Goal: Task Accomplishment & Management: Manage account settings

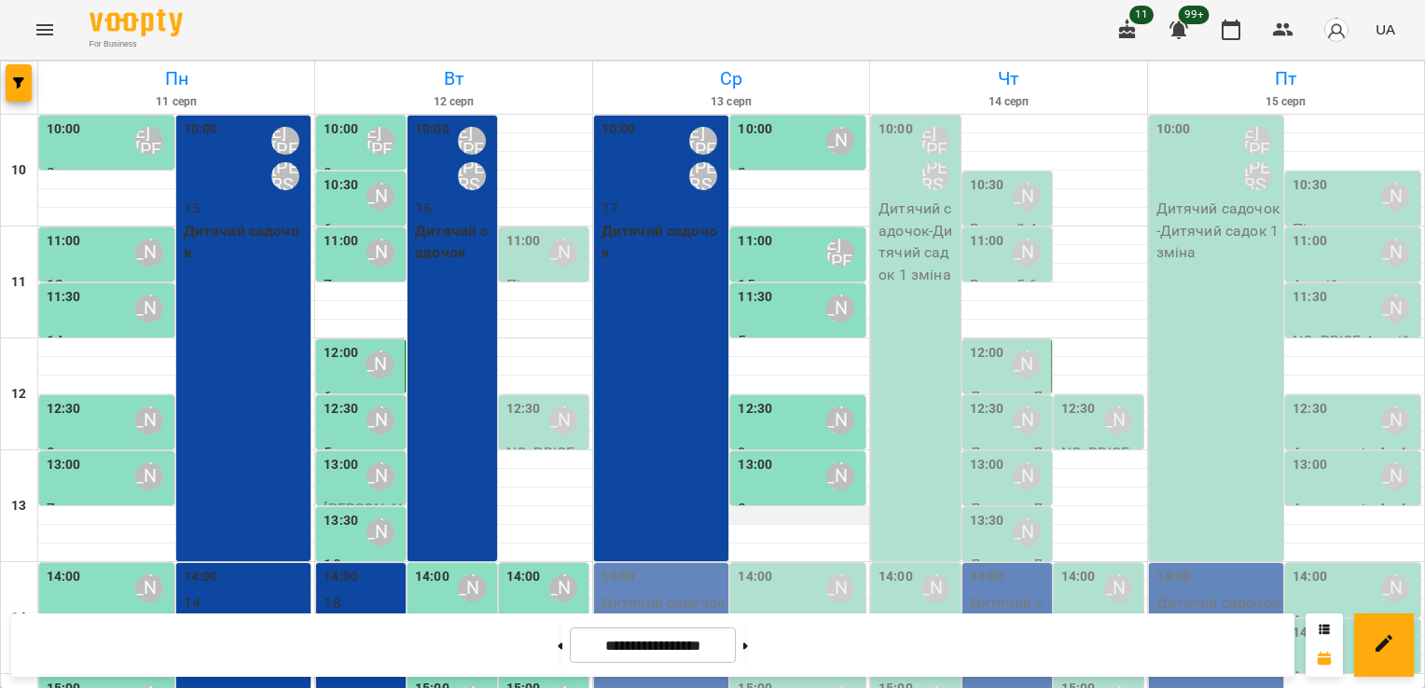
scroll to position [216, 0]
click at [784, 567] on div "14:00 [PERSON_NAME]" at bounding box center [800, 588] width 124 height 43
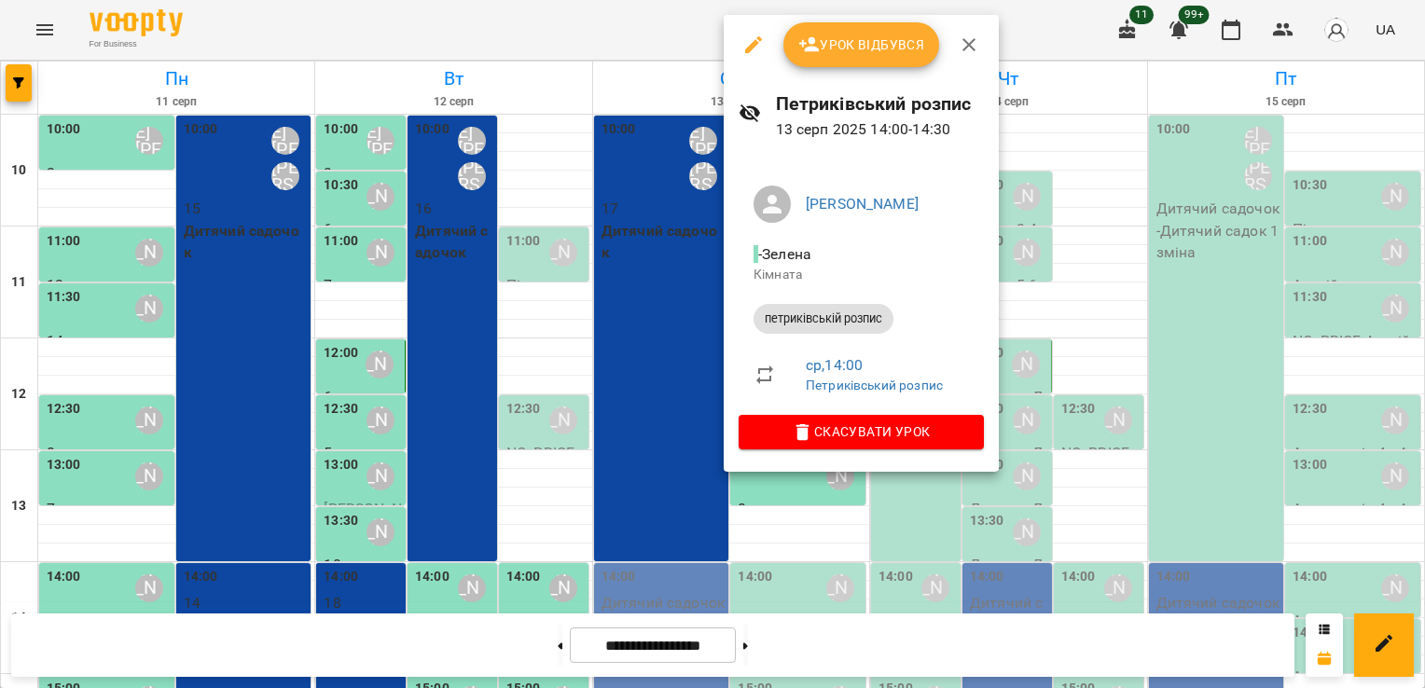
click at [563, 552] on div at bounding box center [712, 344] width 1425 height 688
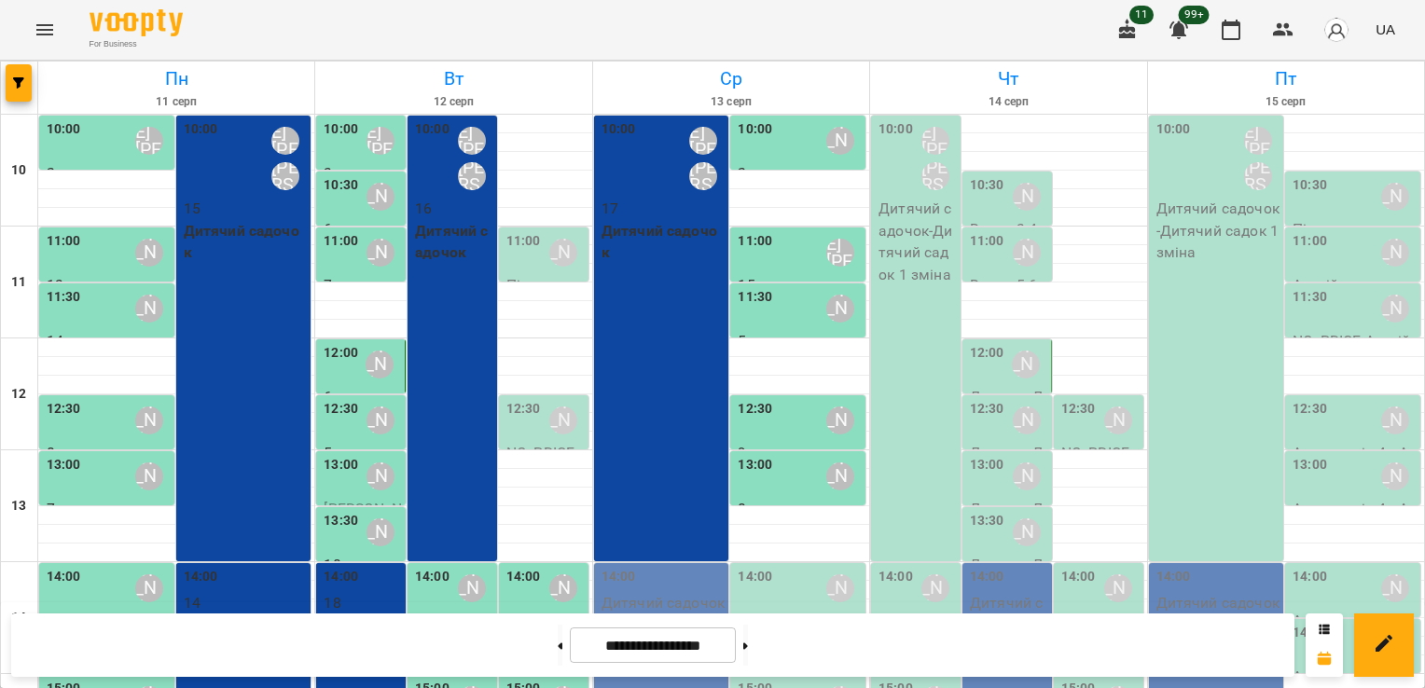
scroll to position [331, 0]
click at [738, 567] on div "14:00" at bounding box center [755, 588] width 35 height 43
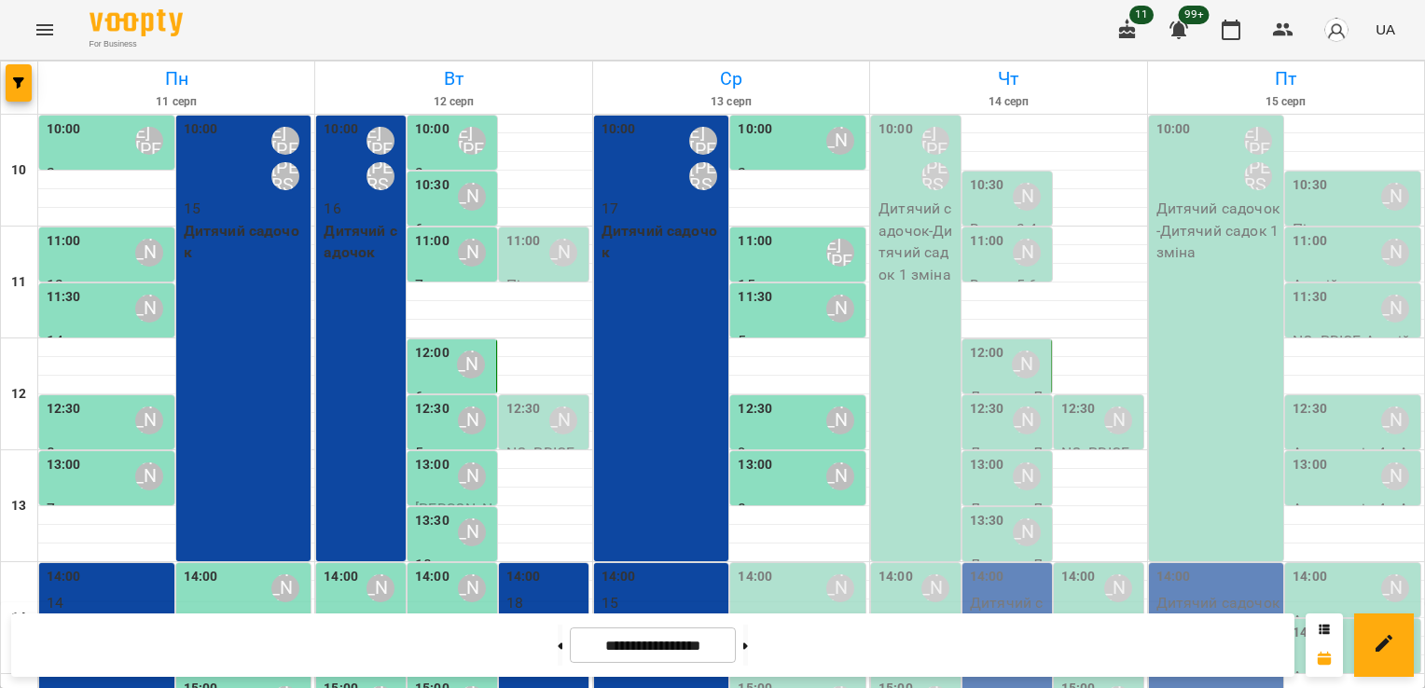
scroll to position [190, 0]
click at [759, 623] on div "14:30" at bounding box center [755, 644] width 35 height 43
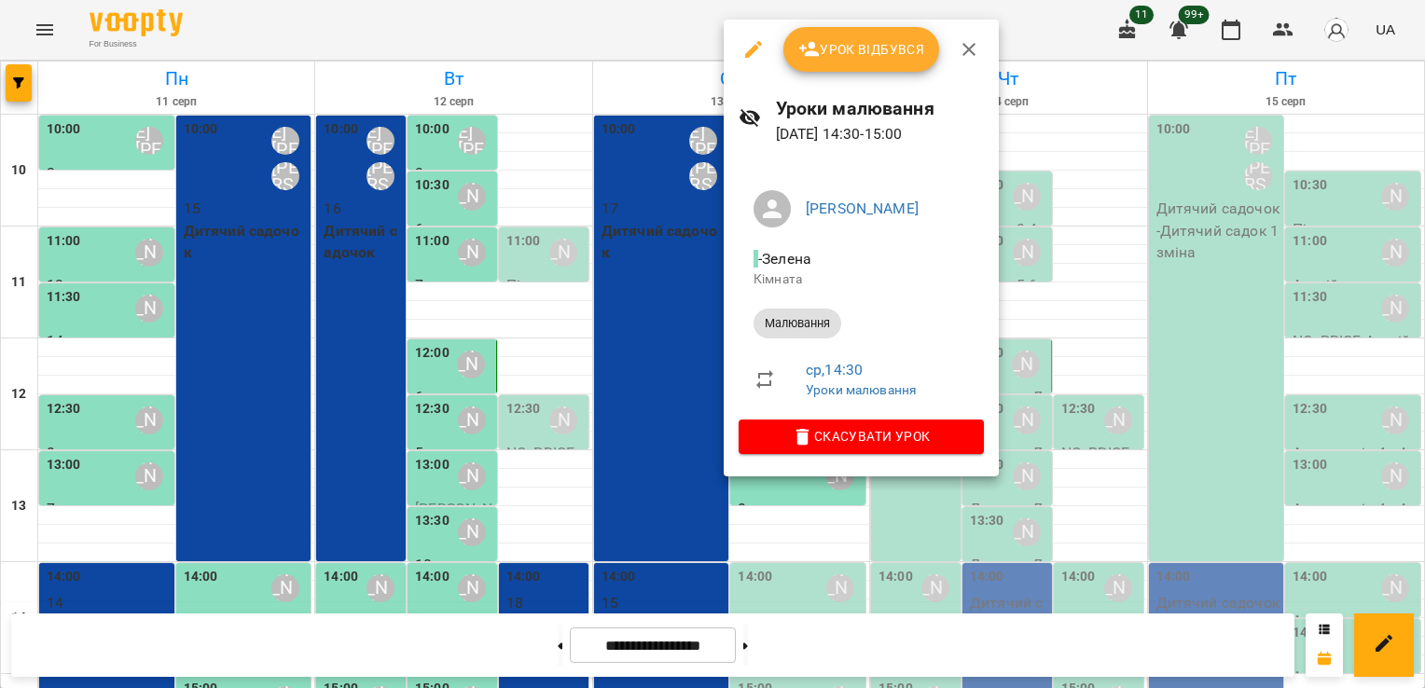
click at [862, 45] on span "Урок відбувся" at bounding box center [862, 49] width 127 height 22
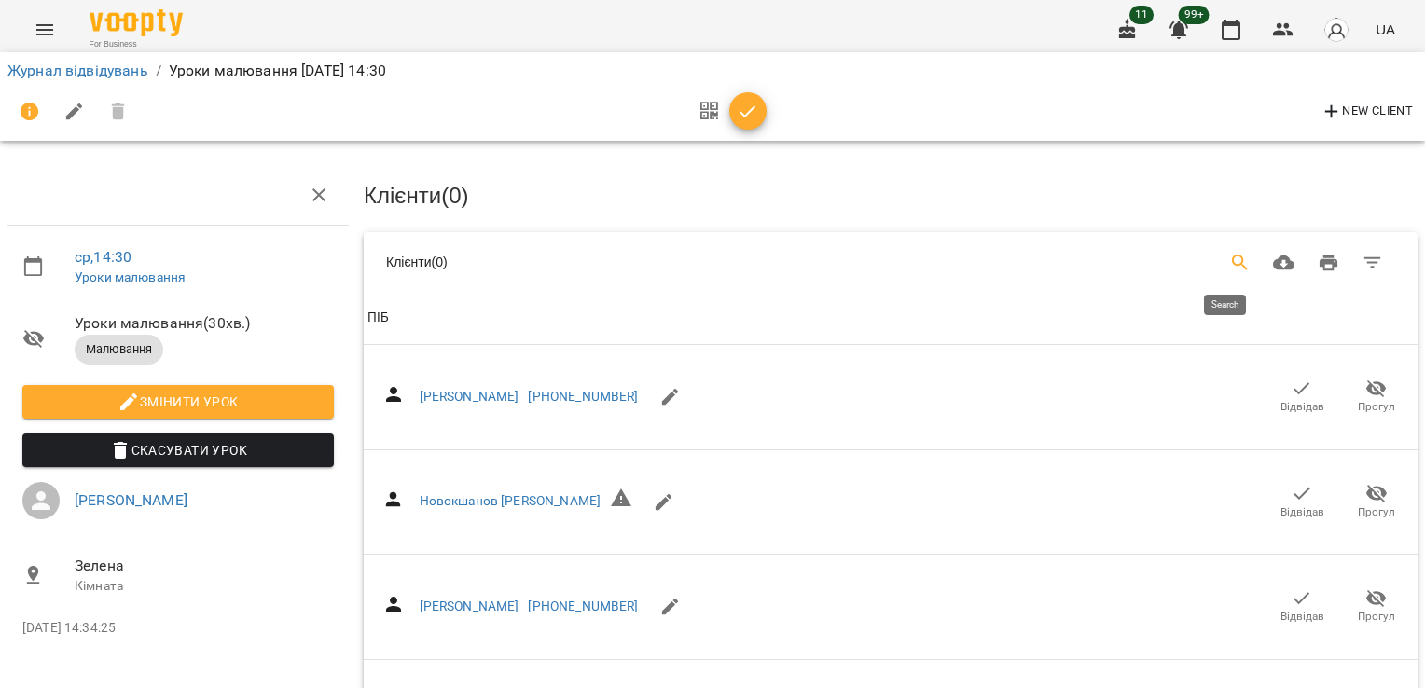
click at [1230, 256] on icon "Search" at bounding box center [1241, 263] width 22 height 22
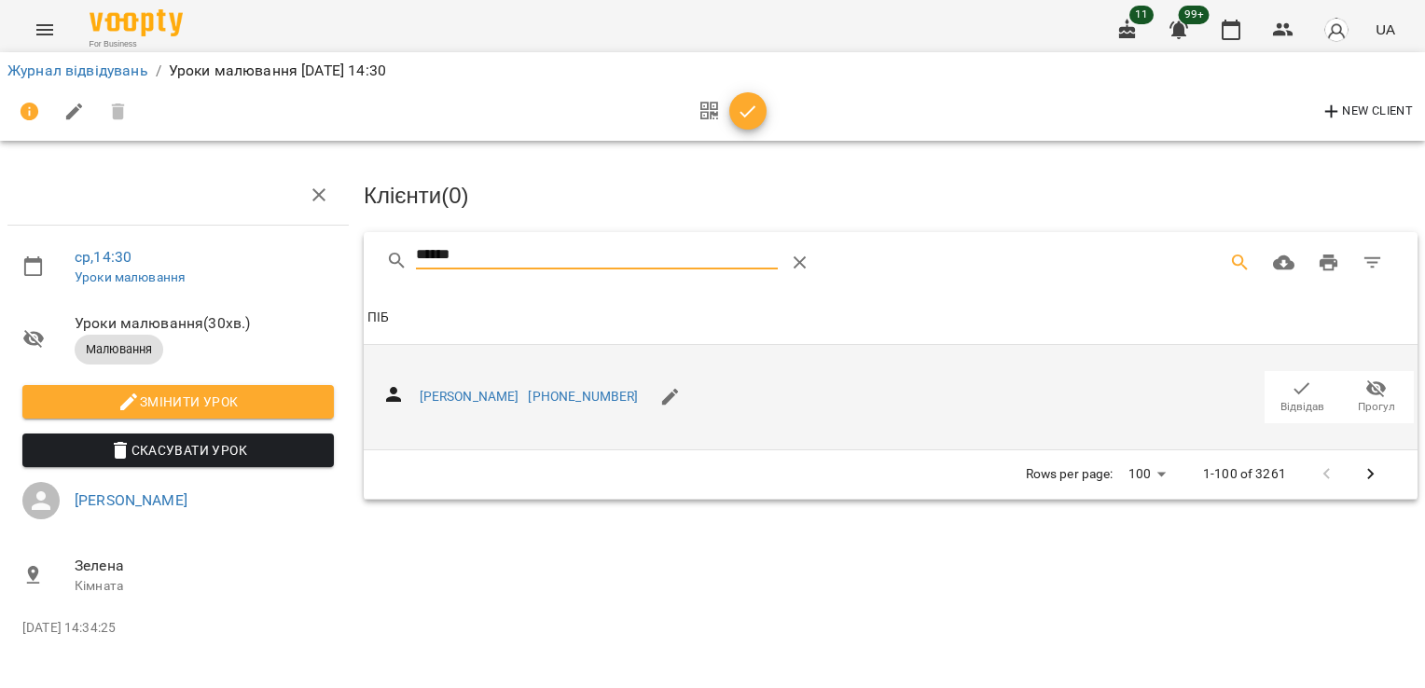
click at [1305, 399] on span "Відвідав" at bounding box center [1303, 407] width 44 height 16
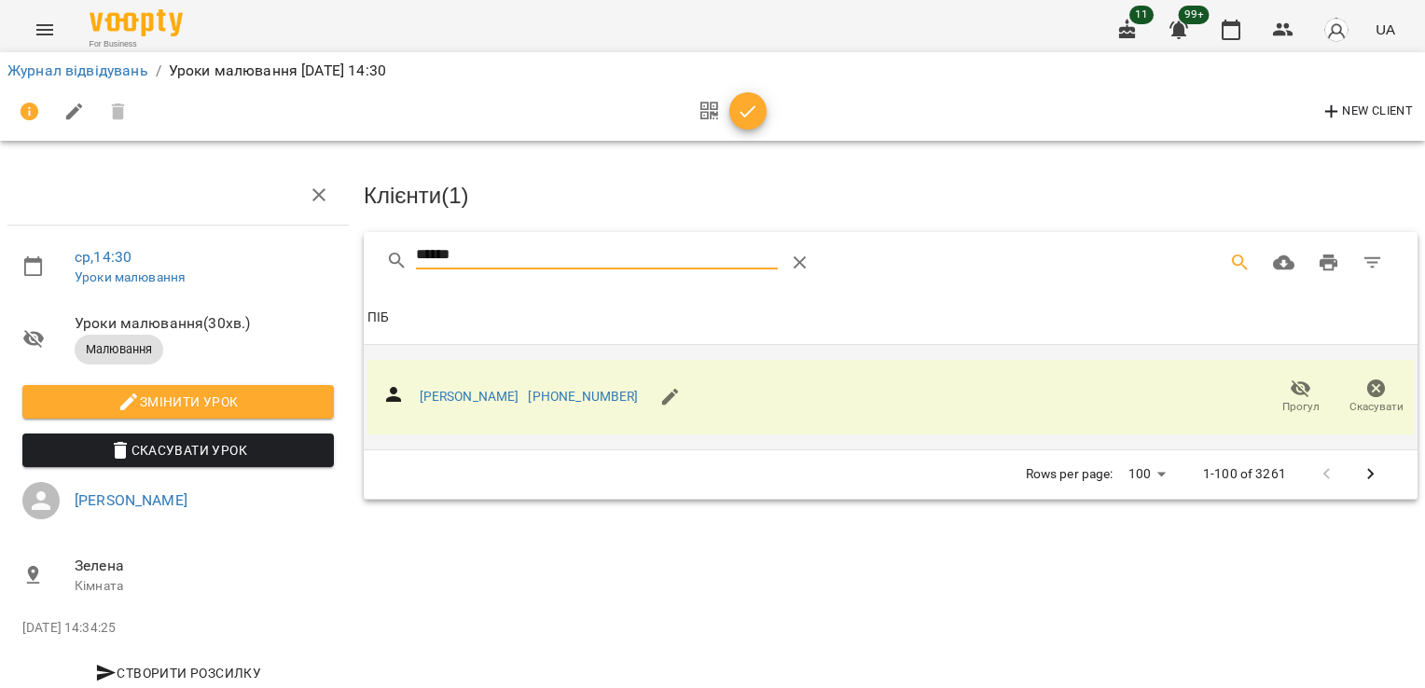
drag, startPoint x: 444, startPoint y: 261, endPoint x: 259, endPoint y: 268, distance: 184.8
click at [259, 268] on div "ср , 14:30 Уроки малювання Уроки малювання ( 30 хв. ) Малювання Змінити урок Ск…" at bounding box center [713, 398] width 1440 height 645
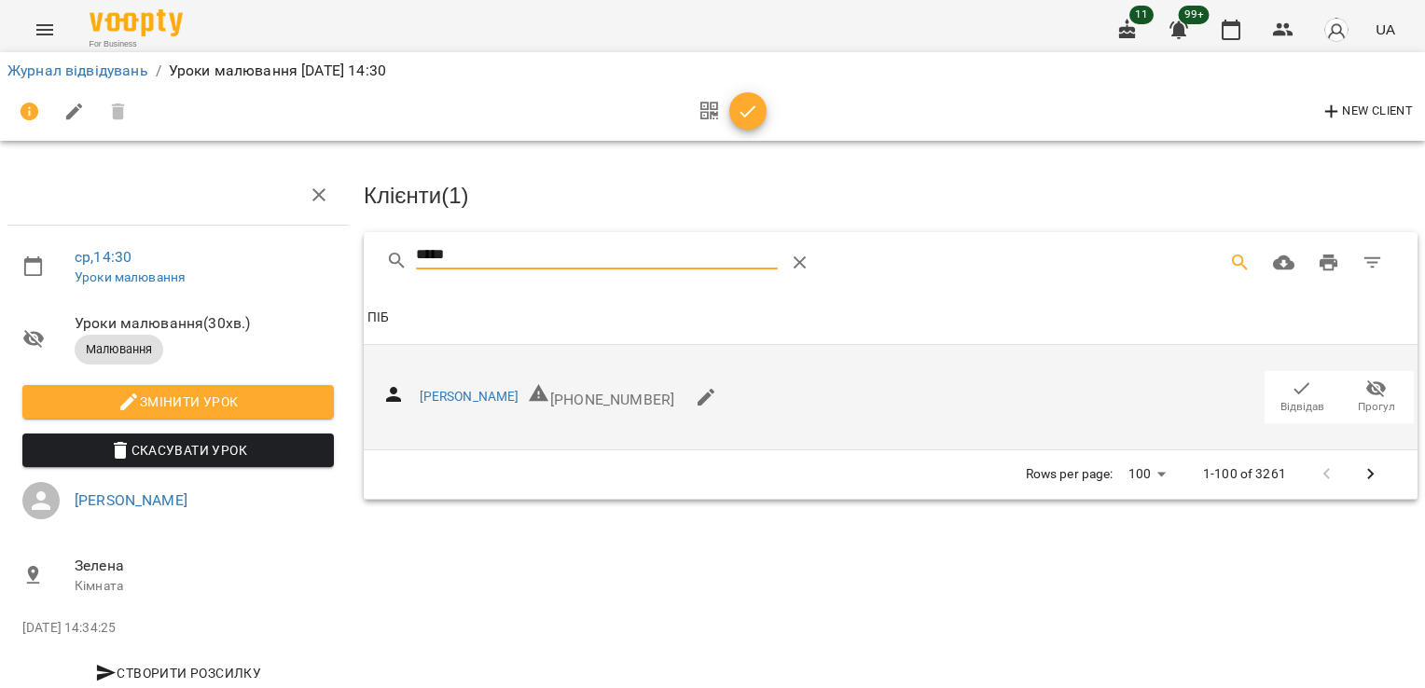
click at [1295, 390] on icon "button" at bounding box center [1302, 389] width 22 height 22
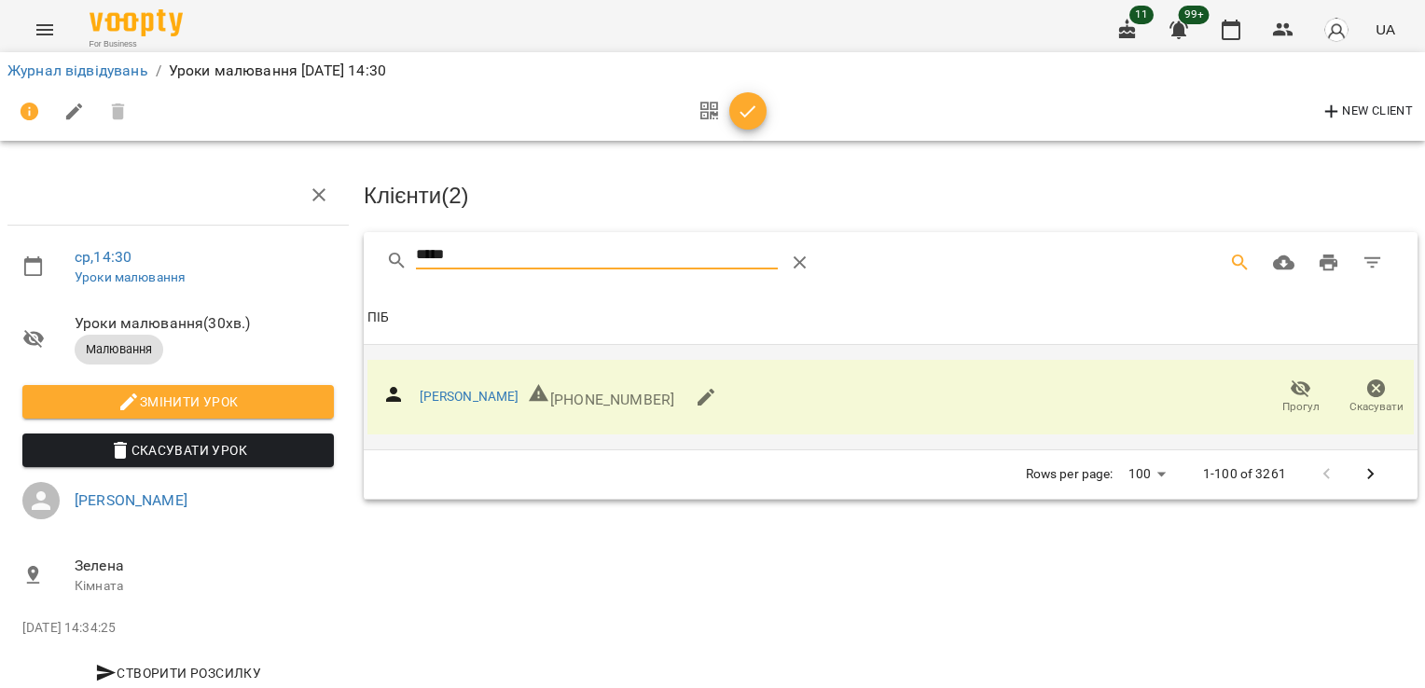
drag, startPoint x: 474, startPoint y: 263, endPoint x: 295, endPoint y: 235, distance: 181.3
click at [299, 239] on div "ср , 14:30 Уроки малювання Уроки малювання ( 30 хв. ) Малювання Змінити урок Ск…" at bounding box center [713, 398] width 1440 height 645
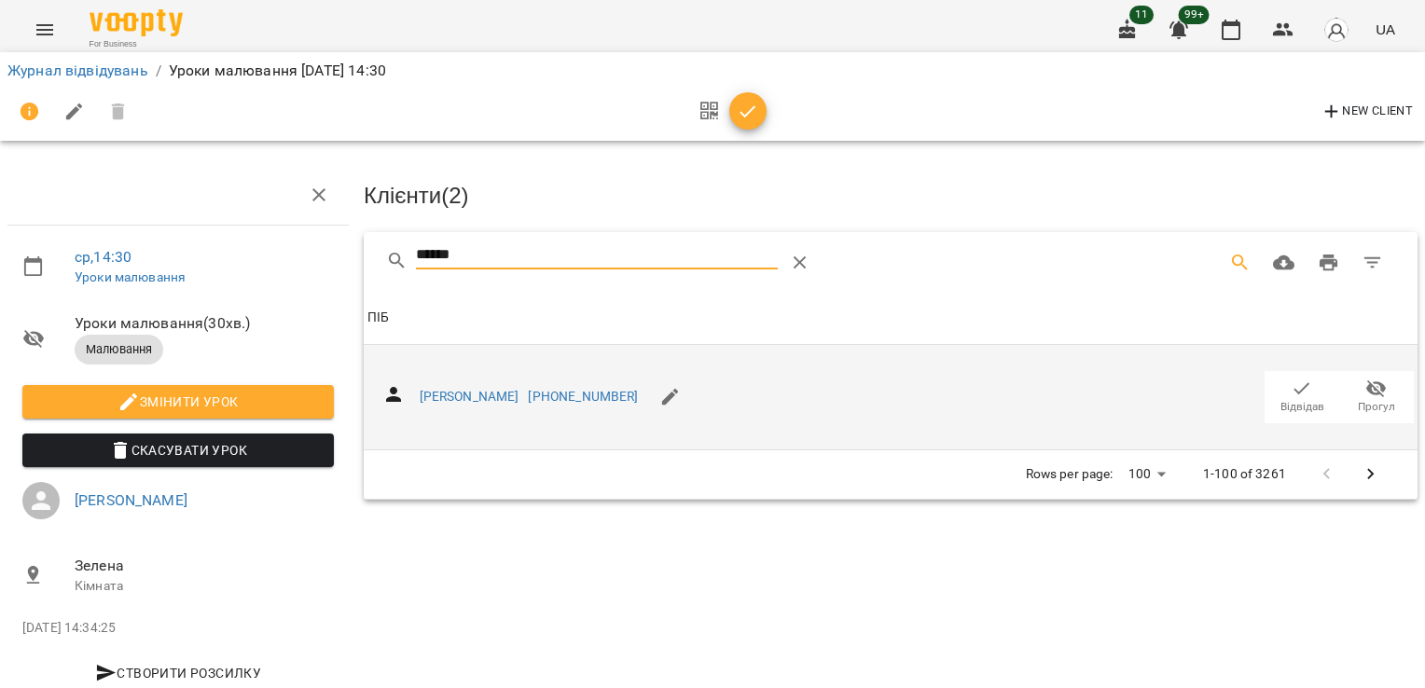
click at [1293, 386] on icon "button" at bounding box center [1302, 389] width 22 height 22
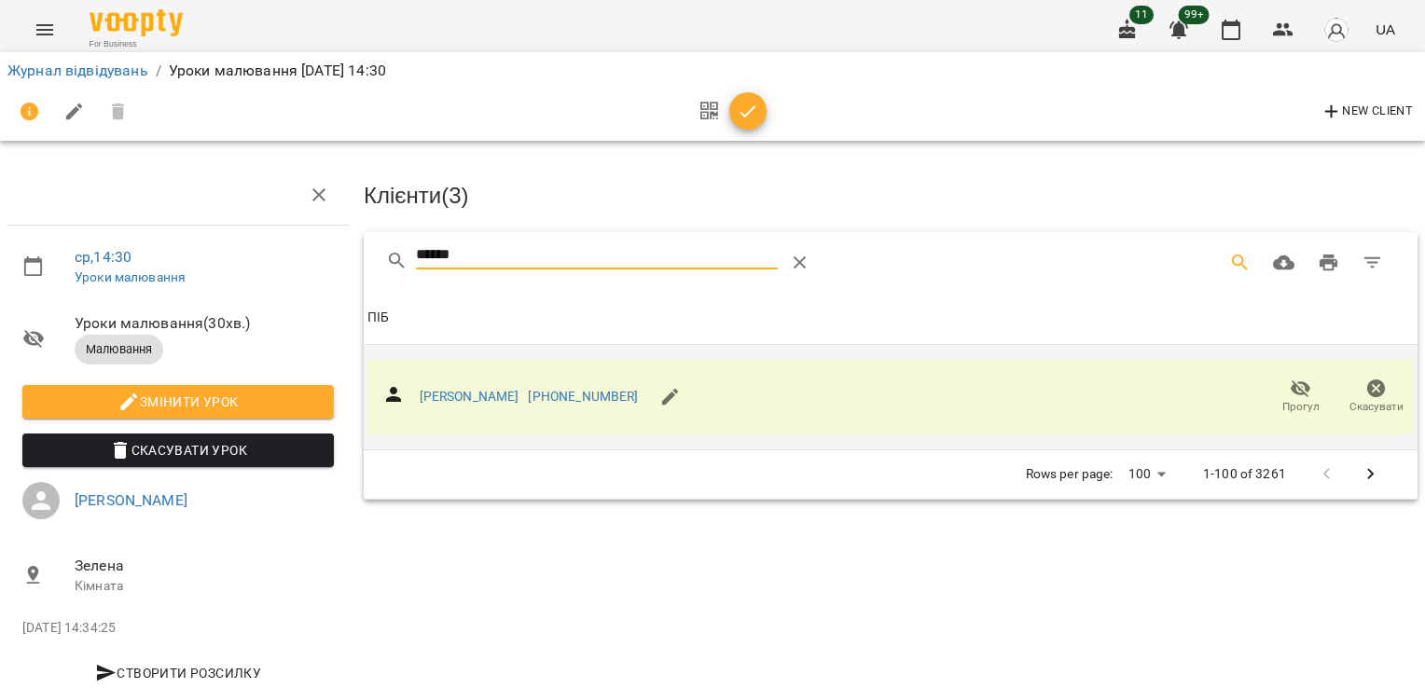
drag, startPoint x: 519, startPoint y: 245, endPoint x: 314, endPoint y: 243, distance: 204.3
click at [314, 243] on div "ср , 14:30 Уроки малювання Уроки малювання ( 30 хв. ) Малювання Змінити урок Ск…" at bounding box center [713, 398] width 1440 height 645
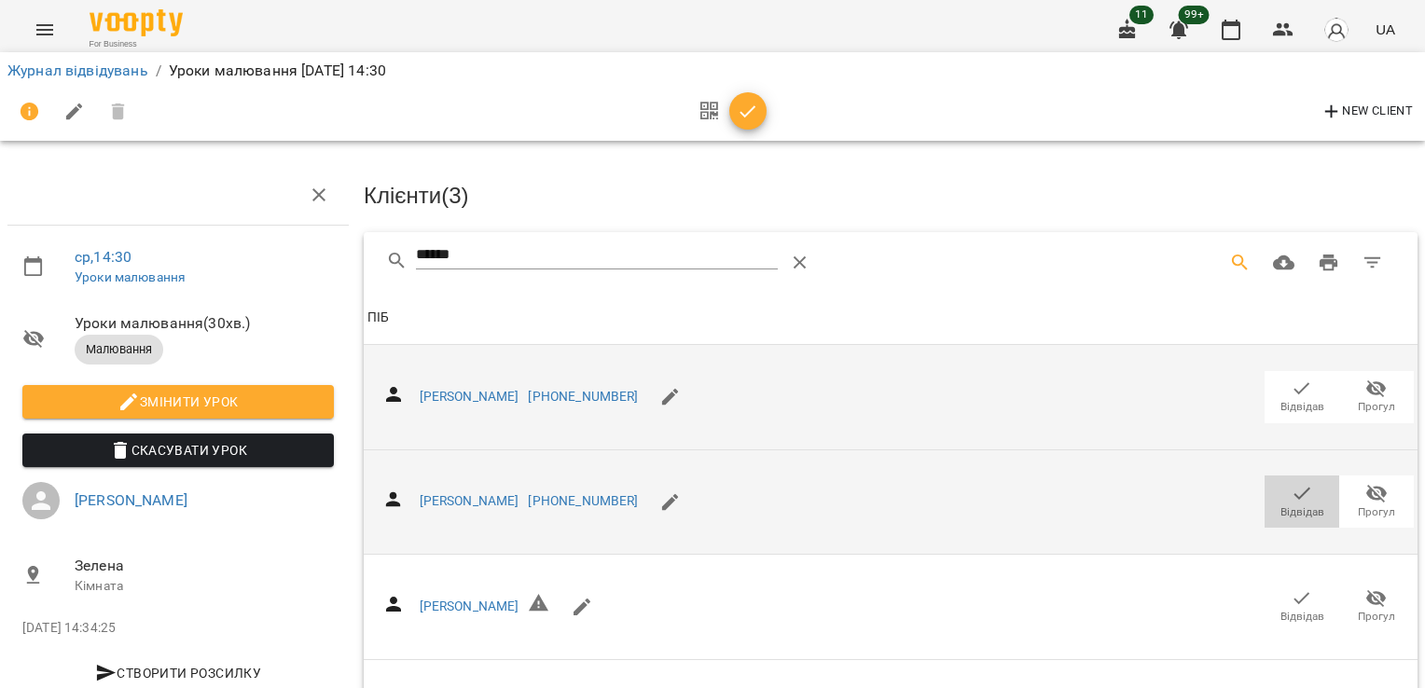
click at [1281, 508] on span "Відвідав" at bounding box center [1303, 513] width 44 height 16
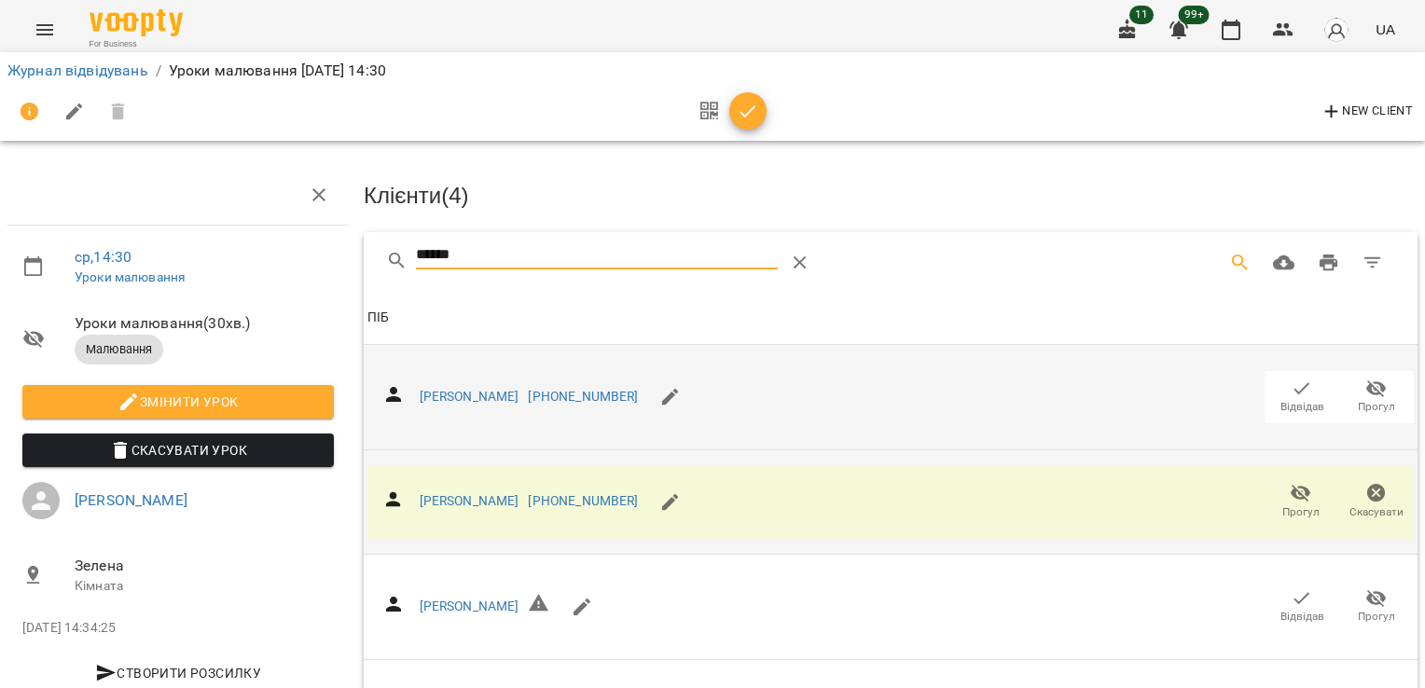
drag, startPoint x: 502, startPoint y: 253, endPoint x: 200, endPoint y: 239, distance: 302.6
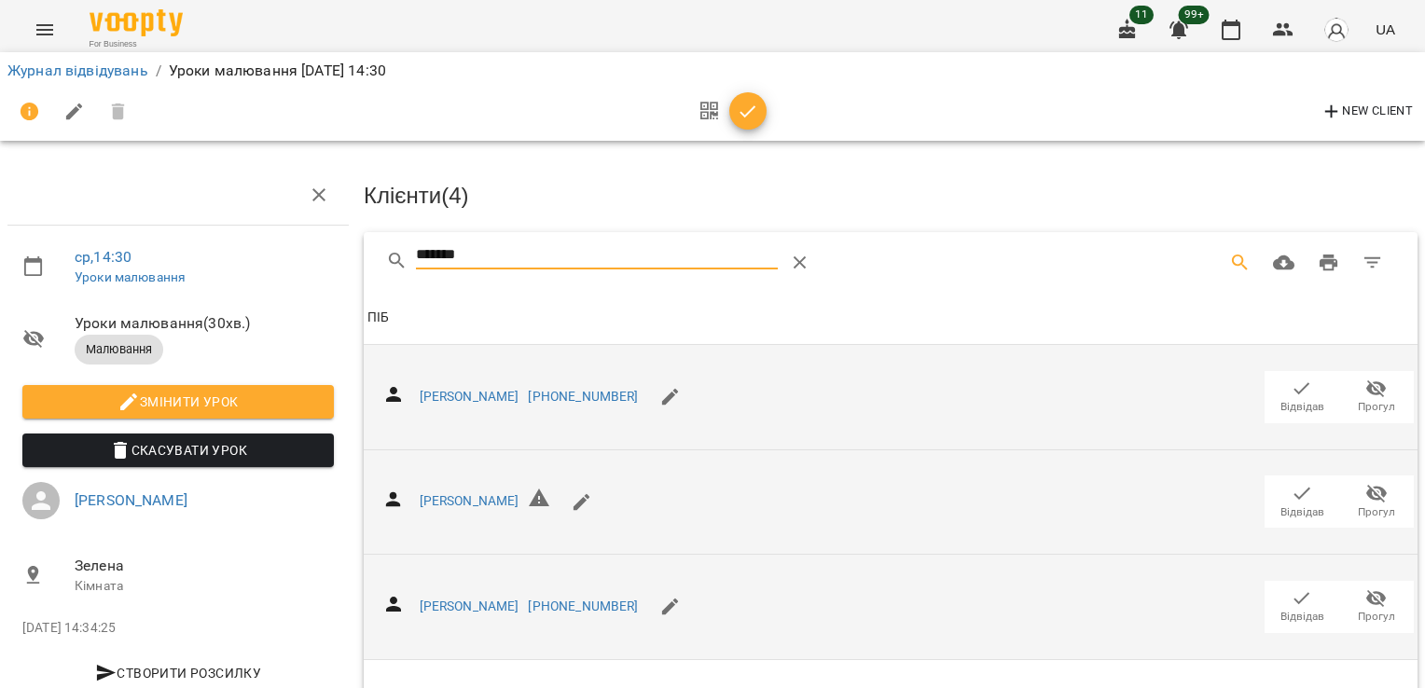
click at [1291, 596] on icon "button" at bounding box center [1302, 599] width 22 height 22
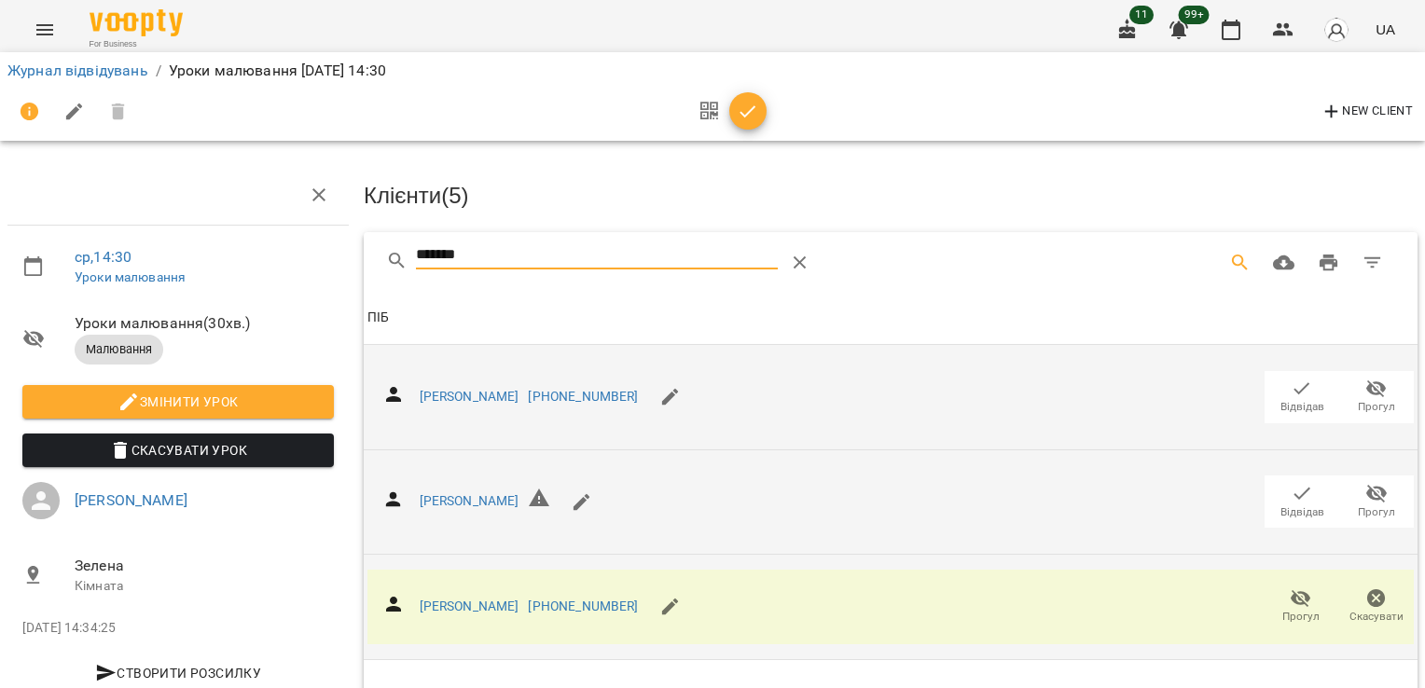
drag, startPoint x: 515, startPoint y: 243, endPoint x: 323, endPoint y: 265, distance: 193.4
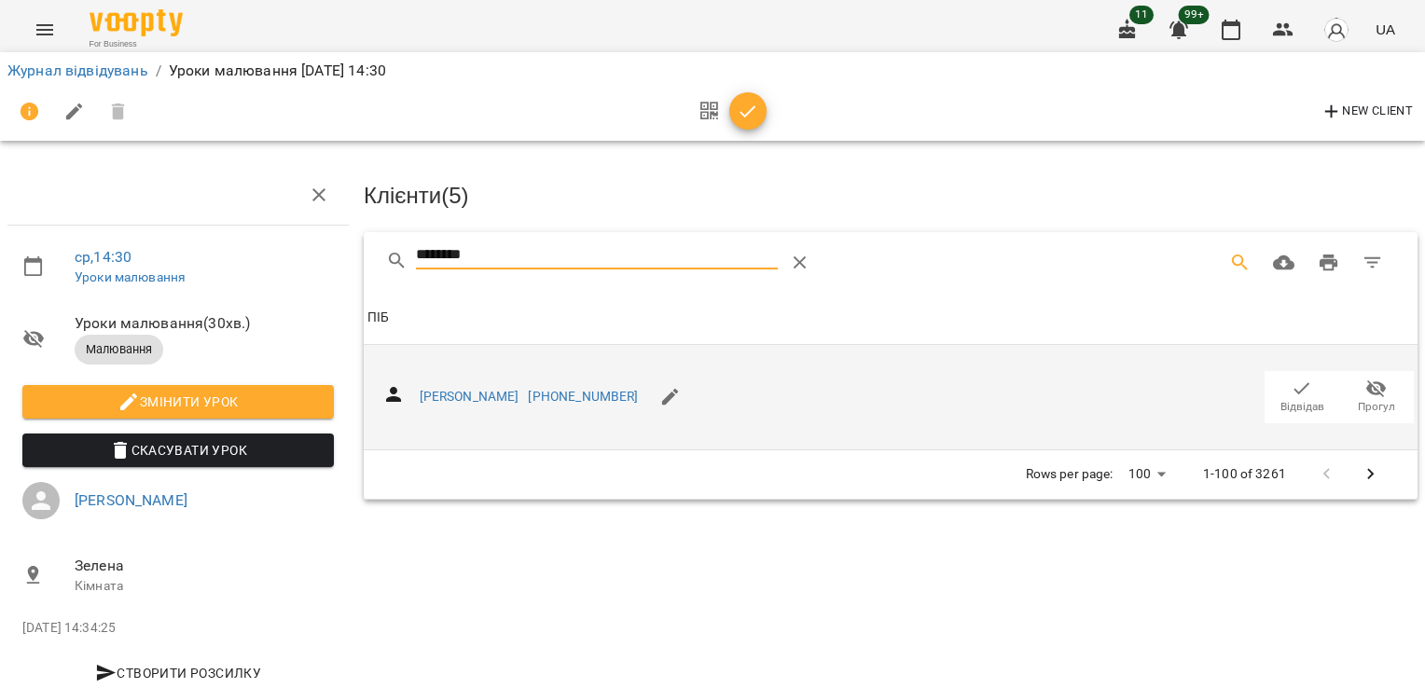
click at [1276, 382] on span "Відвідав" at bounding box center [1302, 396] width 52 height 37
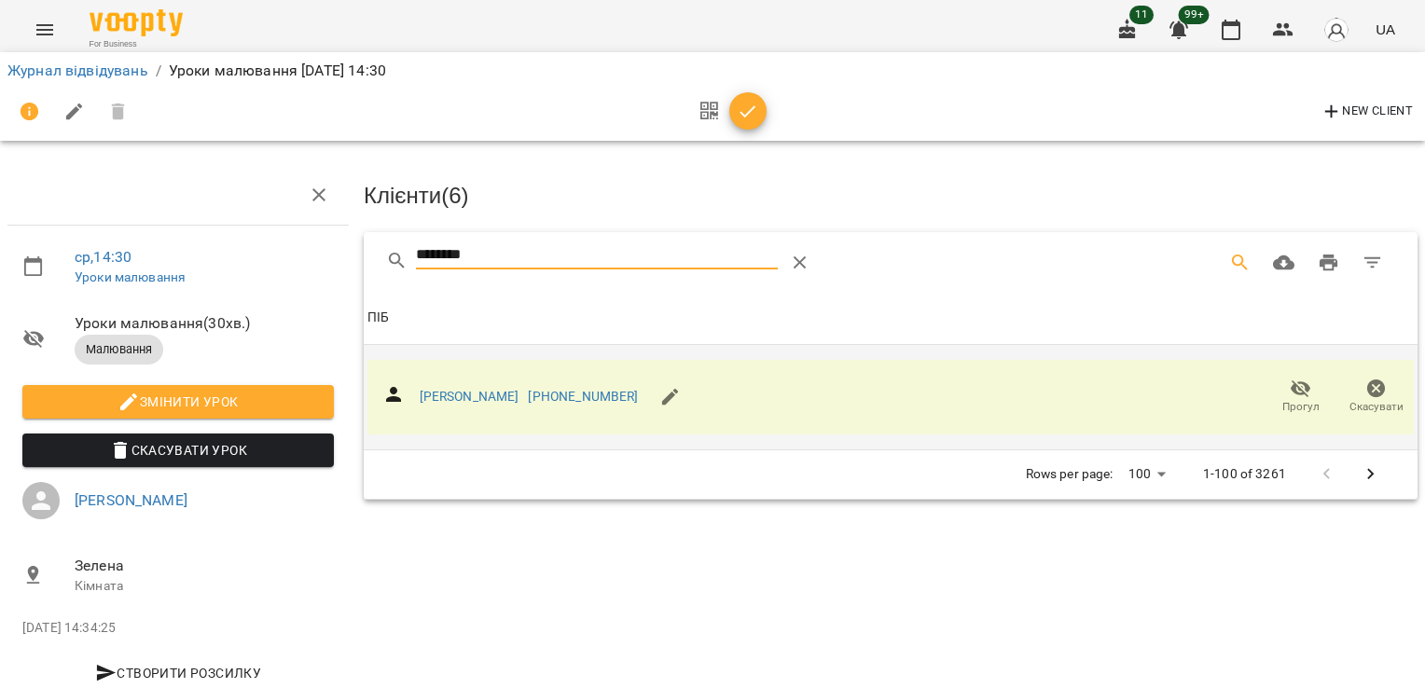
drag, startPoint x: 509, startPoint y: 258, endPoint x: 248, endPoint y: 237, distance: 262.1
click at [254, 232] on div "ср , 14:30 Уроки малювання Уроки малювання ( 30 хв. ) Малювання Змінити урок Ск…" at bounding box center [713, 398] width 1440 height 645
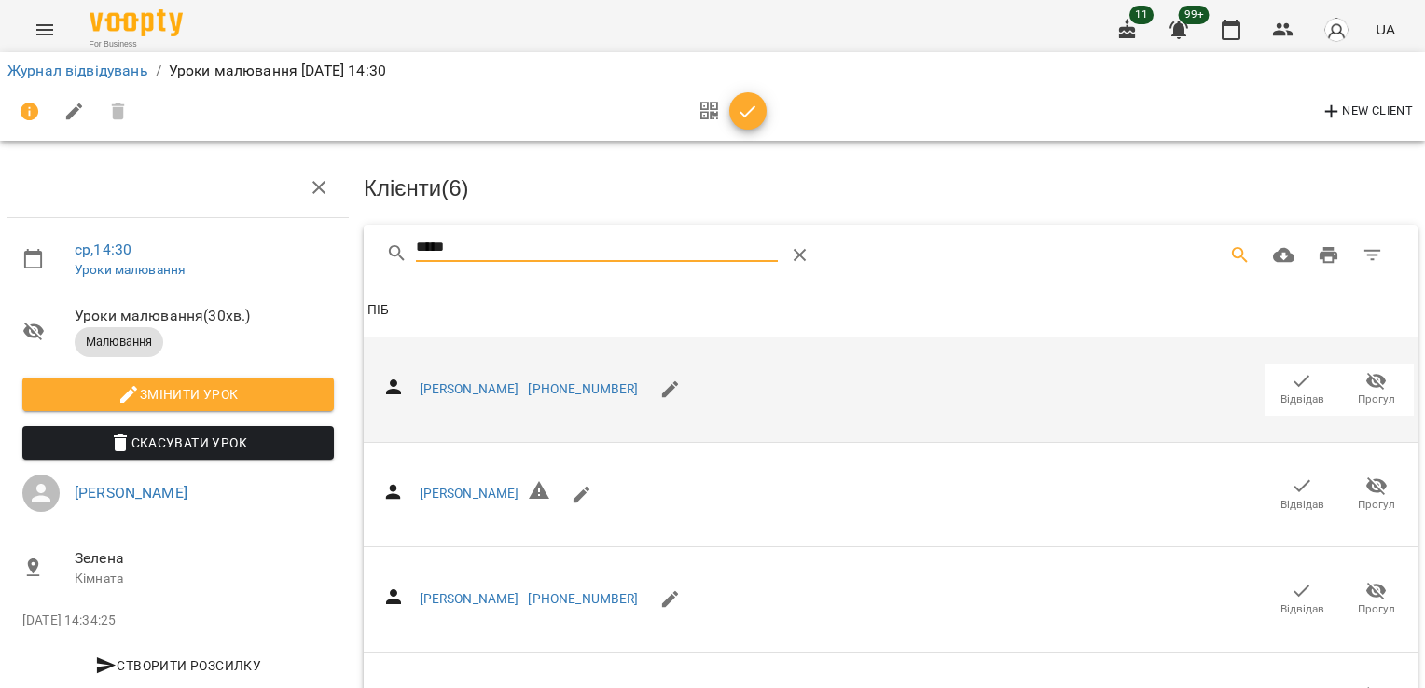
scroll to position [150, 0]
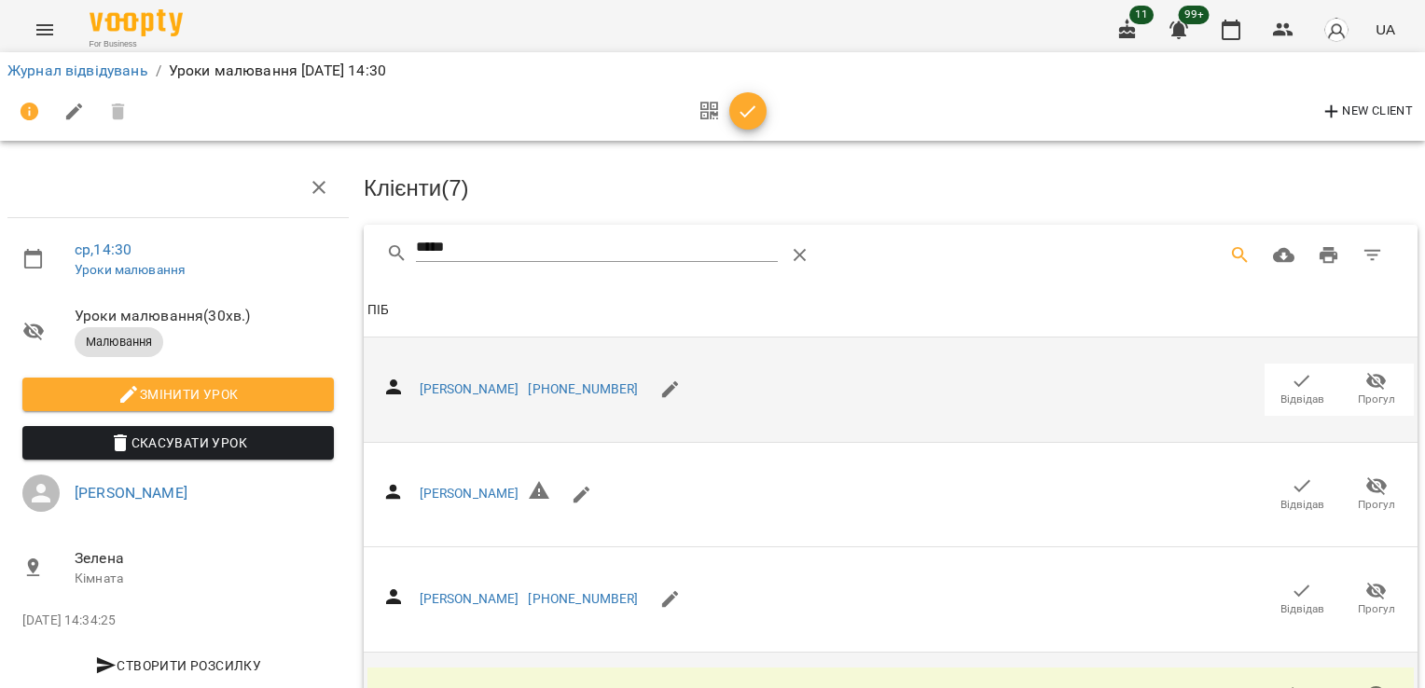
scroll to position [57, 0]
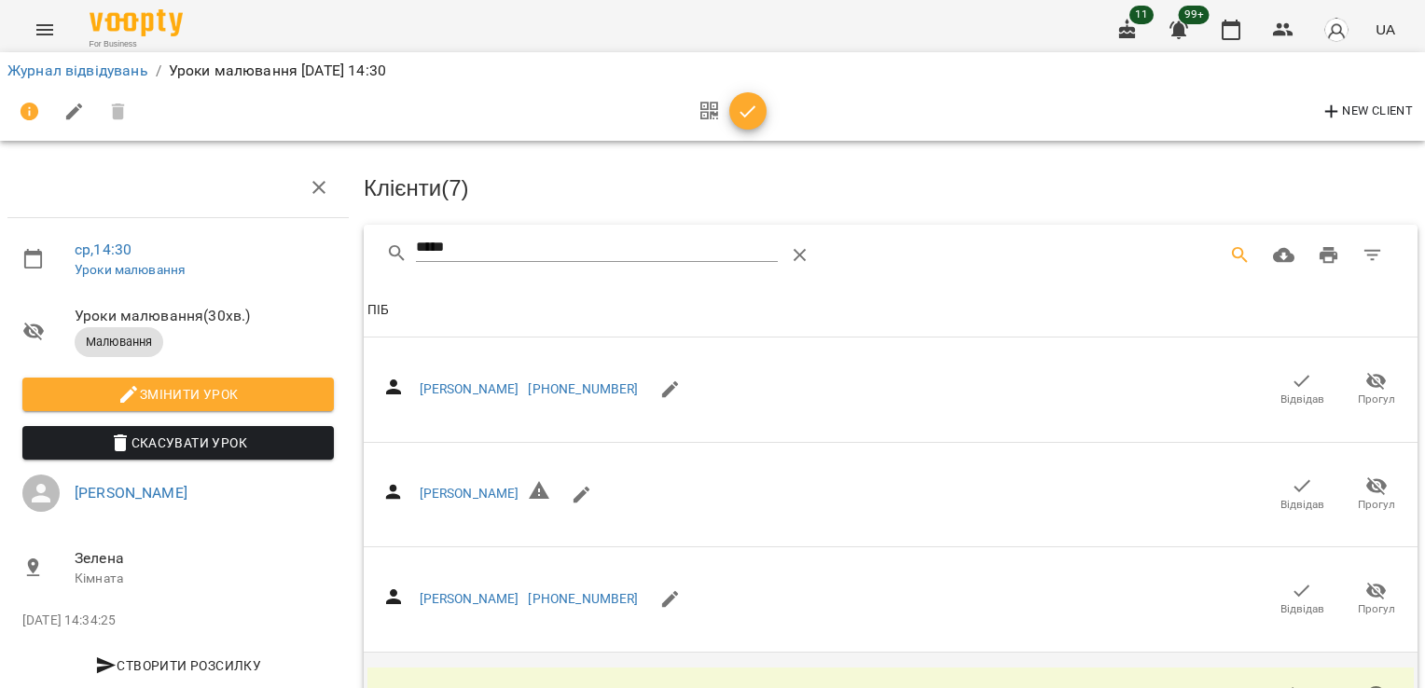
drag, startPoint x: 457, startPoint y: 200, endPoint x: 306, endPoint y: 192, distance: 151.3
click at [306, 192] on div "ср , 14:30 Уроки малювання Уроки малювання ( 30 хв. ) Малювання Змінити урок Ск…" at bounding box center [713, 445] width 1440 height 754
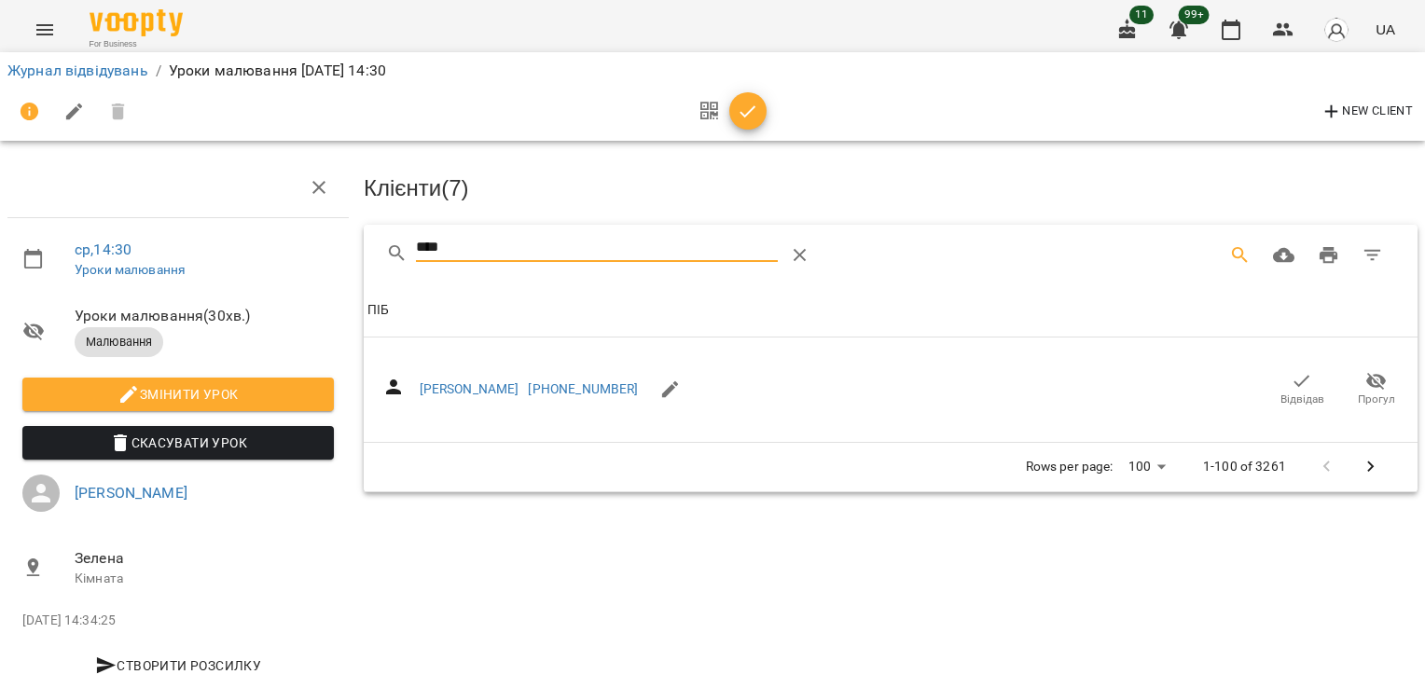
scroll to position [45, 0]
click at [1299, 370] on icon "button" at bounding box center [1302, 381] width 22 height 22
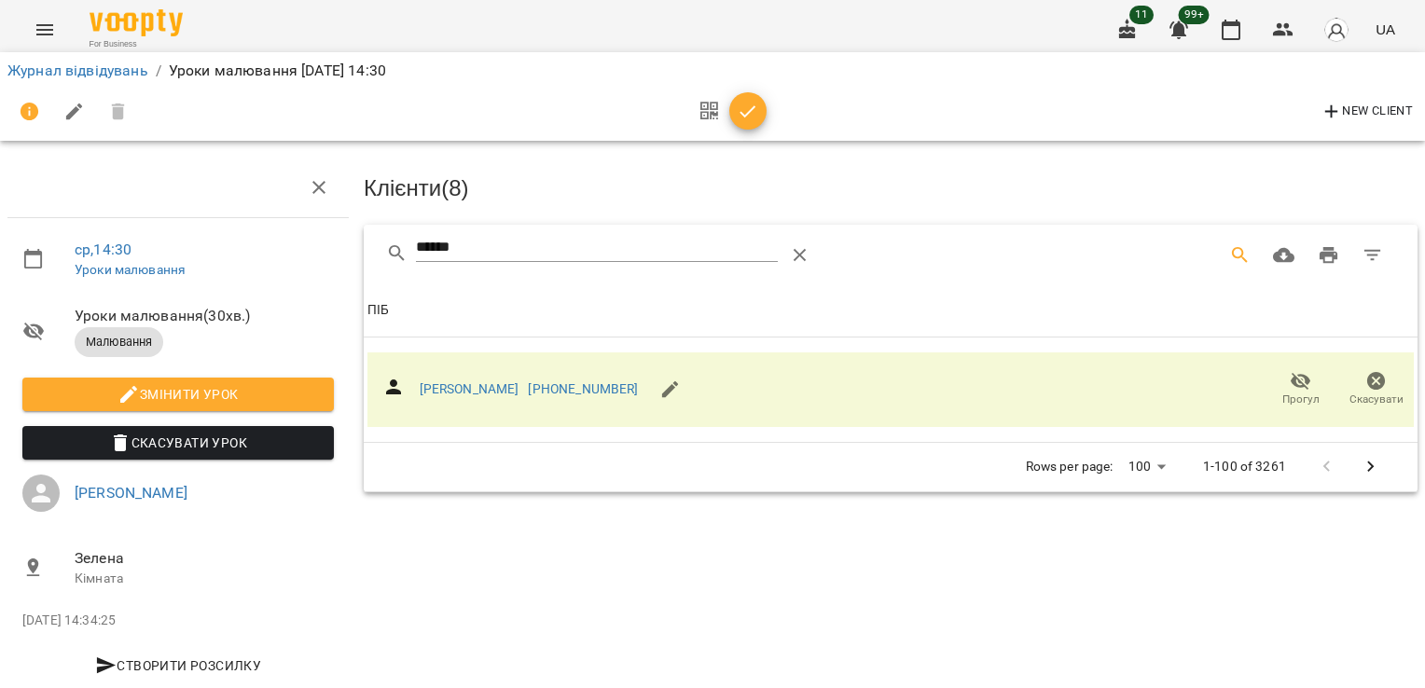
scroll to position [0, 0]
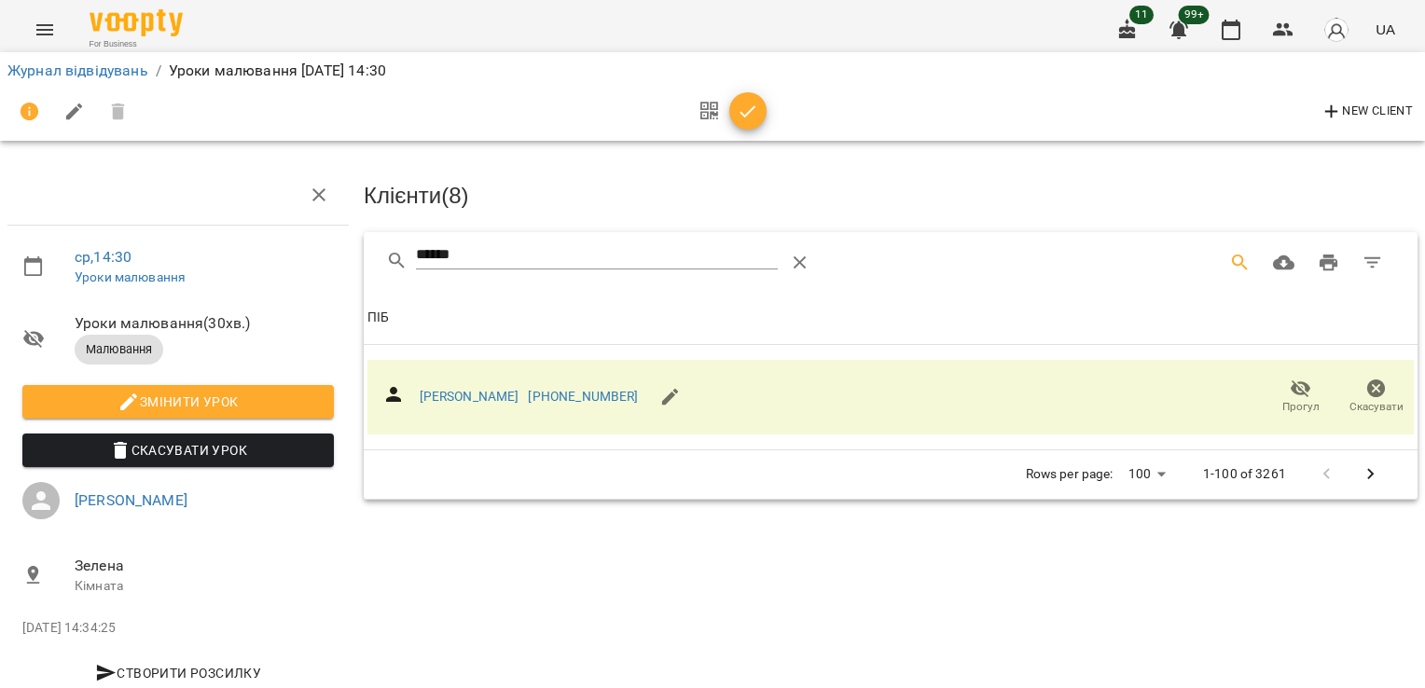
drag, startPoint x: 367, startPoint y: 251, endPoint x: 307, endPoint y: 242, distance: 60.4
click at [308, 243] on div "ср , 14:30 Уроки малювання Уроки малювання ( 30 хв. ) Малювання Змінити урок Ск…" at bounding box center [713, 398] width 1440 height 645
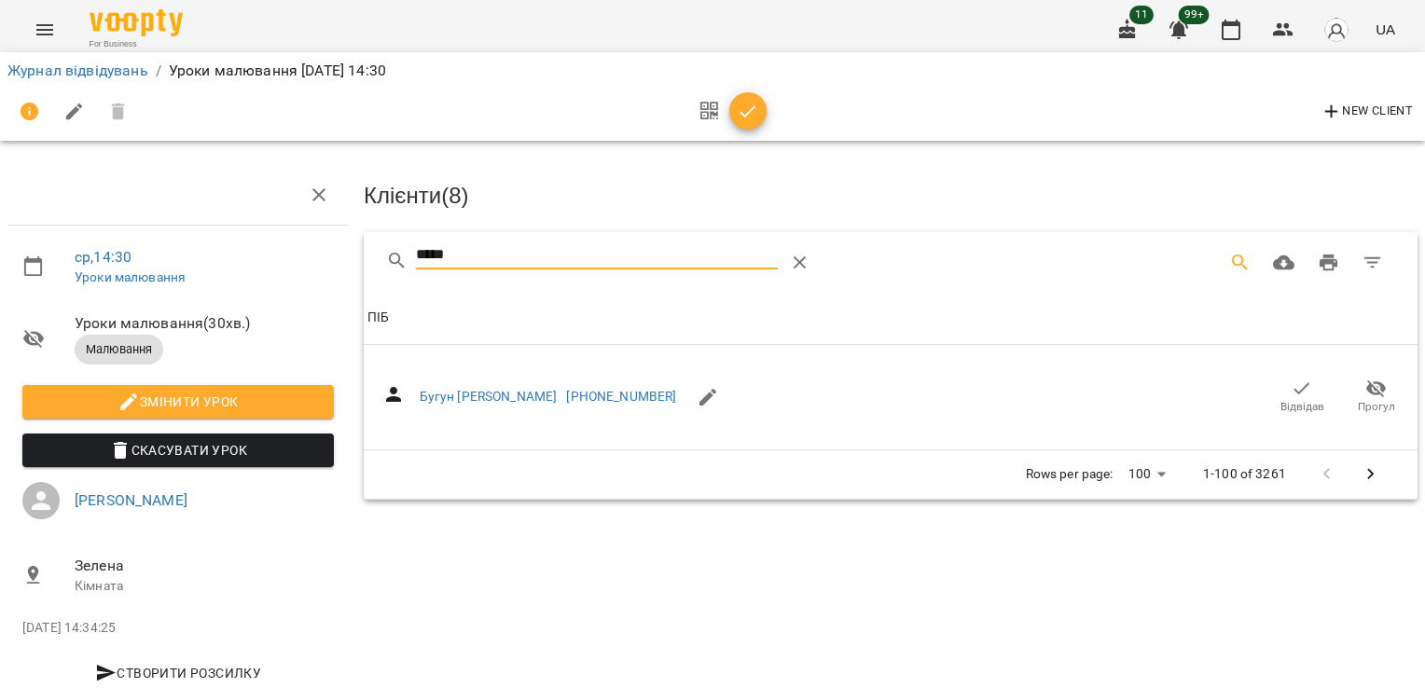
type input "*****"
click at [1291, 386] on icon "button" at bounding box center [1302, 389] width 22 height 22
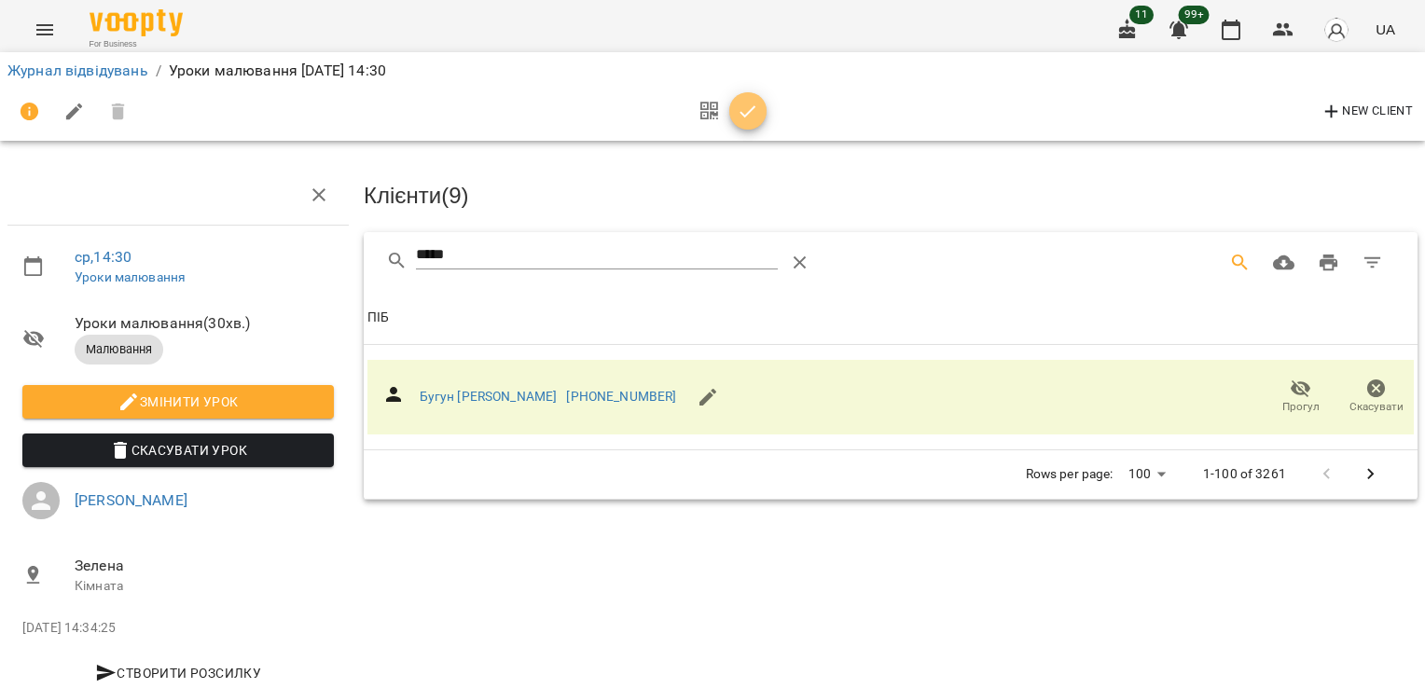
click at [760, 114] on span "button" at bounding box center [748, 112] width 37 height 22
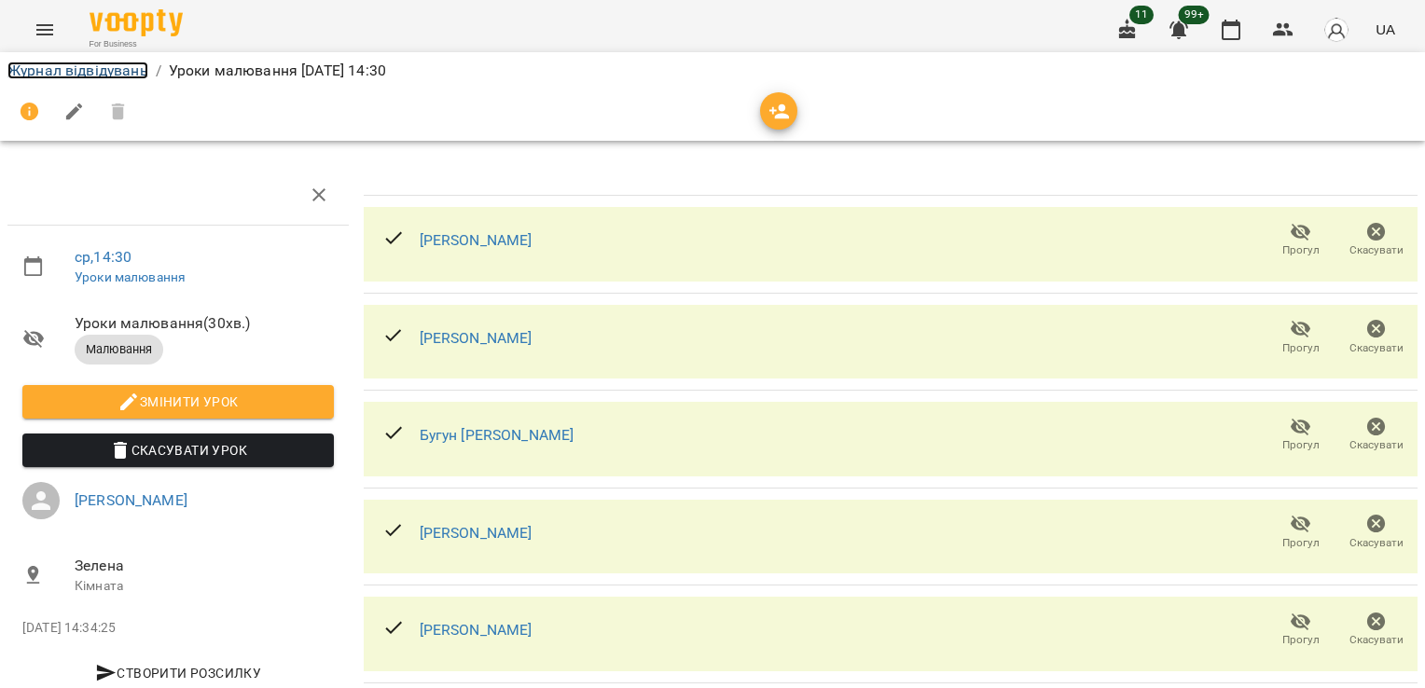
click at [104, 62] on link "Журнал відвідувань" at bounding box center [77, 71] width 141 height 18
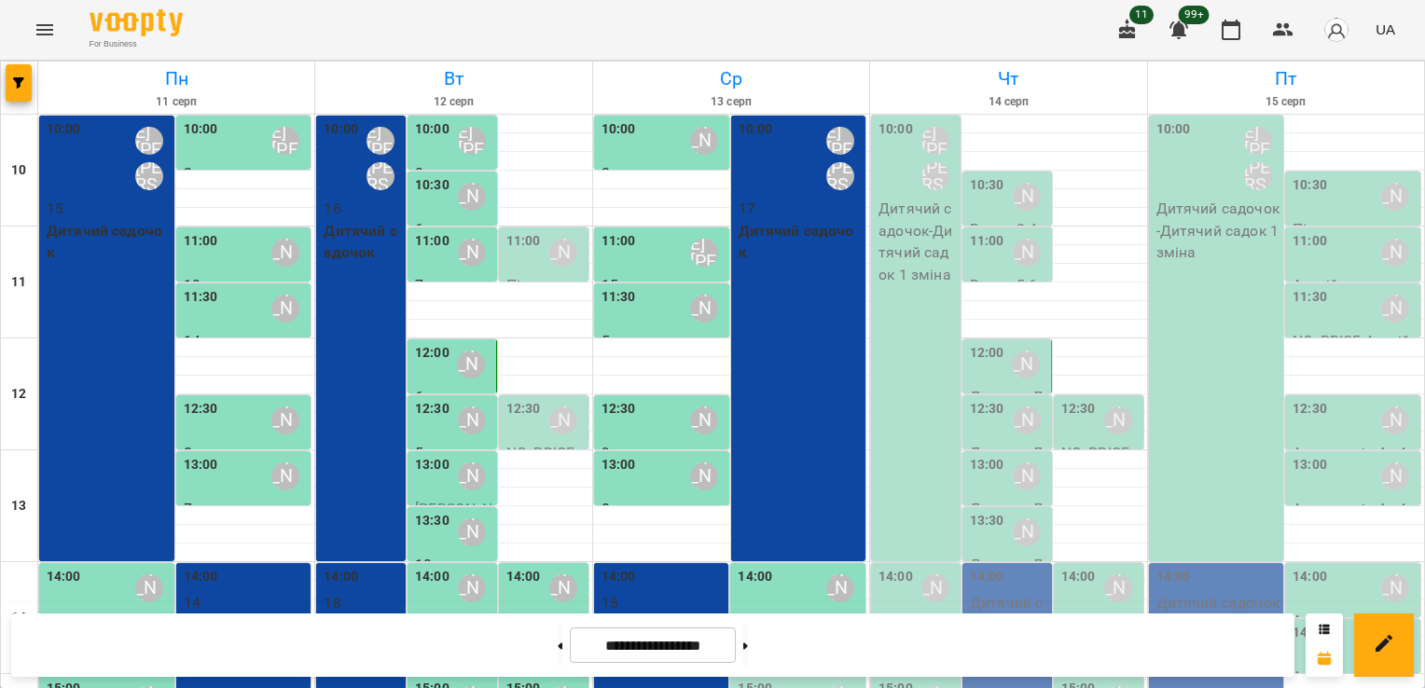
scroll to position [351, 0]
click at [754, 679] on div "15:00" at bounding box center [755, 700] width 35 height 43
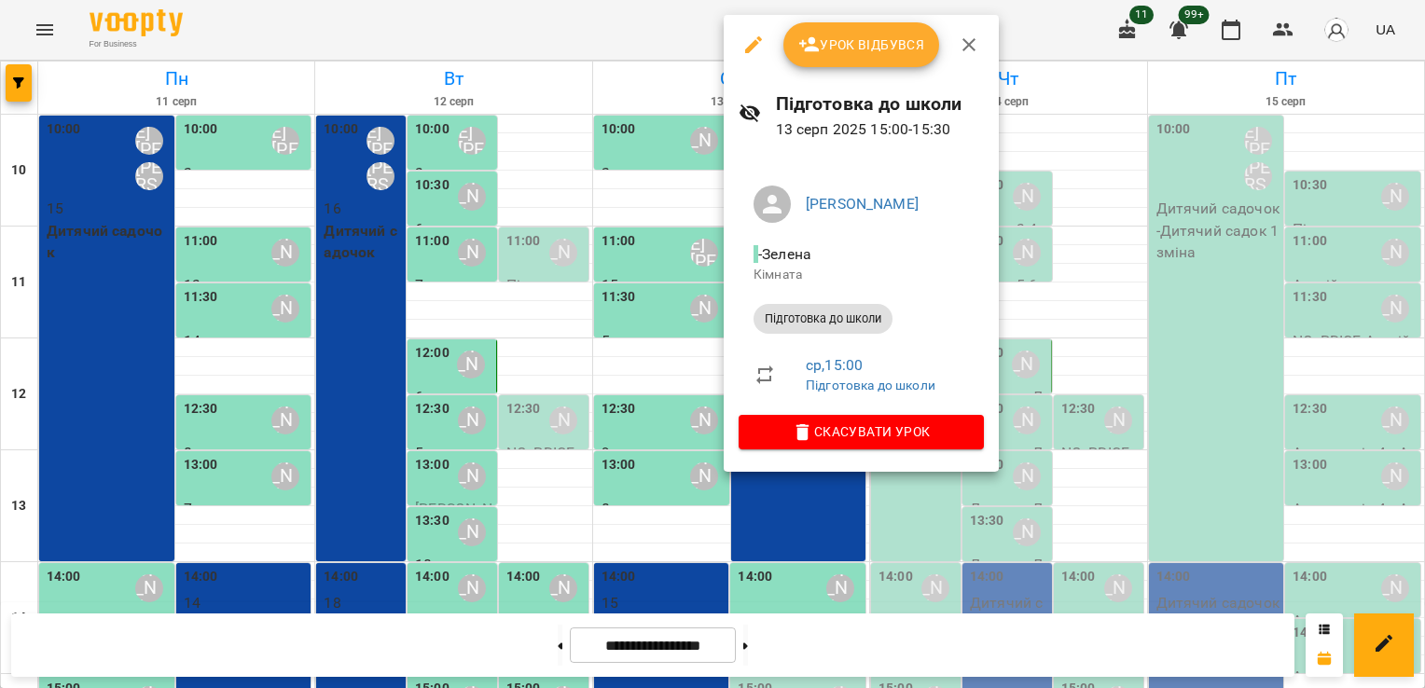
click at [844, 35] on span "Урок відбувся" at bounding box center [862, 45] width 127 height 22
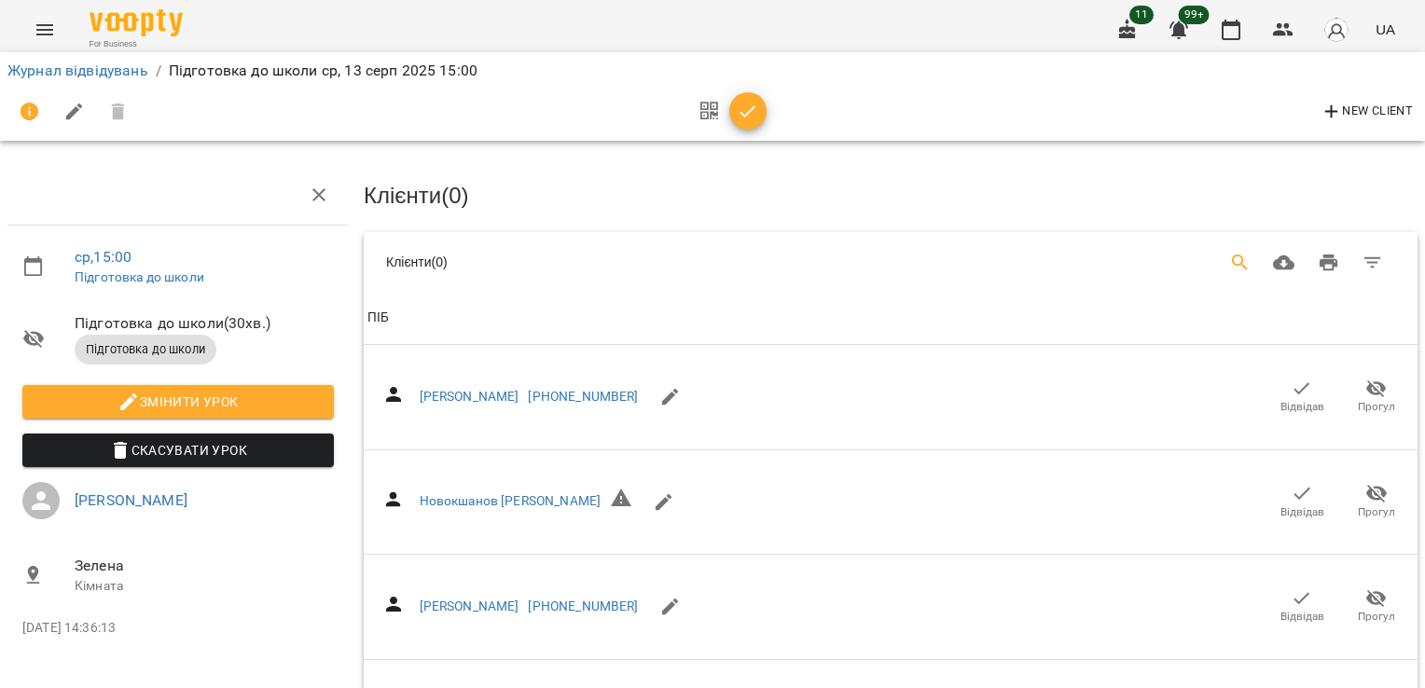
click at [1230, 267] on icon "Search" at bounding box center [1241, 263] width 22 height 22
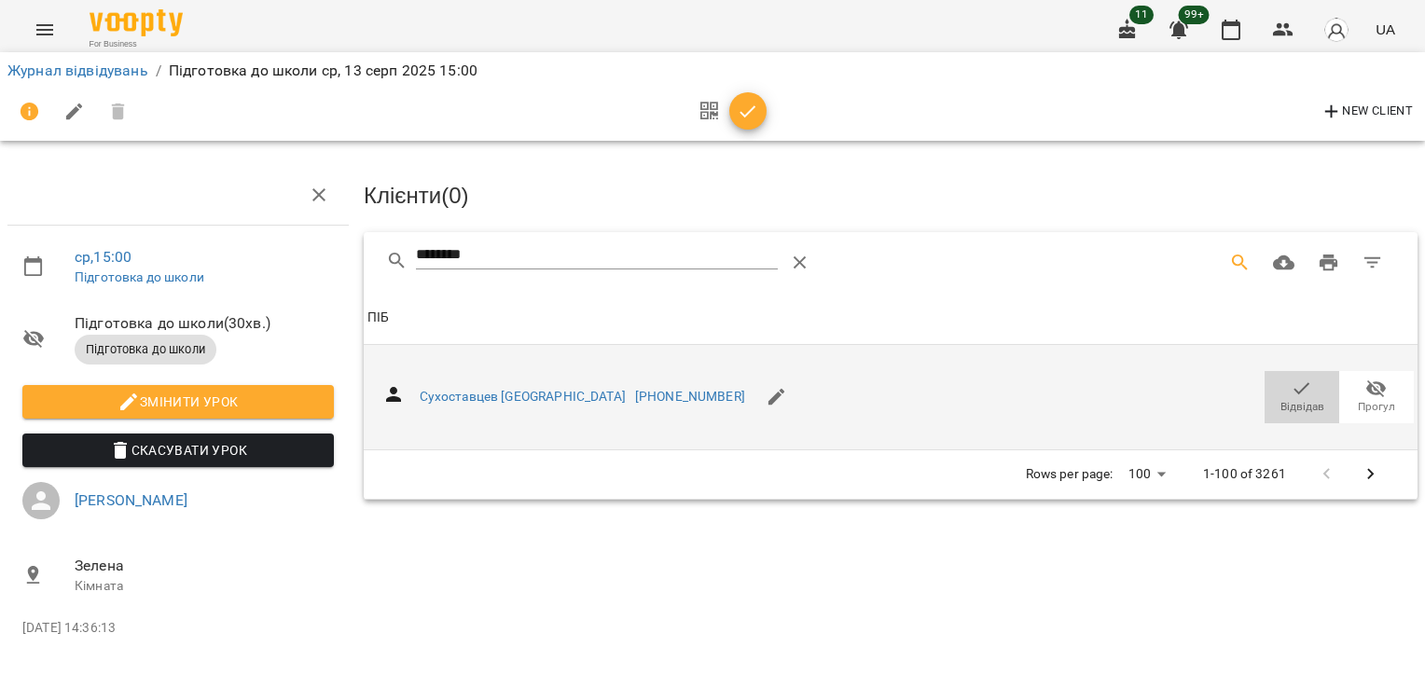
click at [1308, 394] on icon "button" at bounding box center [1302, 389] width 22 height 22
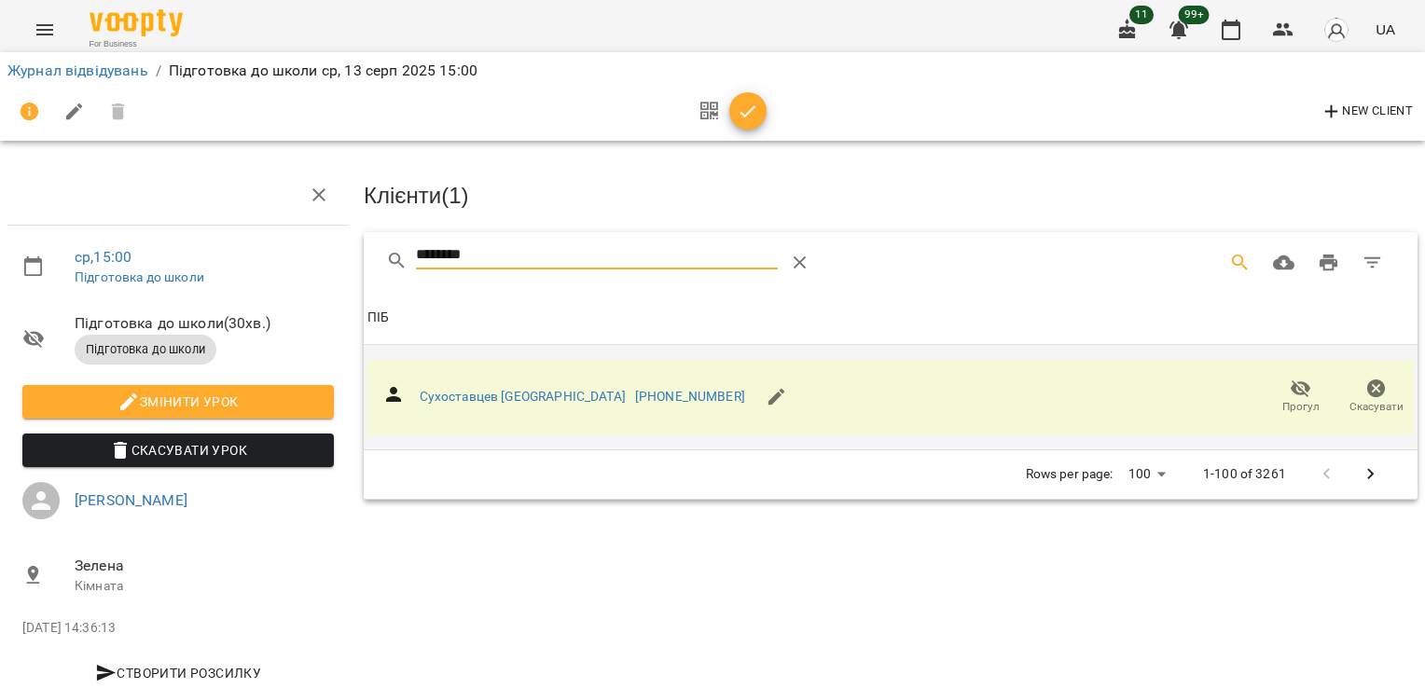
drag, startPoint x: 508, startPoint y: 247, endPoint x: 272, endPoint y: 256, distance: 235.2
click at [272, 256] on div "ср , 15:00 Підготовка до школи Підготовка до школи ( 30 хв. ) Підготовка до шко…" at bounding box center [713, 398] width 1440 height 645
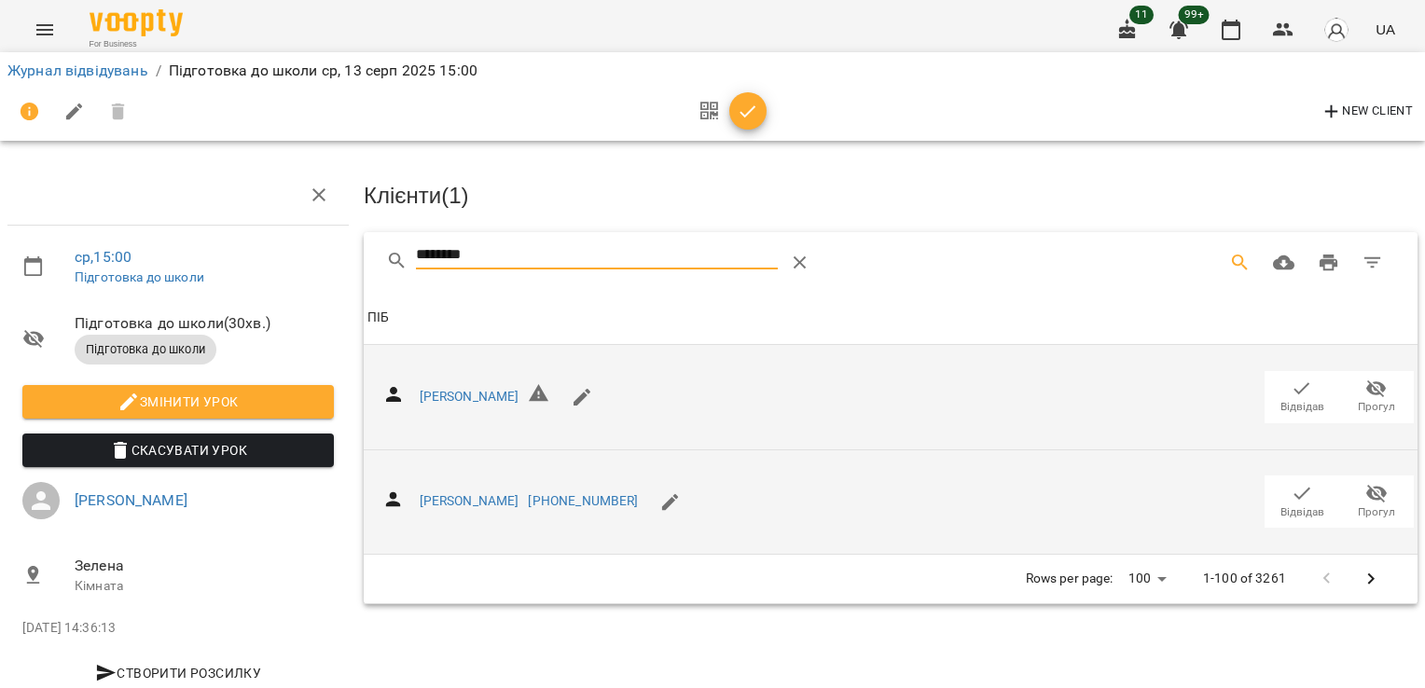
click at [1291, 494] on icon "button" at bounding box center [1302, 493] width 22 height 22
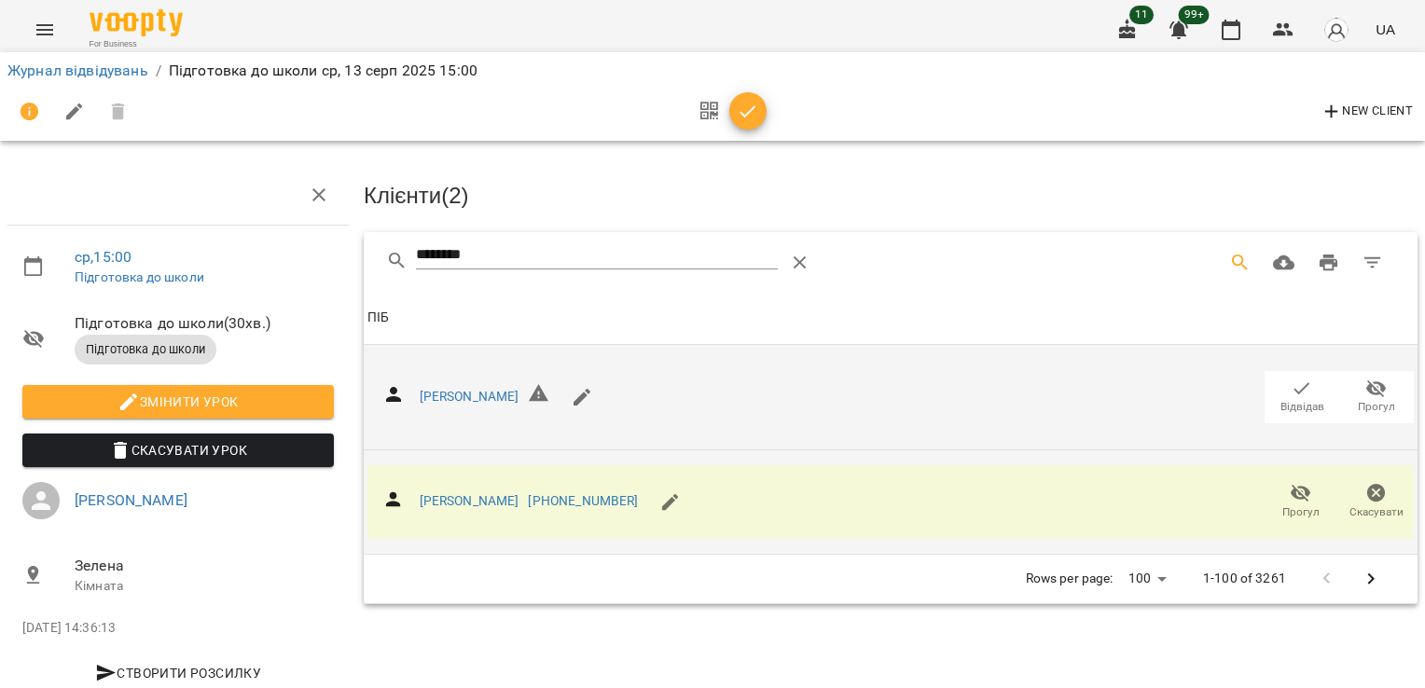
drag, startPoint x: 491, startPoint y: 252, endPoint x: 336, endPoint y: 256, distance: 154.9
click at [336, 256] on div "ср , 15:00 Підготовка до школи Підготовка до школи ( 30 хв. ) Підготовка до шко…" at bounding box center [713, 398] width 1440 height 645
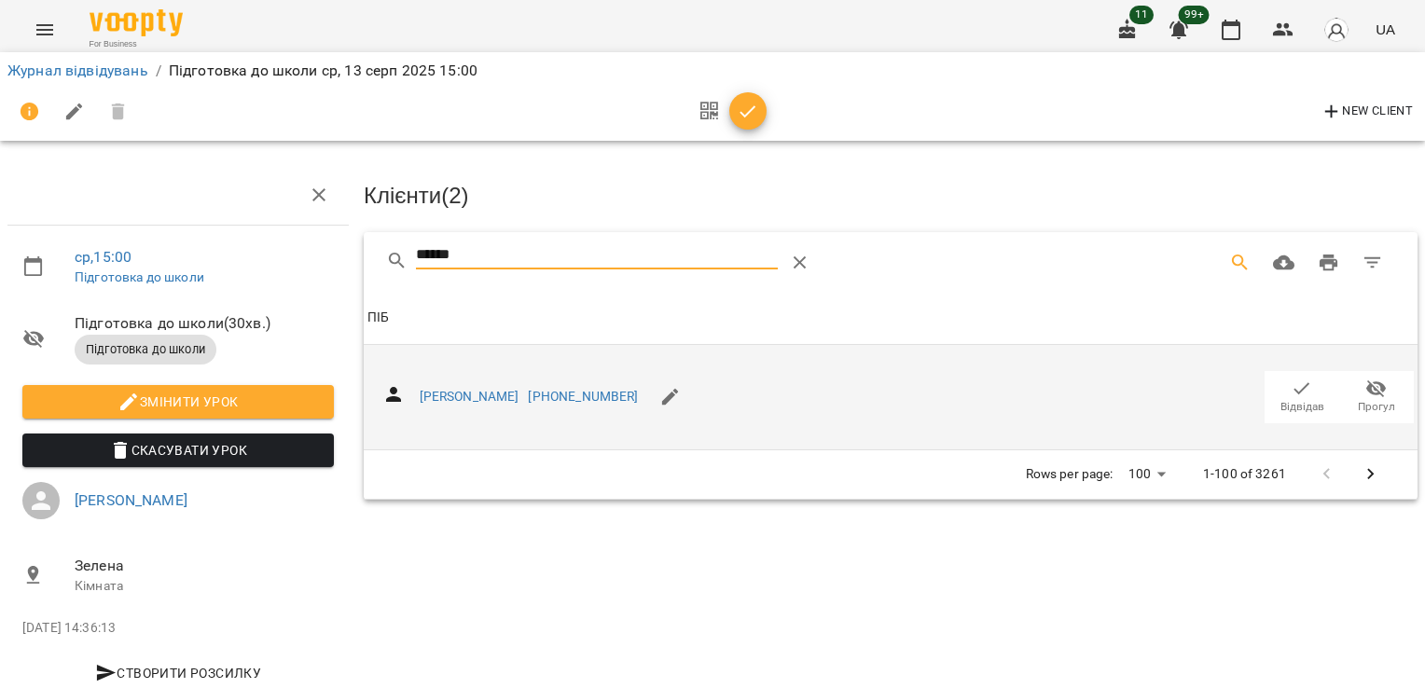
click at [1298, 393] on icon "button" at bounding box center [1302, 389] width 22 height 22
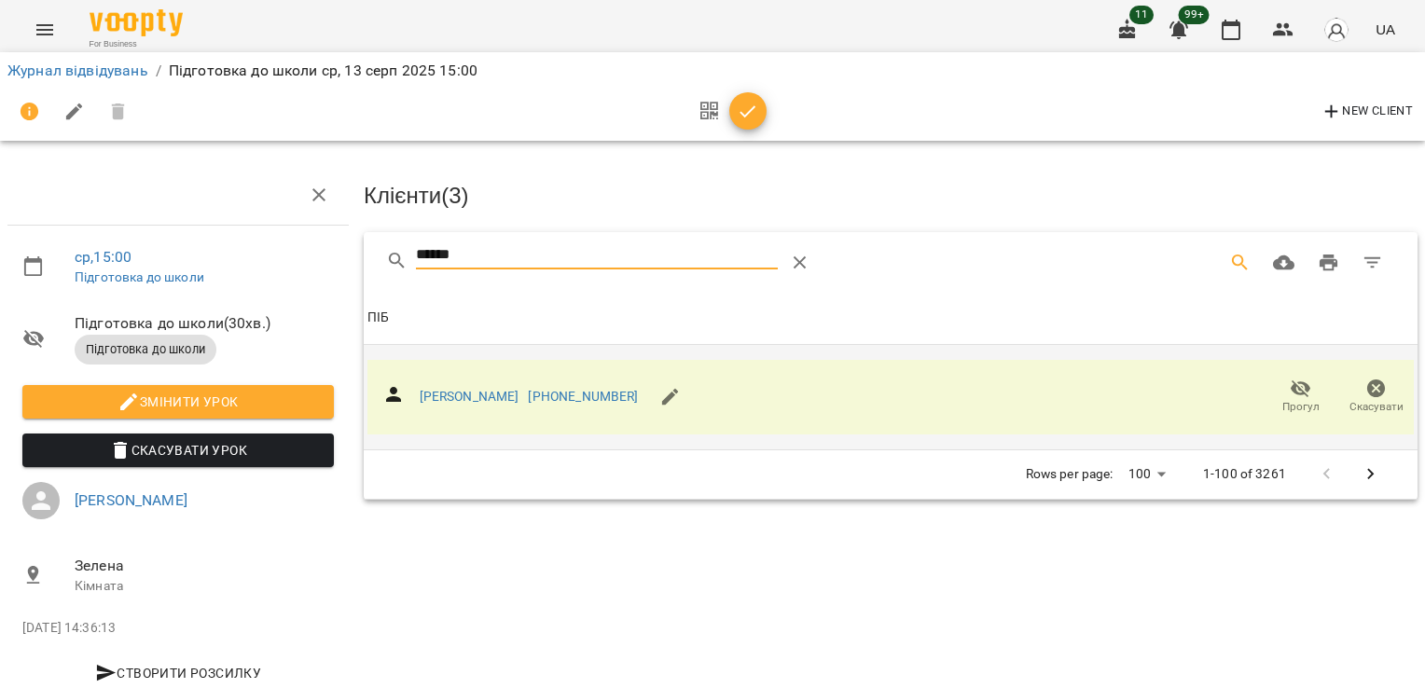
drag, startPoint x: 515, startPoint y: 254, endPoint x: 325, endPoint y: 250, distance: 190.3
click at [320, 260] on div "ср , 15:00 Підготовка до школи Підготовка до школи ( 30 хв. ) Підготовка до шко…" at bounding box center [713, 398] width 1440 height 645
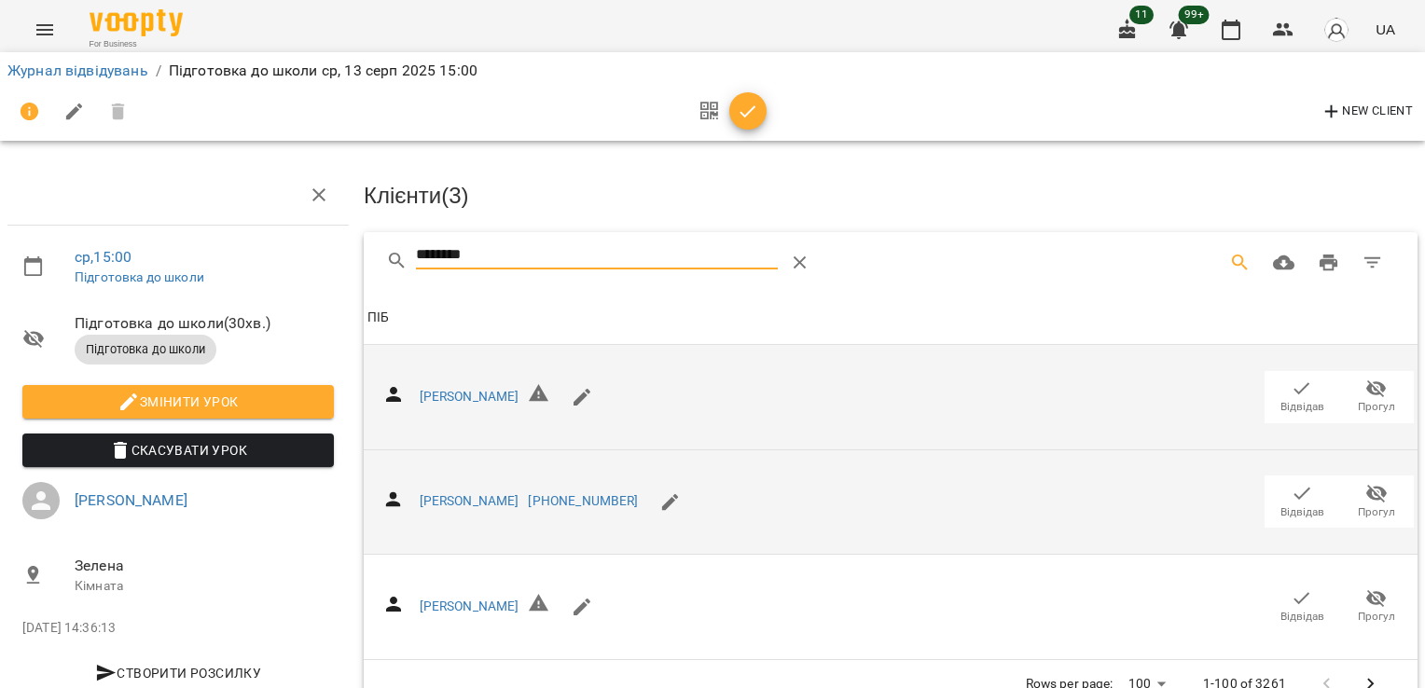
type input "********"
click at [1291, 494] on icon "button" at bounding box center [1302, 493] width 22 height 22
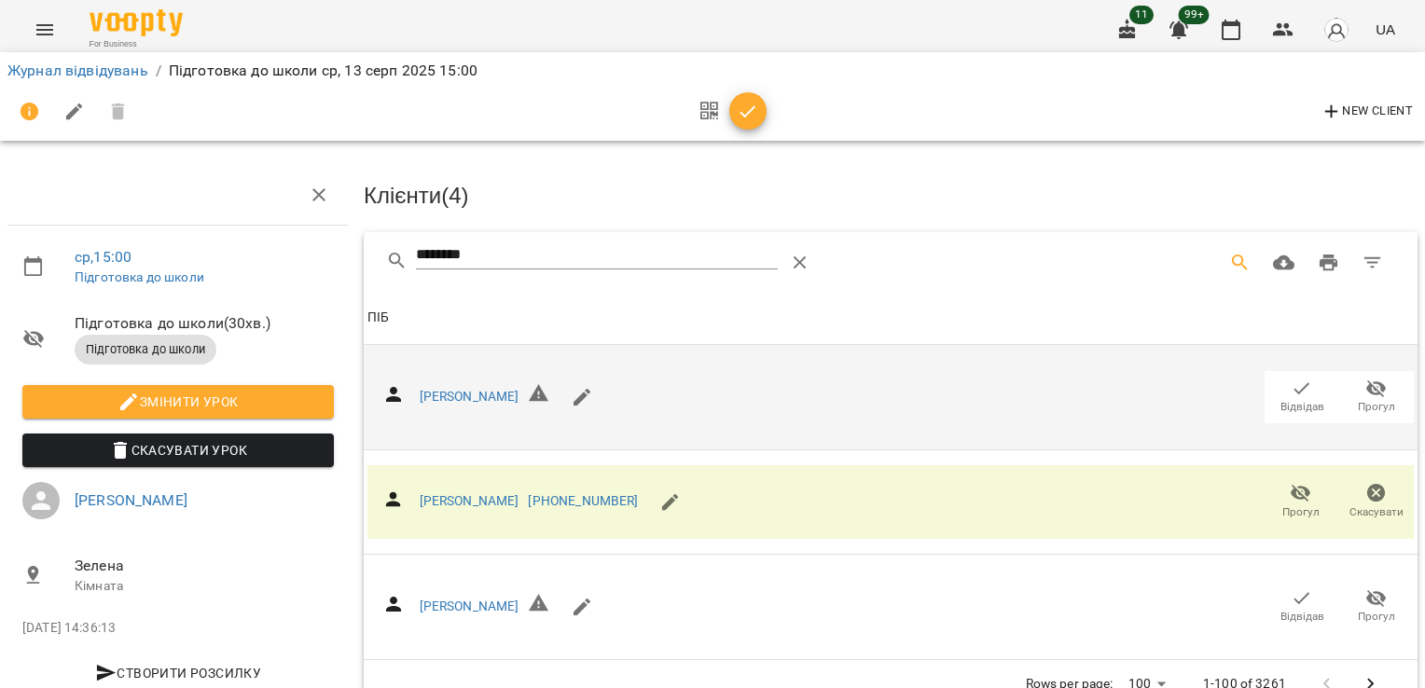
click at [759, 128] on div at bounding box center [727, 112] width 77 height 45
click at [748, 118] on icon "button" at bounding box center [748, 112] width 22 height 22
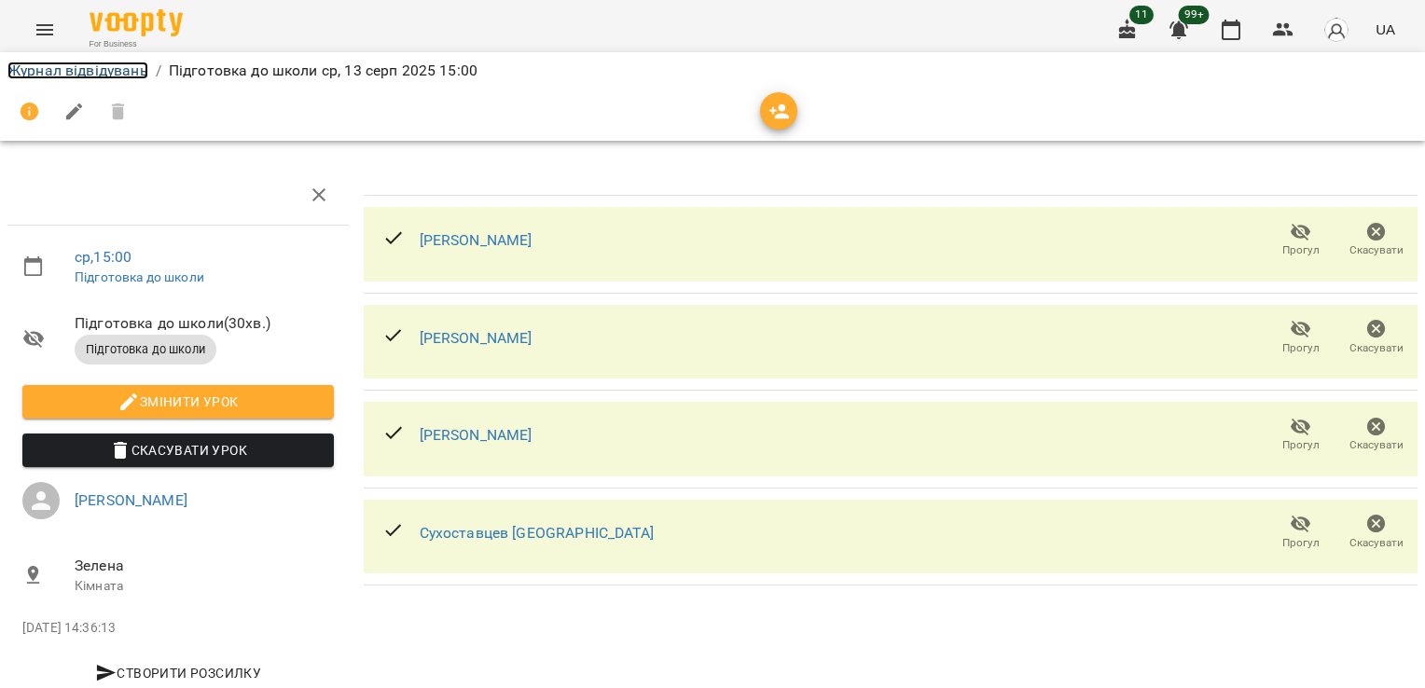
click at [128, 74] on link "Журнал відвідувань" at bounding box center [77, 71] width 141 height 18
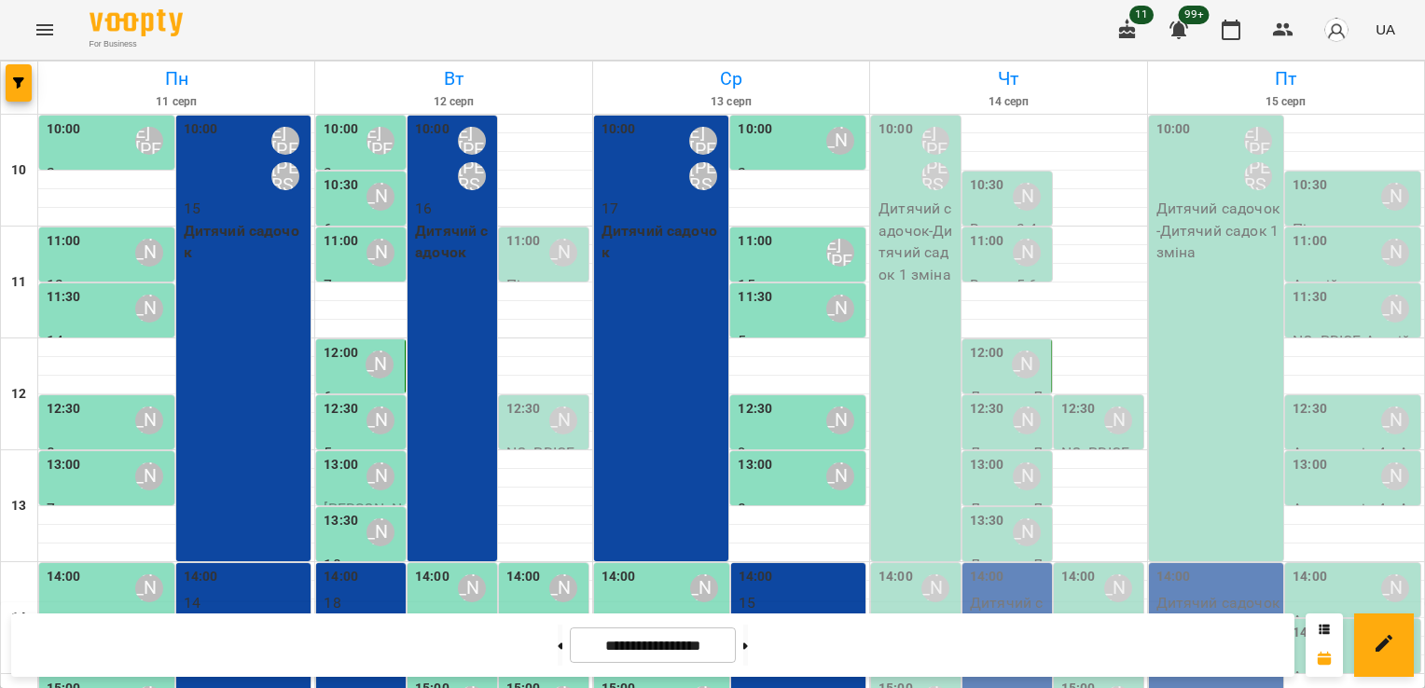
scroll to position [405, 0]
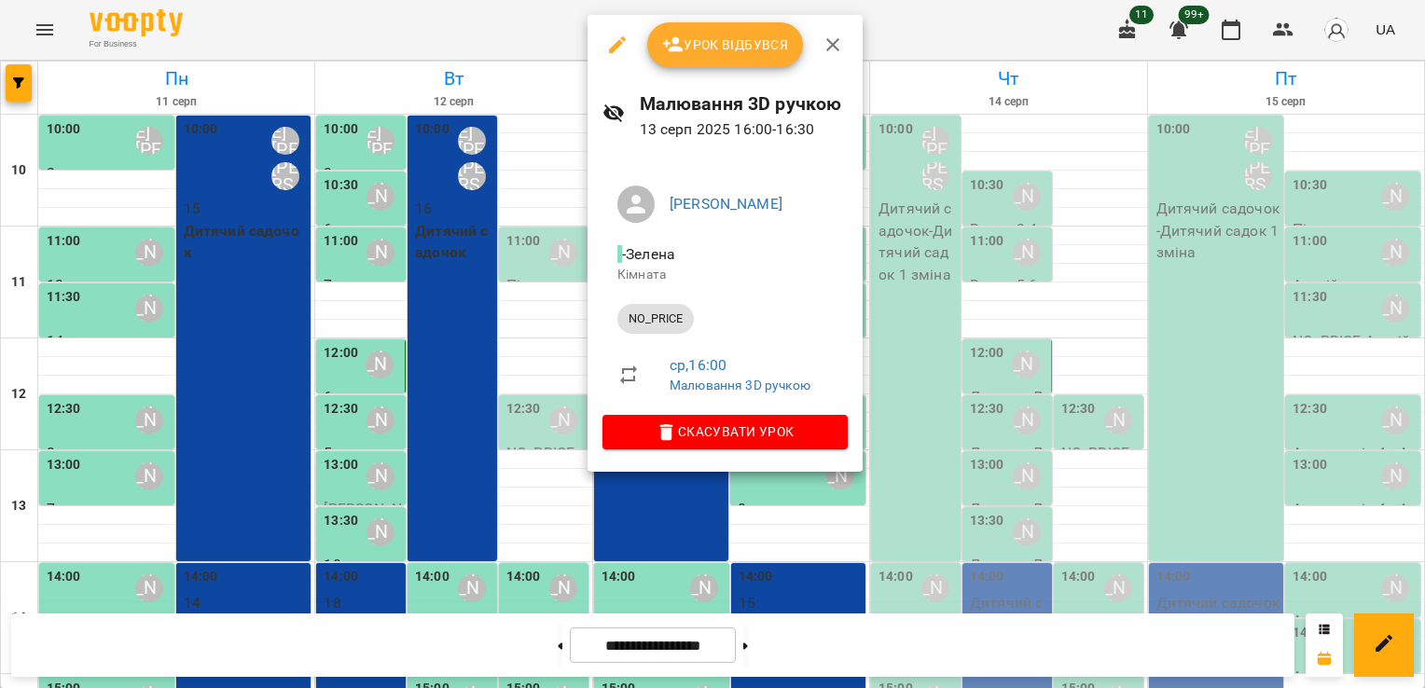
click at [612, 535] on div at bounding box center [712, 344] width 1425 height 688
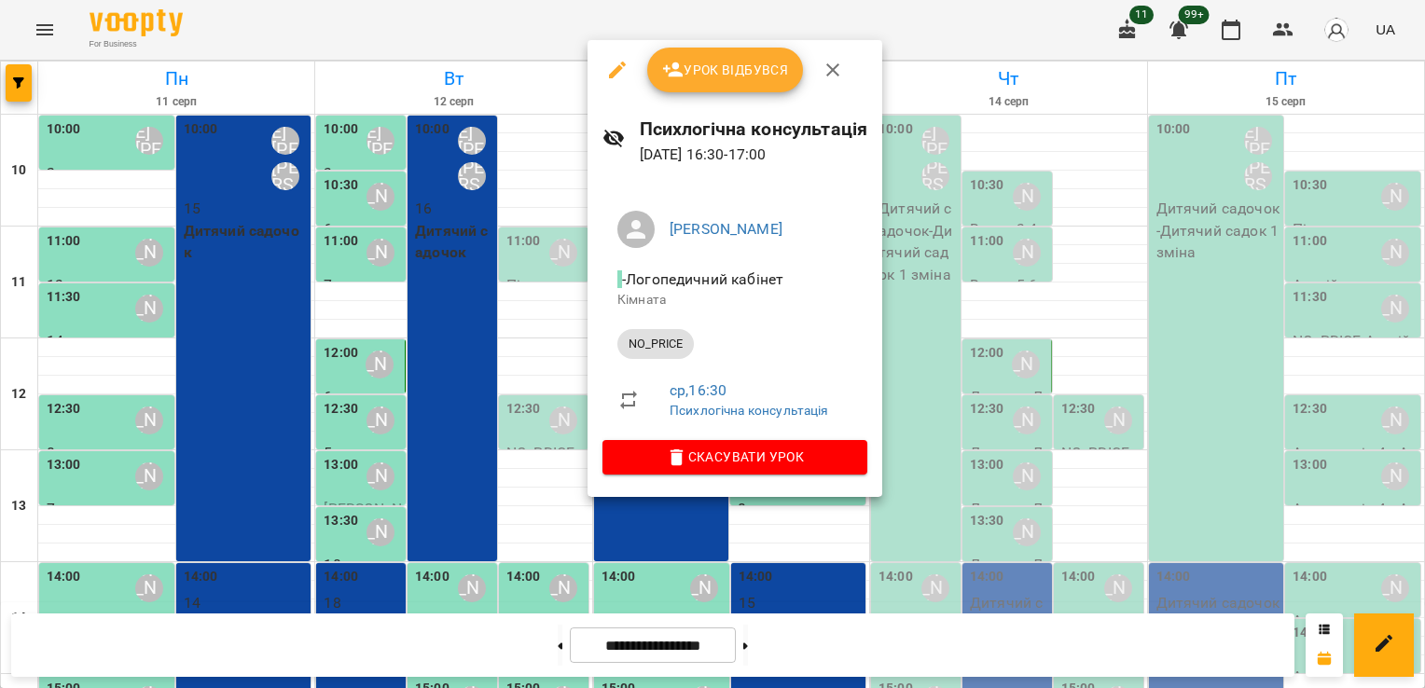
click at [729, 73] on span "Урок відбувся" at bounding box center [725, 70] width 127 height 22
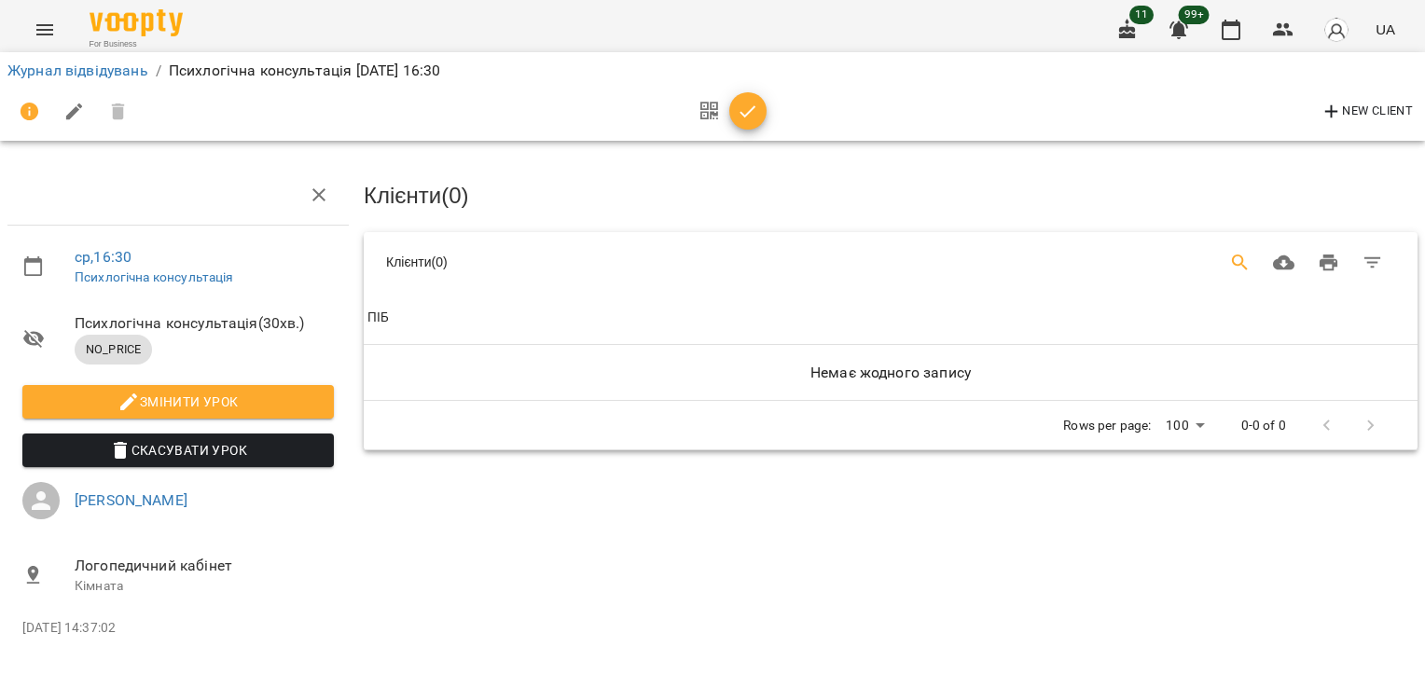
click at [1245, 263] on button "Search" at bounding box center [1240, 263] width 45 height 45
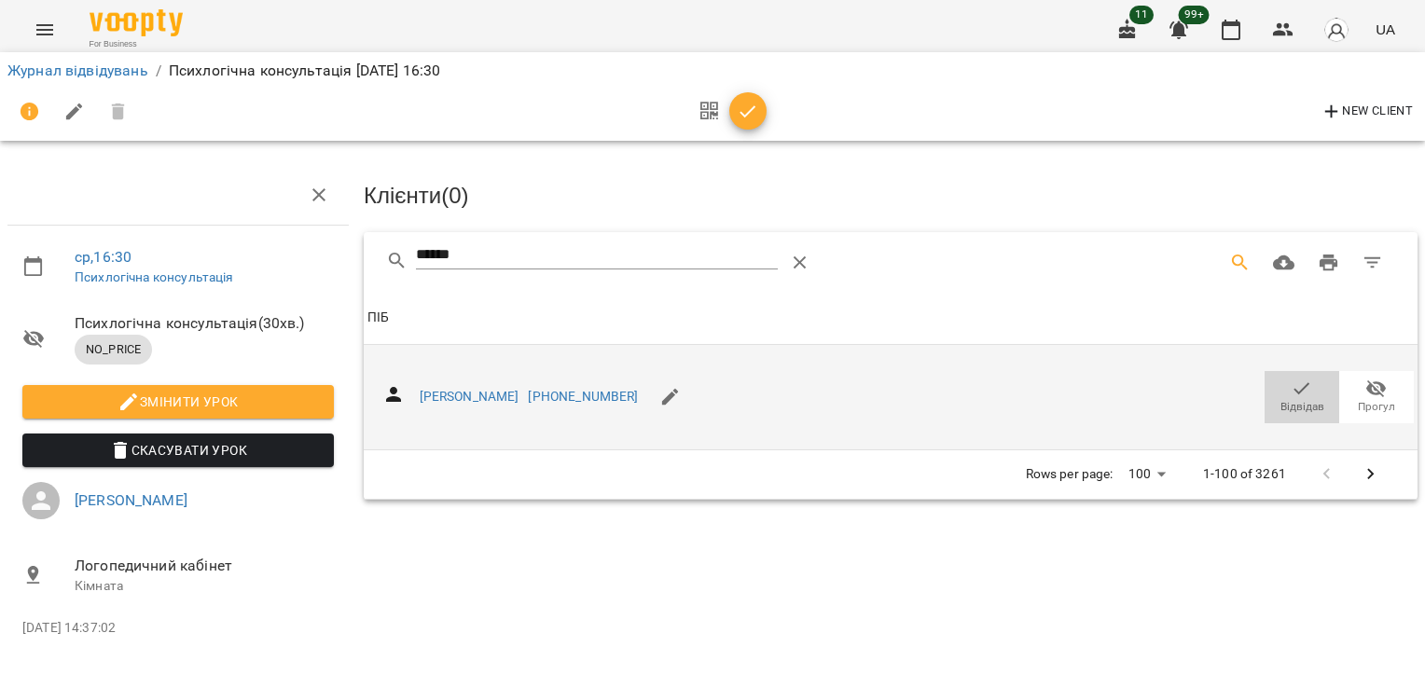
click at [1321, 394] on span "Відвідав" at bounding box center [1302, 396] width 52 height 37
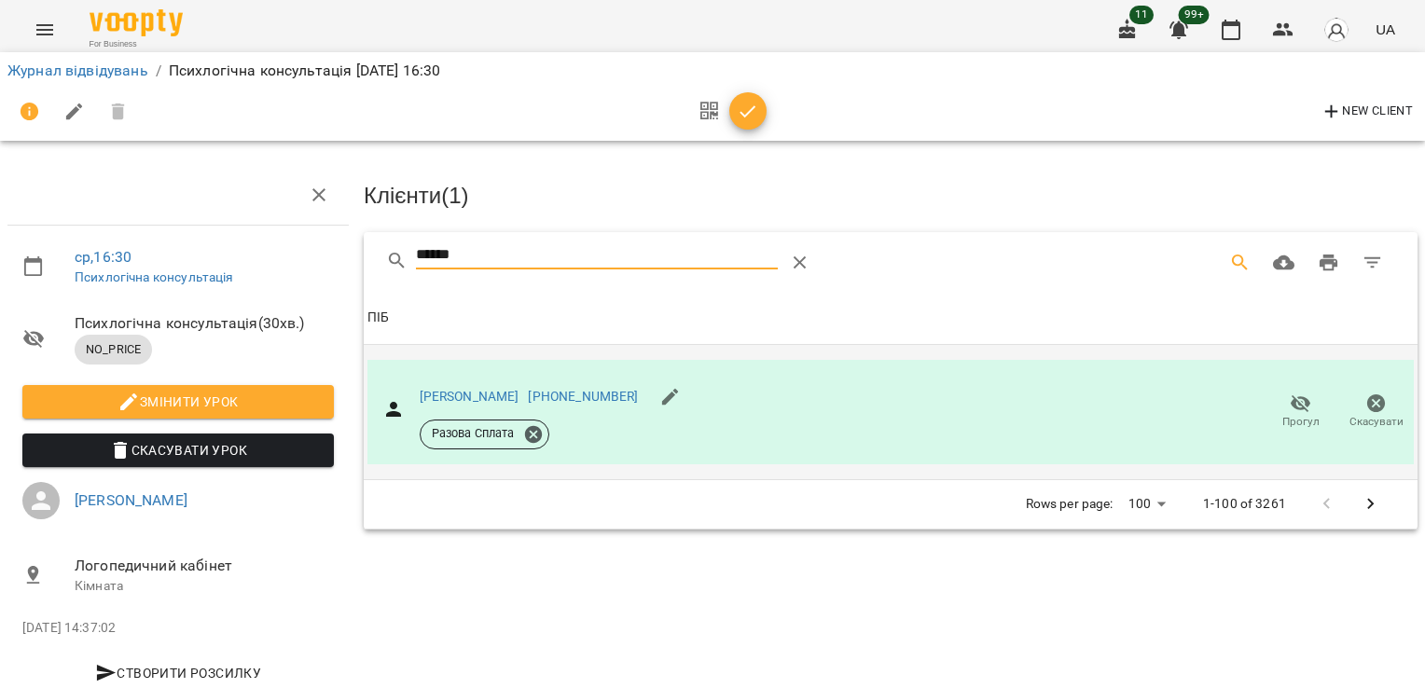
drag, startPoint x: 498, startPoint y: 259, endPoint x: 286, endPoint y: 258, distance: 211.8
click at [281, 259] on div "ср , 16:30 Психлогічна консультація Психлогічна консультація ( 30 хв. ) NO_PRIC…" at bounding box center [713, 398] width 1440 height 645
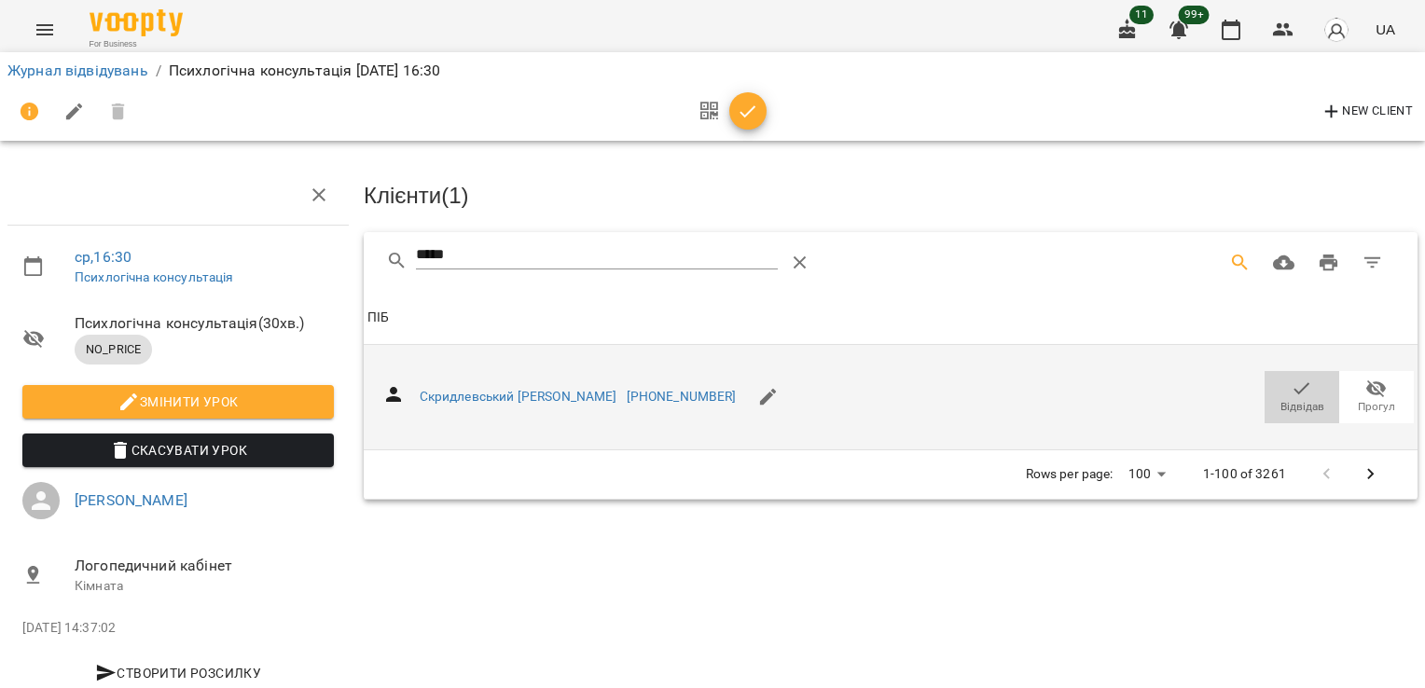
click at [1291, 382] on icon "button" at bounding box center [1302, 389] width 22 height 22
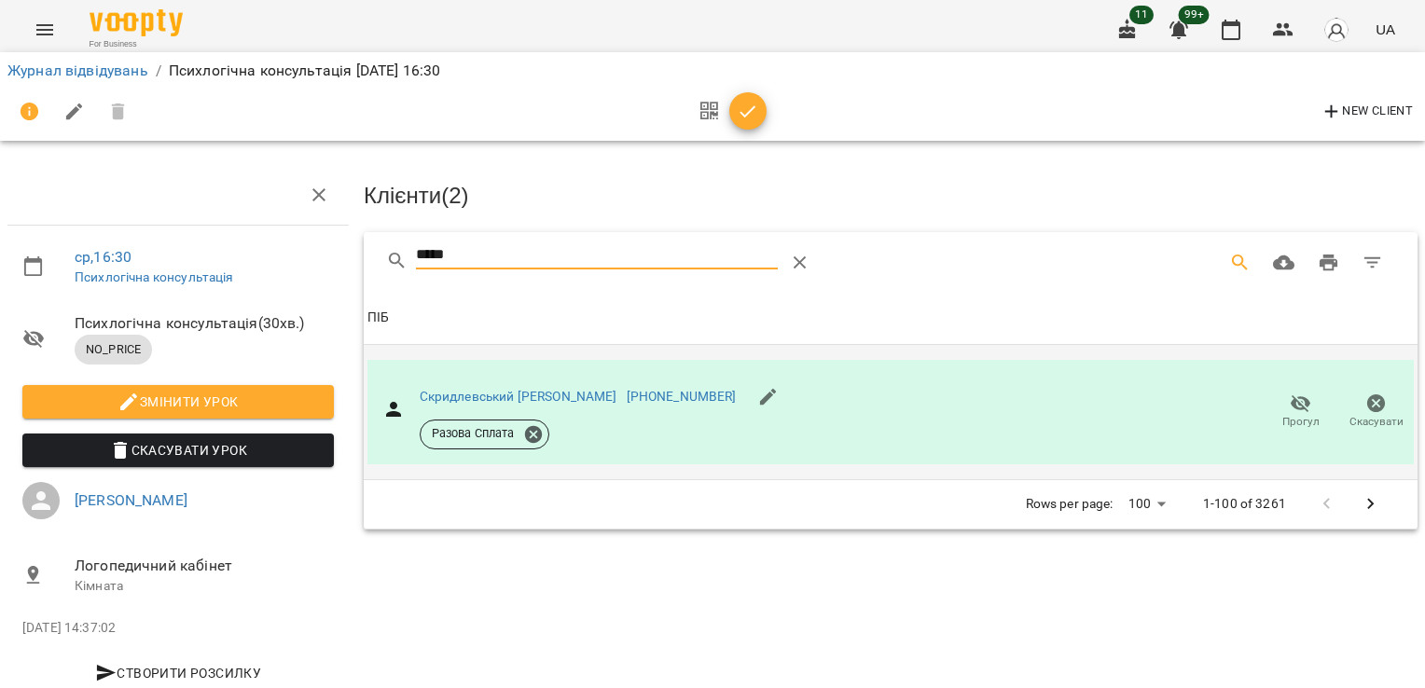
drag, startPoint x: 528, startPoint y: 261, endPoint x: 277, endPoint y: 237, distance: 252.1
click at [283, 261] on div "ср , 16:30 Психлогічна консультація Психлогічна консультація ( 30 хв. ) NO_PRIC…" at bounding box center [713, 398] width 1440 height 645
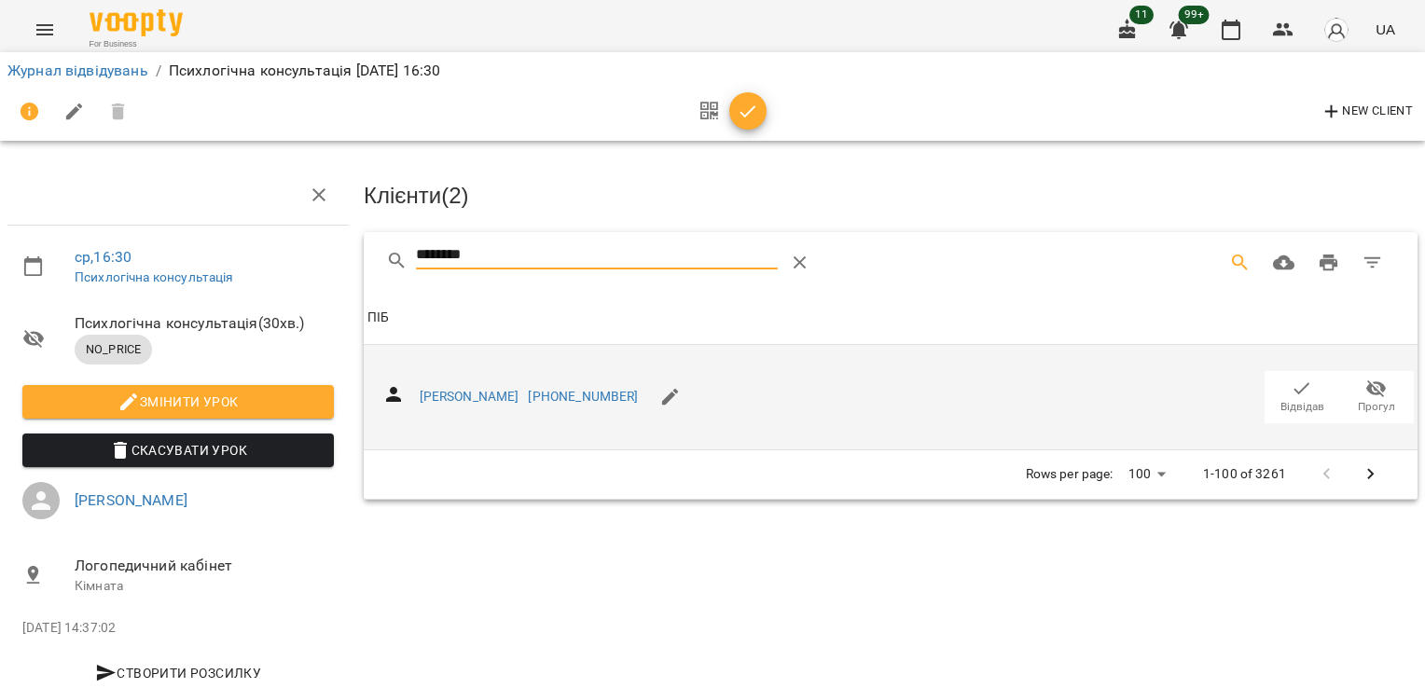
type input "********"
click at [1291, 378] on icon "button" at bounding box center [1302, 389] width 22 height 22
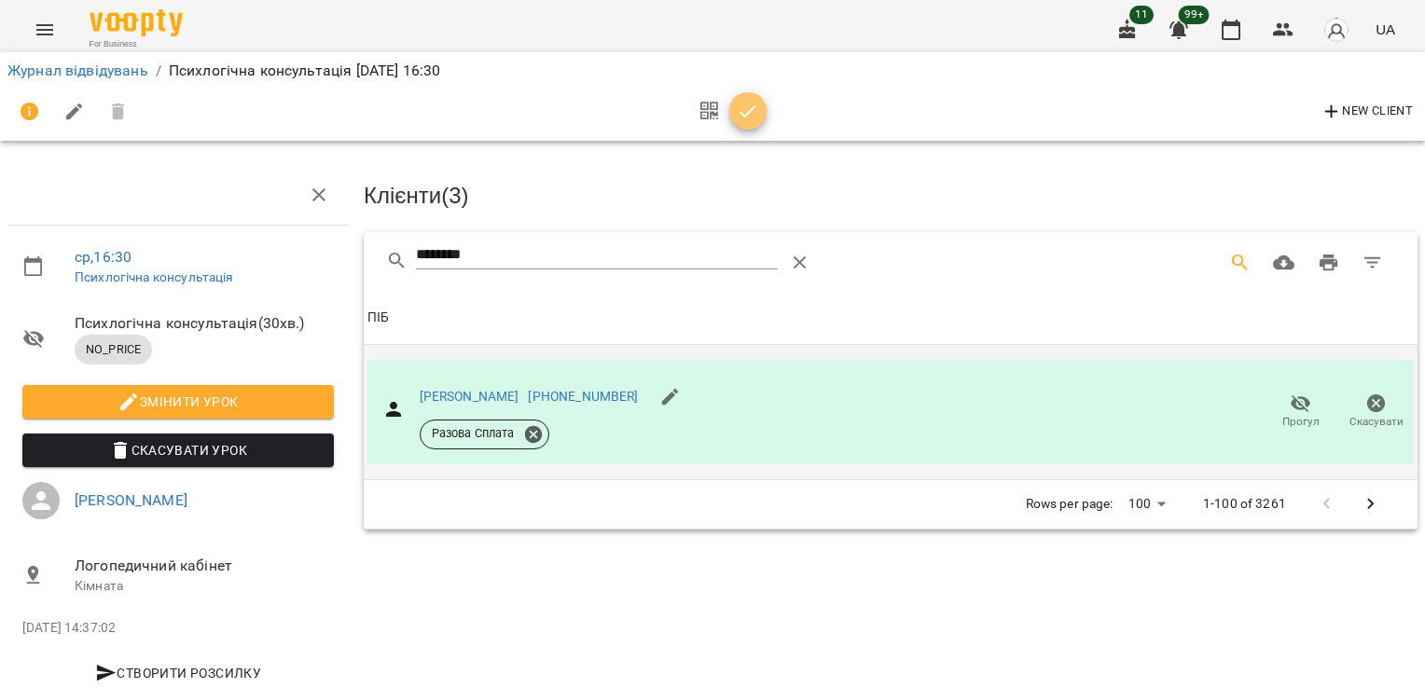
click at [739, 124] on button "button" at bounding box center [748, 110] width 37 height 37
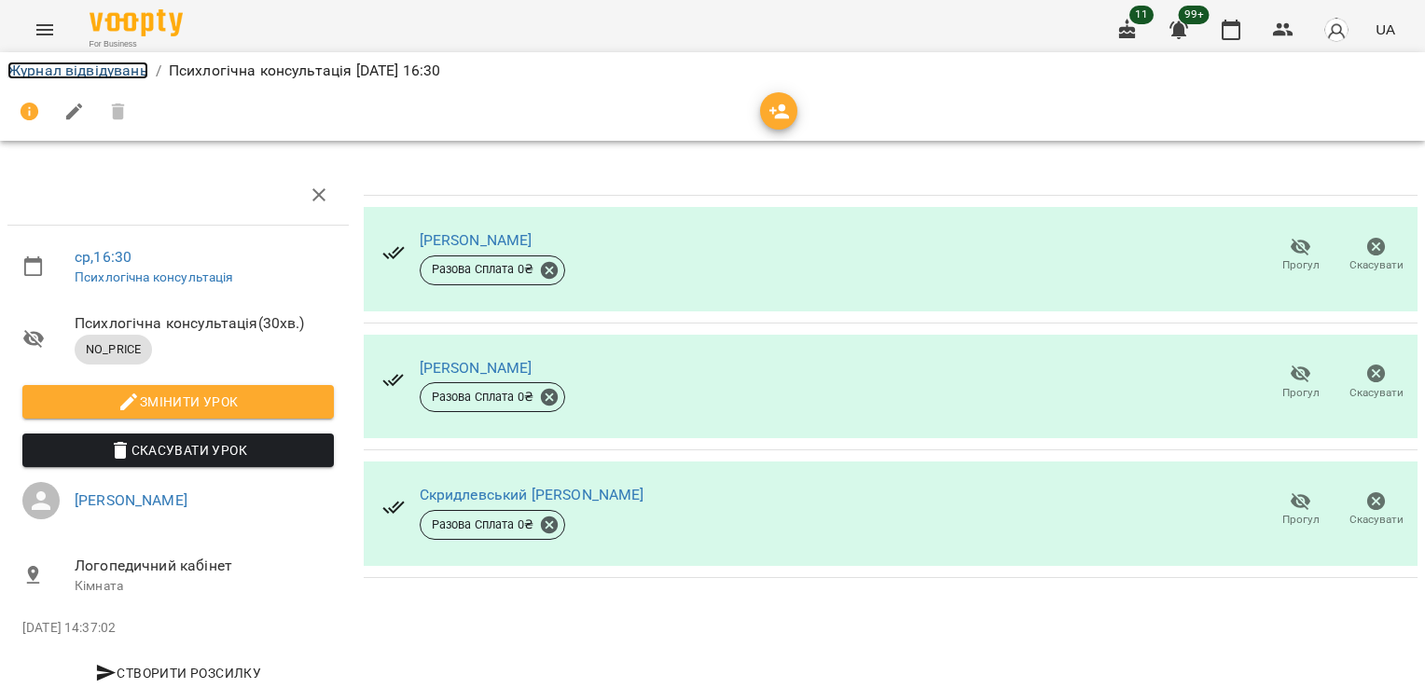
click at [56, 65] on link "Журнал відвідувань" at bounding box center [77, 71] width 141 height 18
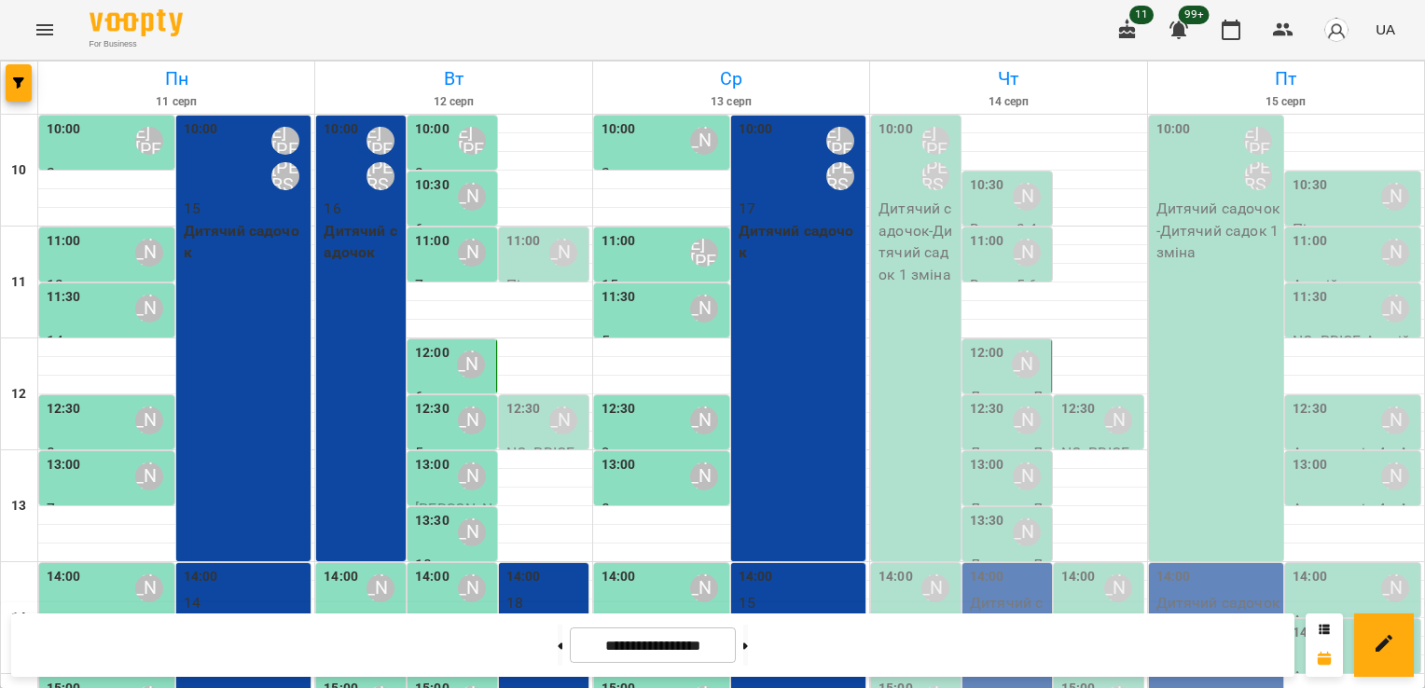
scroll to position [405, 0]
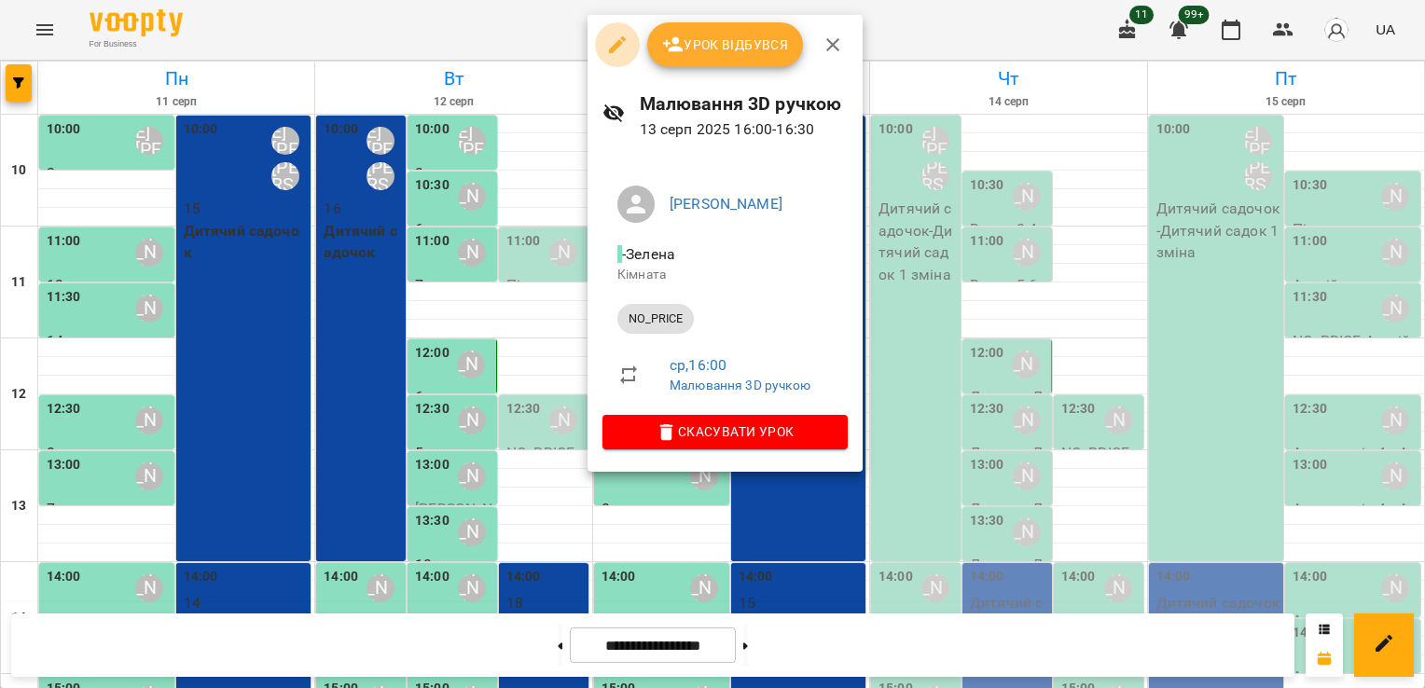
click at [619, 47] on icon "button" at bounding box center [617, 44] width 17 height 17
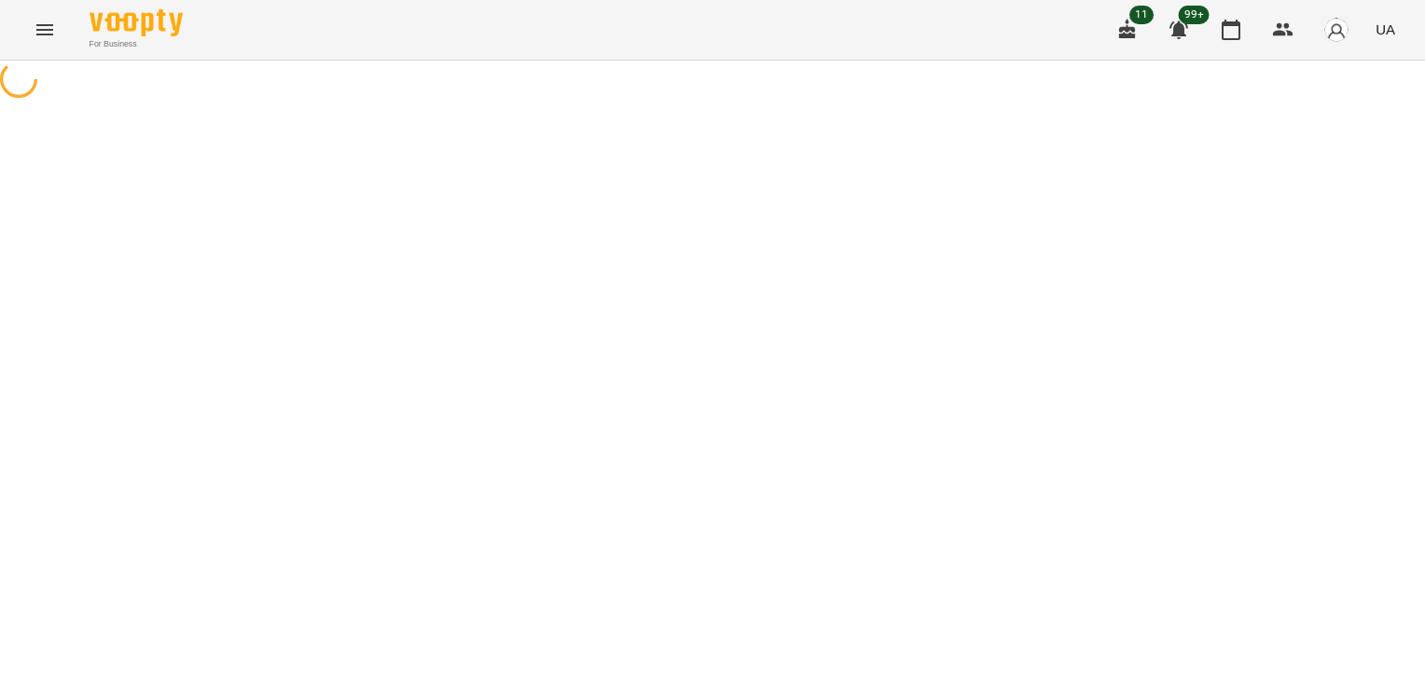
select select "********"
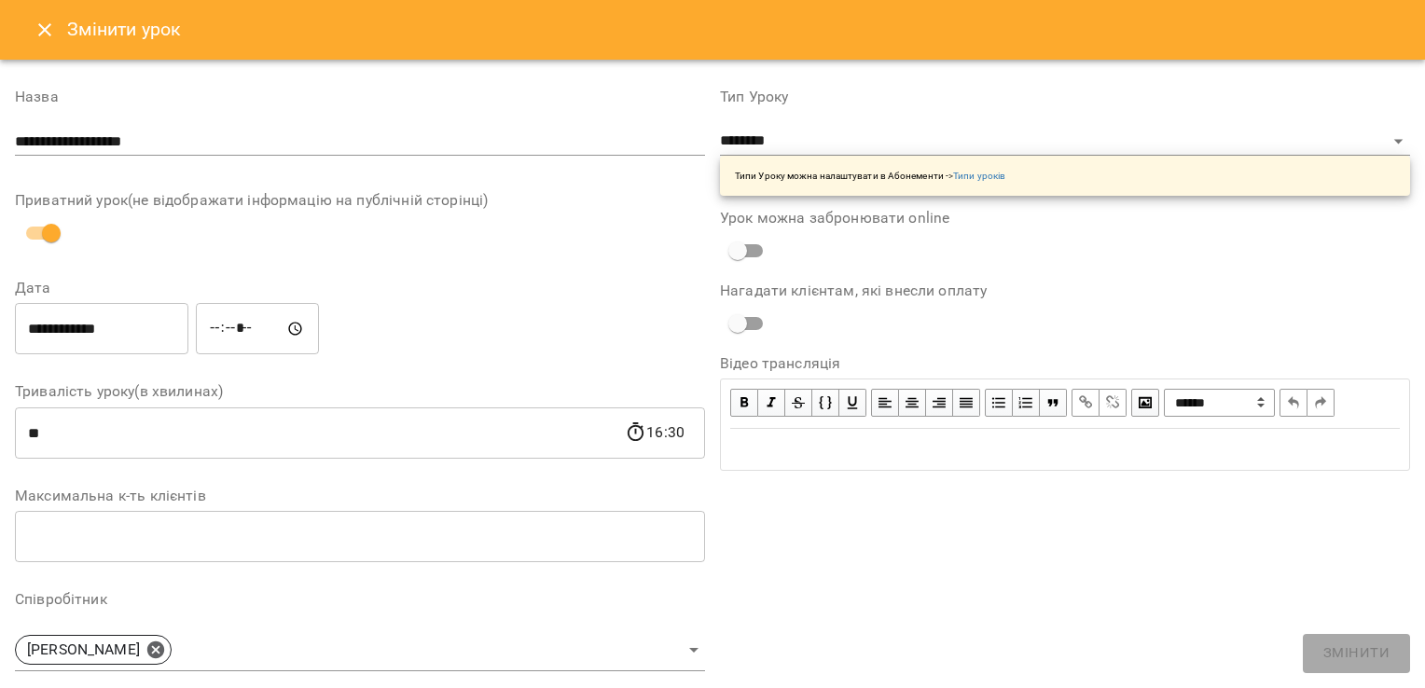
click at [0, 170] on html "**********" at bounding box center [712, 332] width 1425 height 664
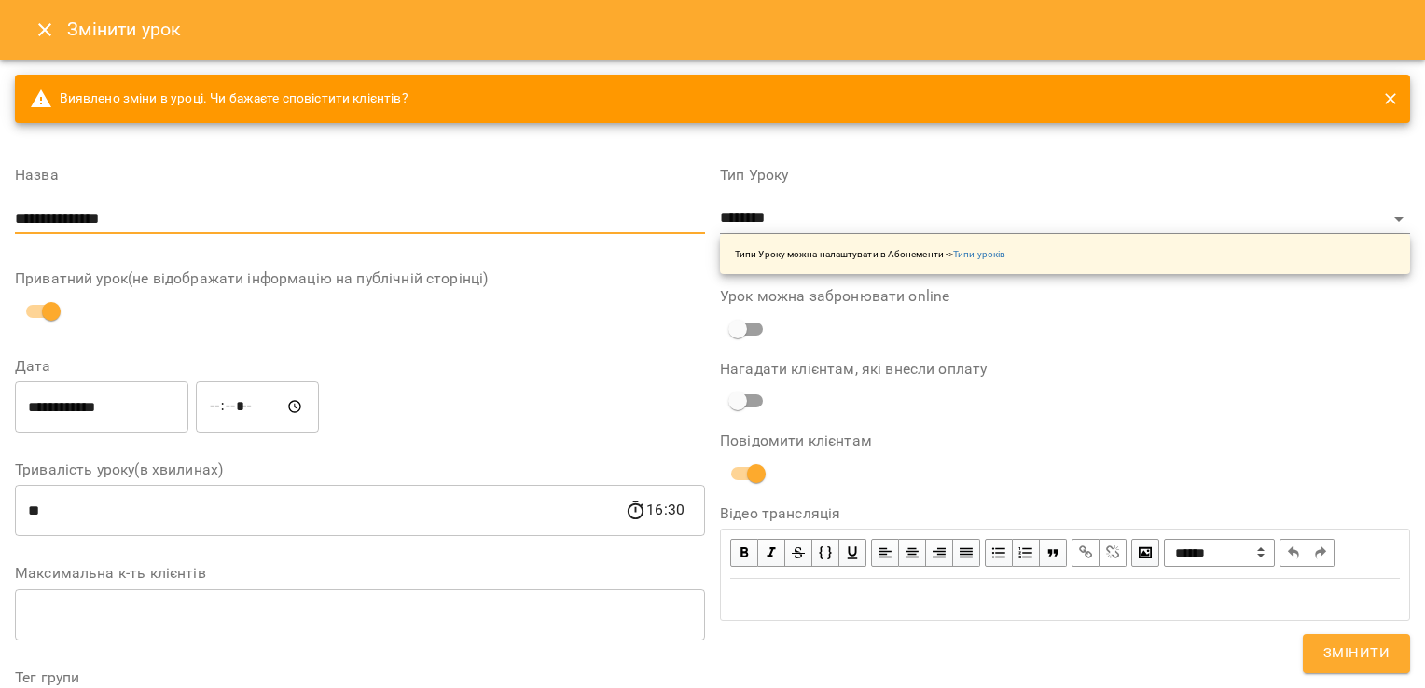
type input "**********"
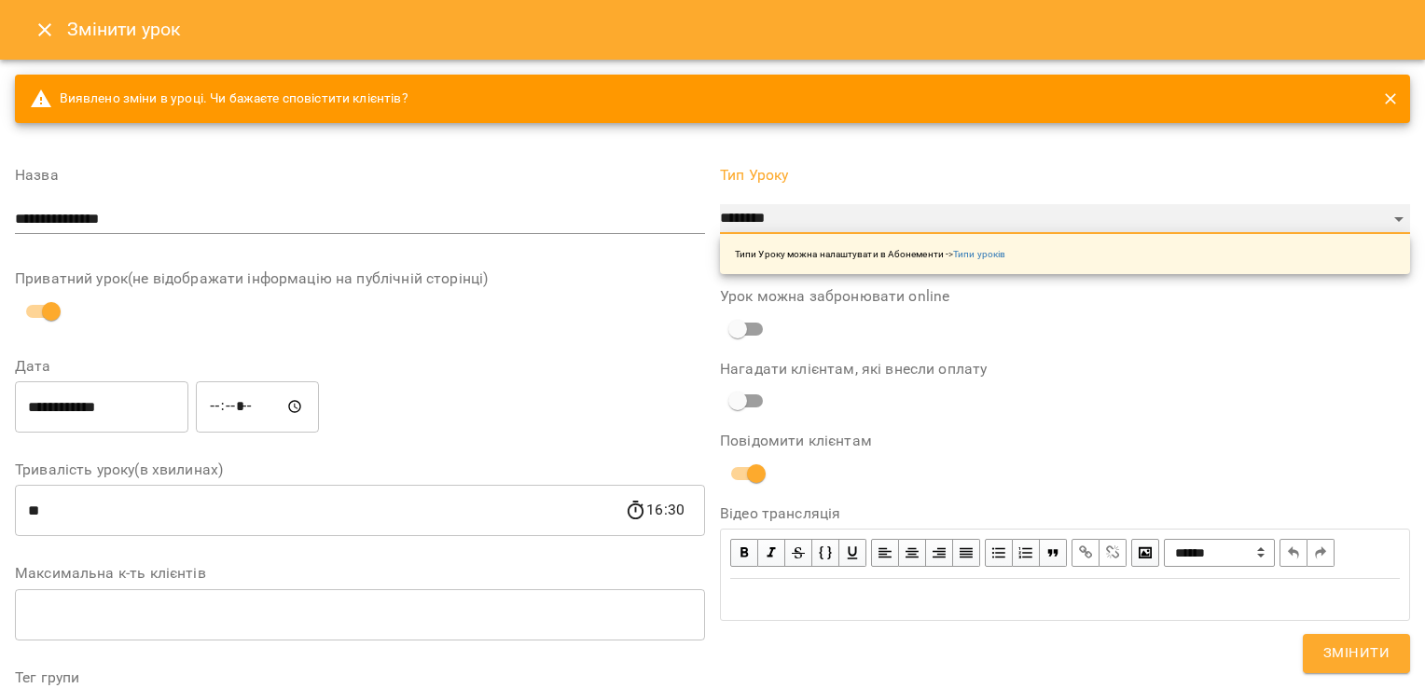
click at [765, 219] on select "**********" at bounding box center [1065, 219] width 690 height 30
select select "*****"
click at [720, 204] on select "**********" at bounding box center [1065, 219] width 690 height 30
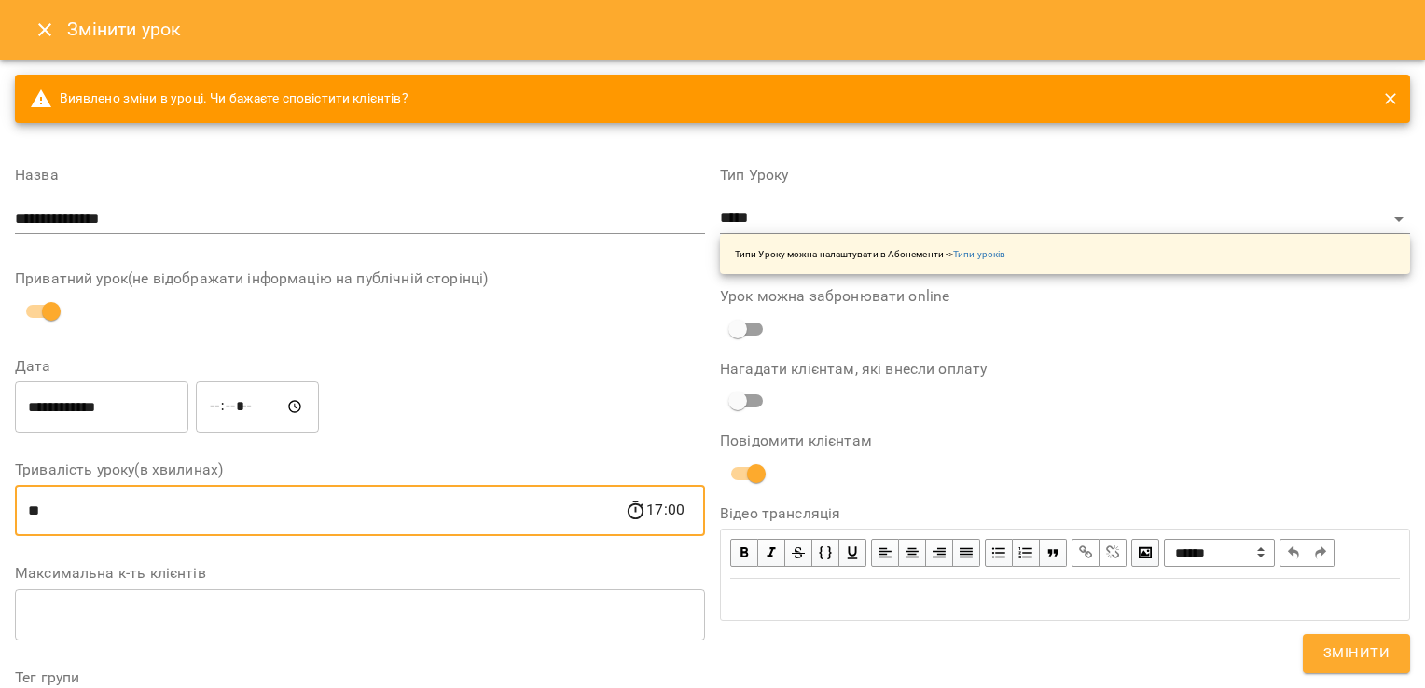
drag, startPoint x: 71, startPoint y: 521, endPoint x: -4, endPoint y: 521, distance: 74.6
type input "**"
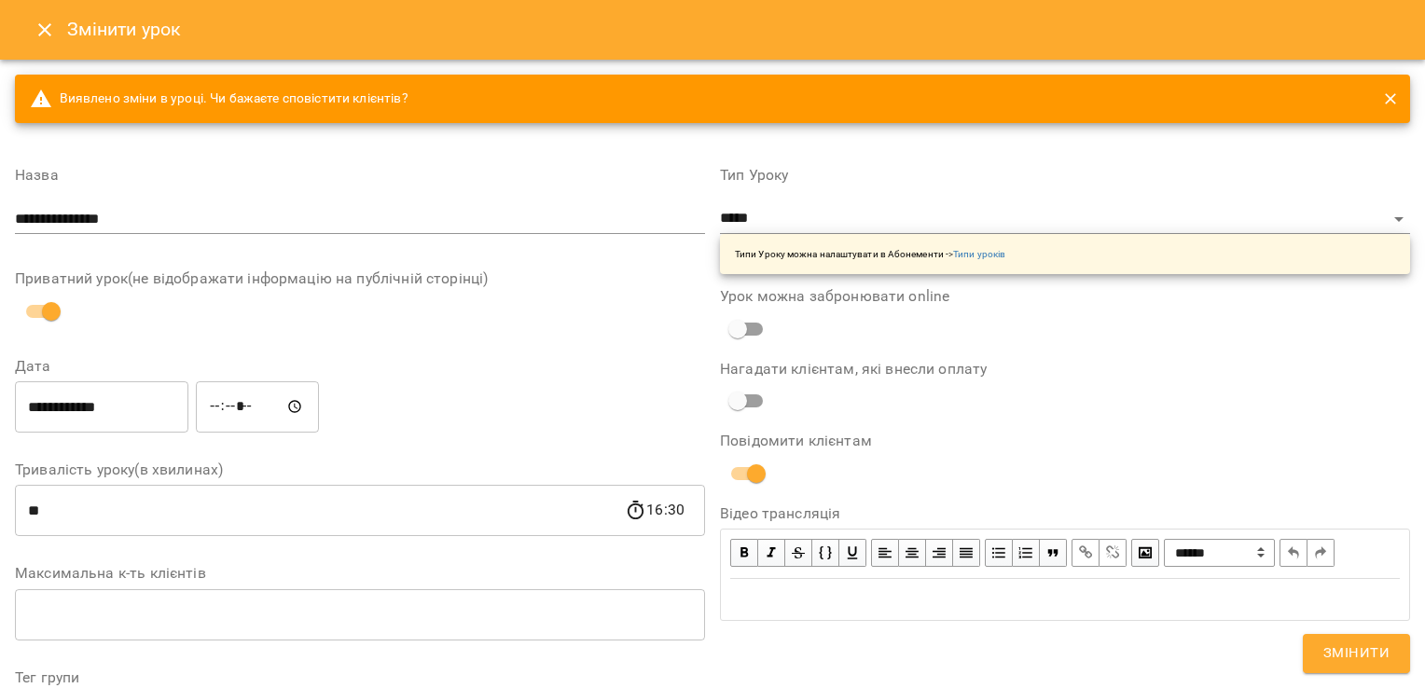
click at [1196, 423] on div "**********" at bounding box center [1065, 700] width 705 height 1108
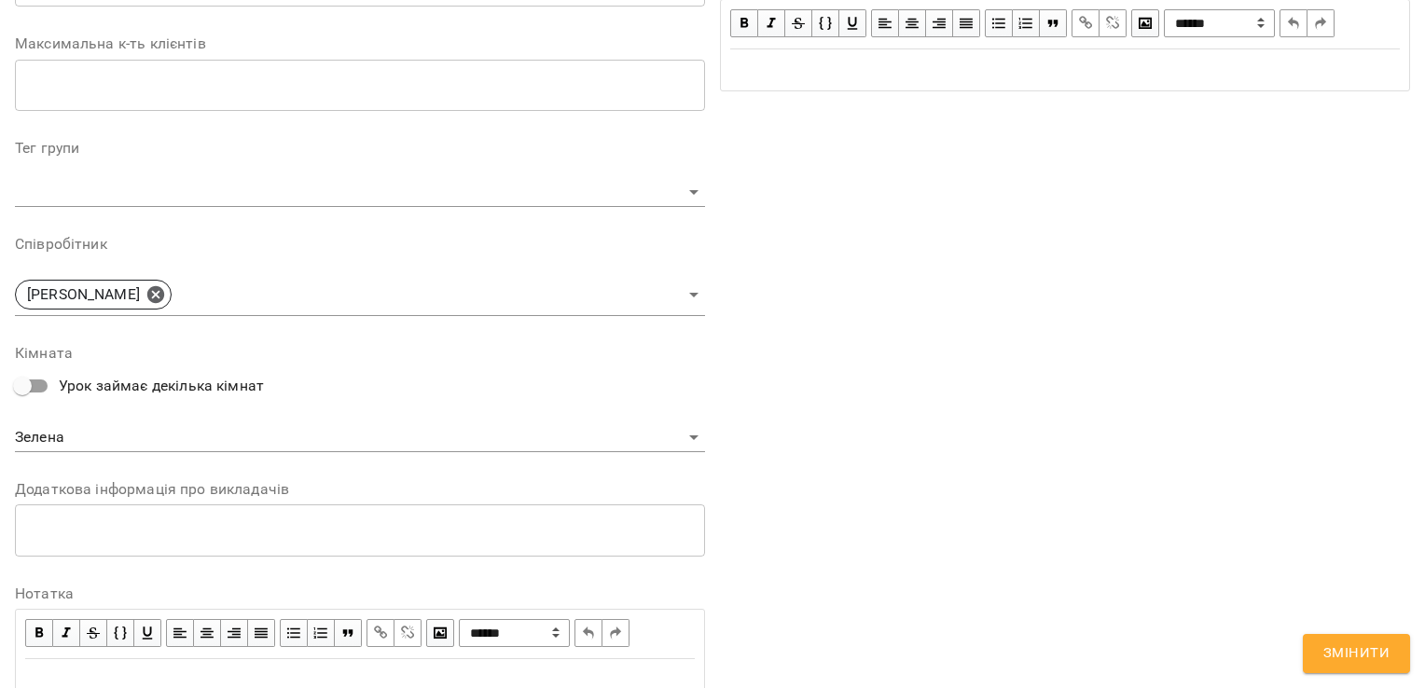
scroll to position [608, 0]
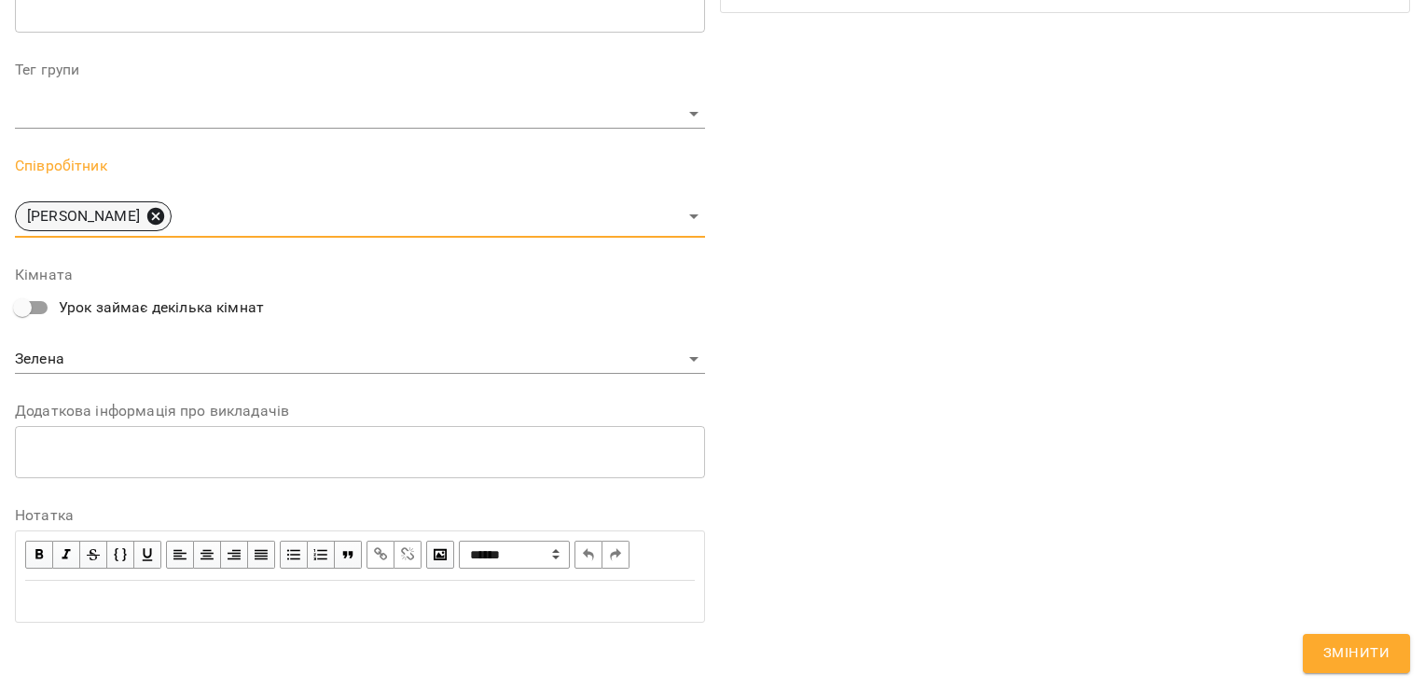
click at [166, 218] on icon at bounding box center [156, 216] width 21 height 21
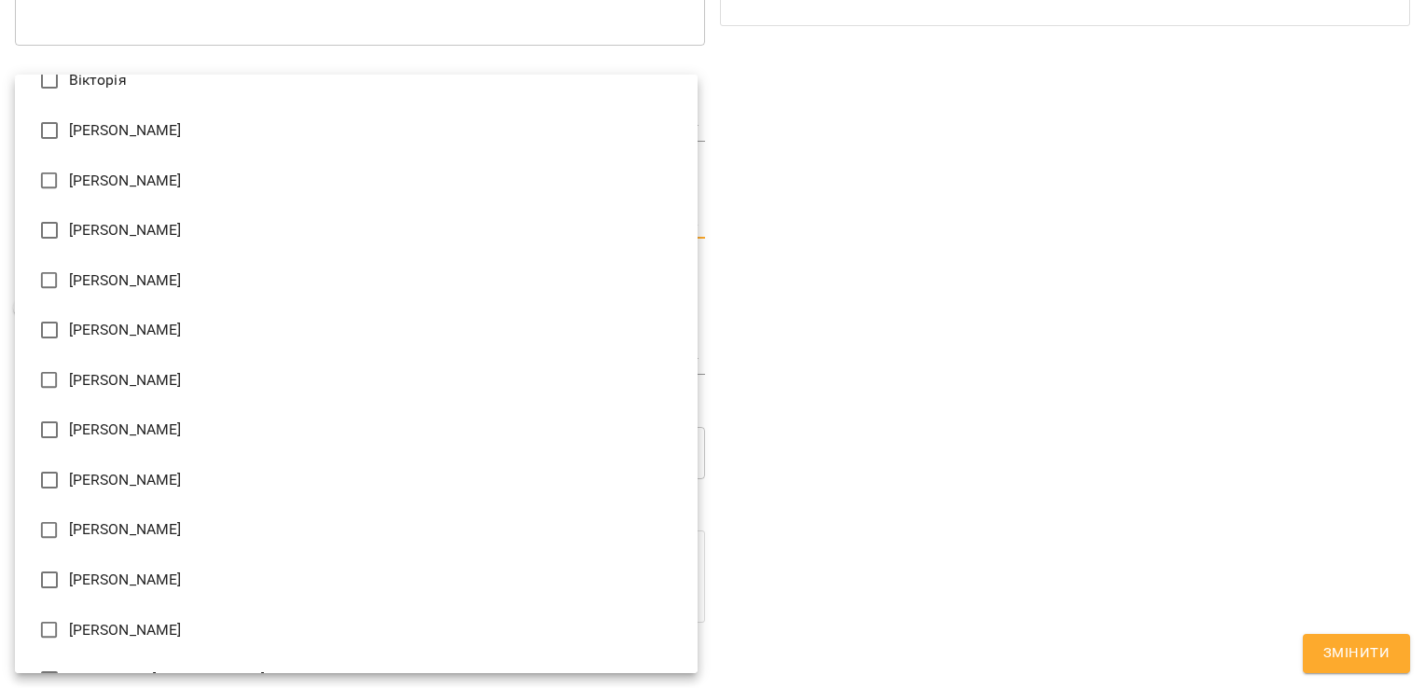
scroll to position [855, 0]
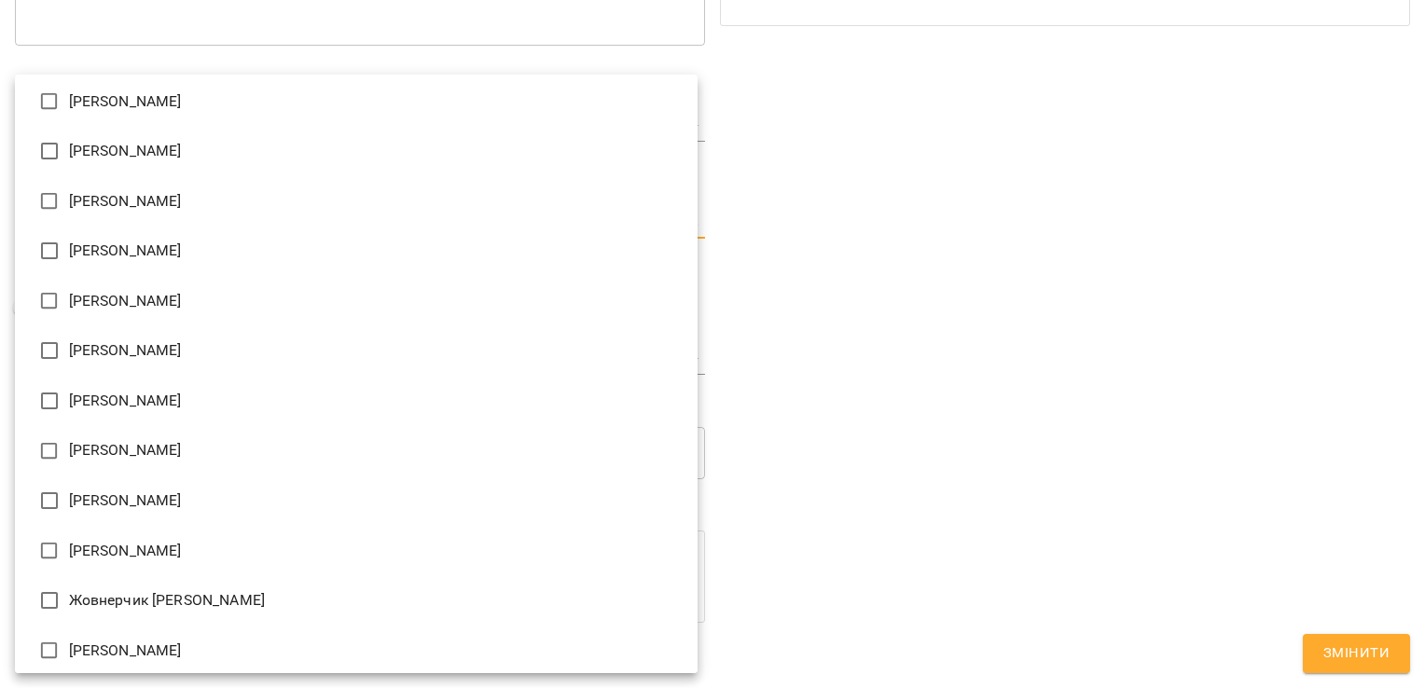
click at [207, 197] on li "[PERSON_NAME]" at bounding box center [356, 201] width 683 height 50
type input "**********"
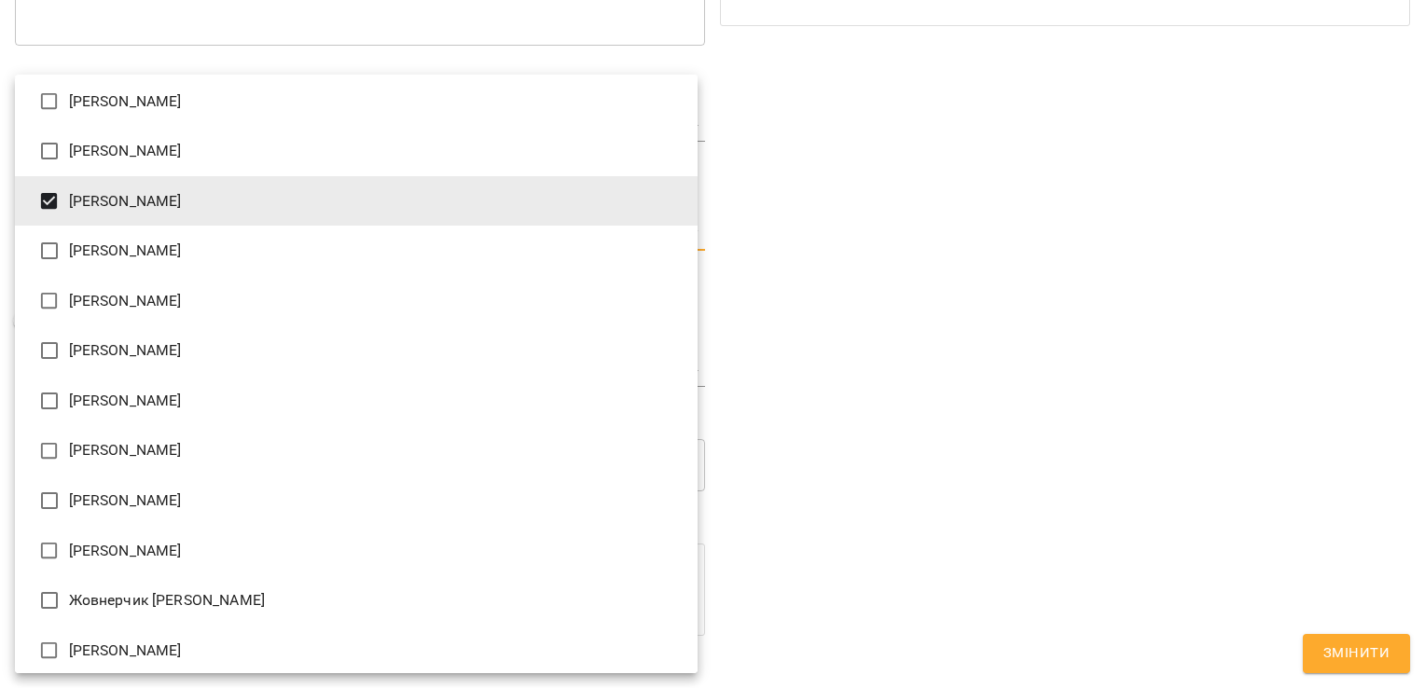
click at [1004, 259] on div at bounding box center [712, 344] width 1425 height 688
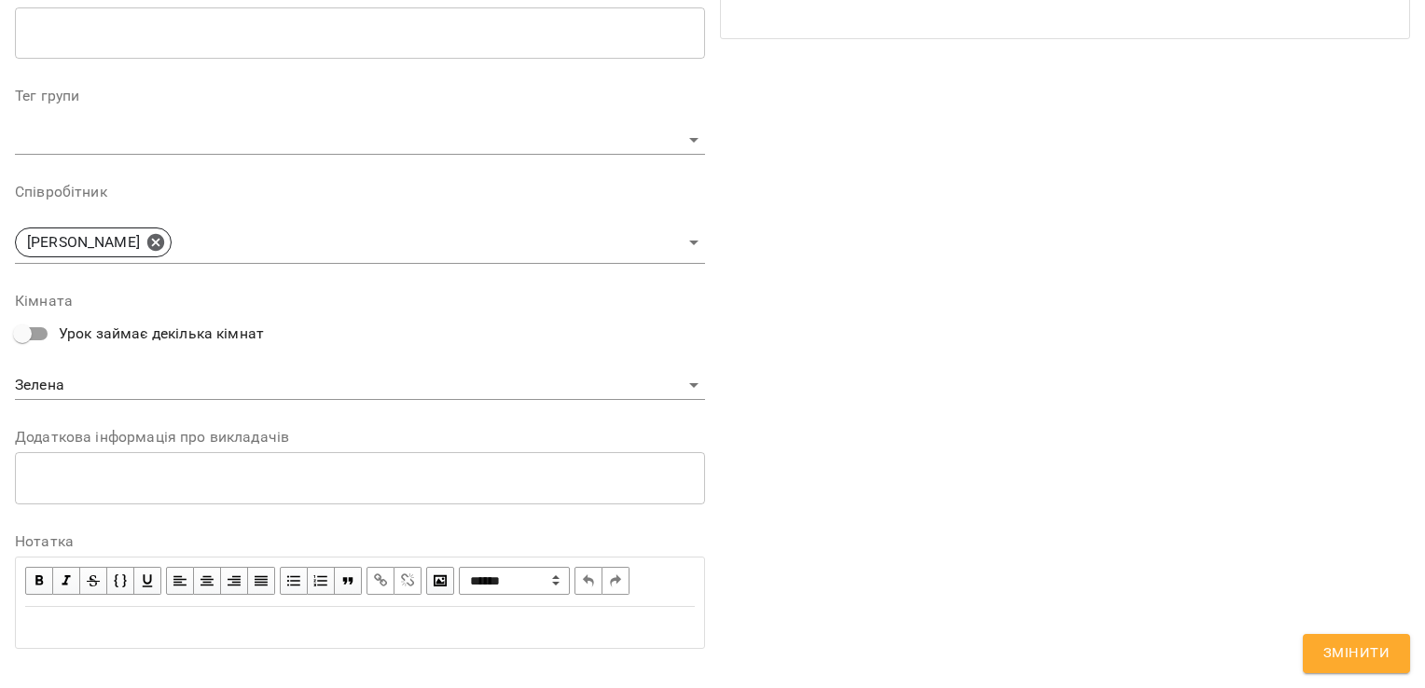
scroll to position [608, 0]
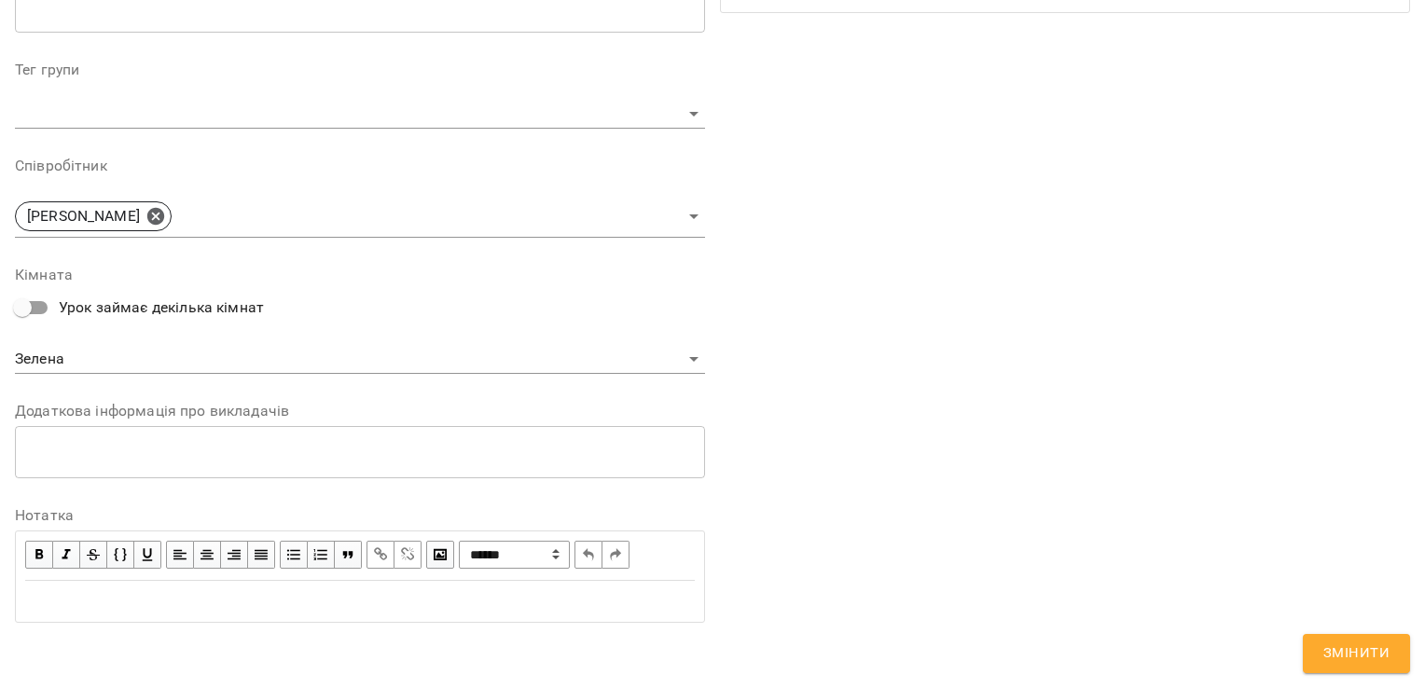
click at [1344, 647] on span "Змінити" at bounding box center [1357, 654] width 66 height 24
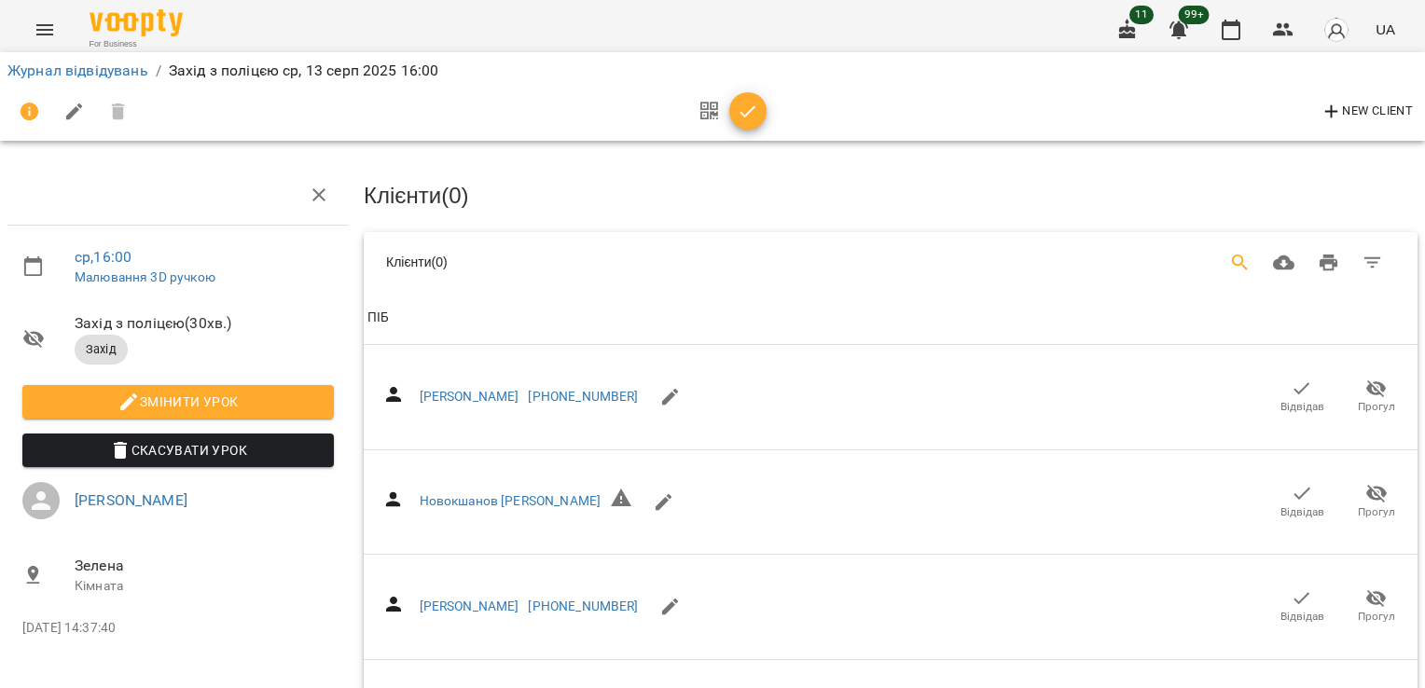
click at [1235, 268] on icon "Search" at bounding box center [1241, 263] width 22 height 22
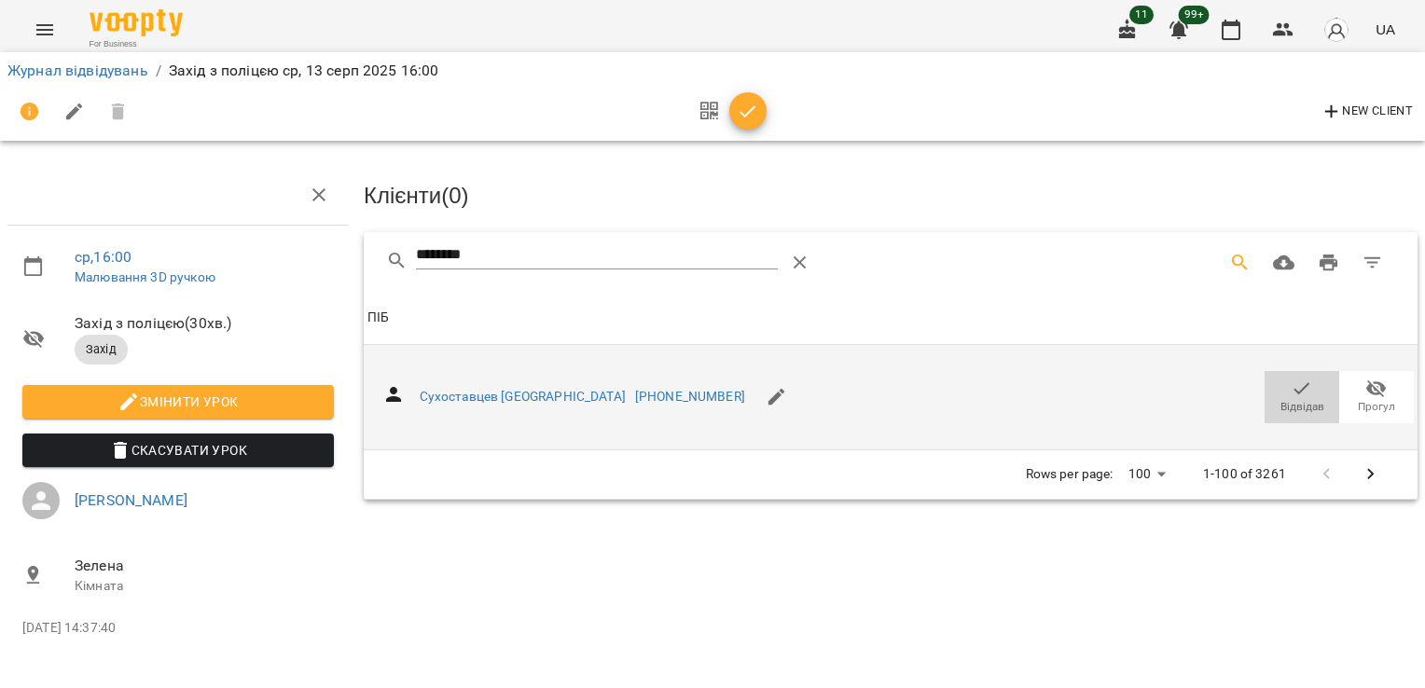
click at [1303, 399] on span "Відвідав" at bounding box center [1303, 407] width 44 height 16
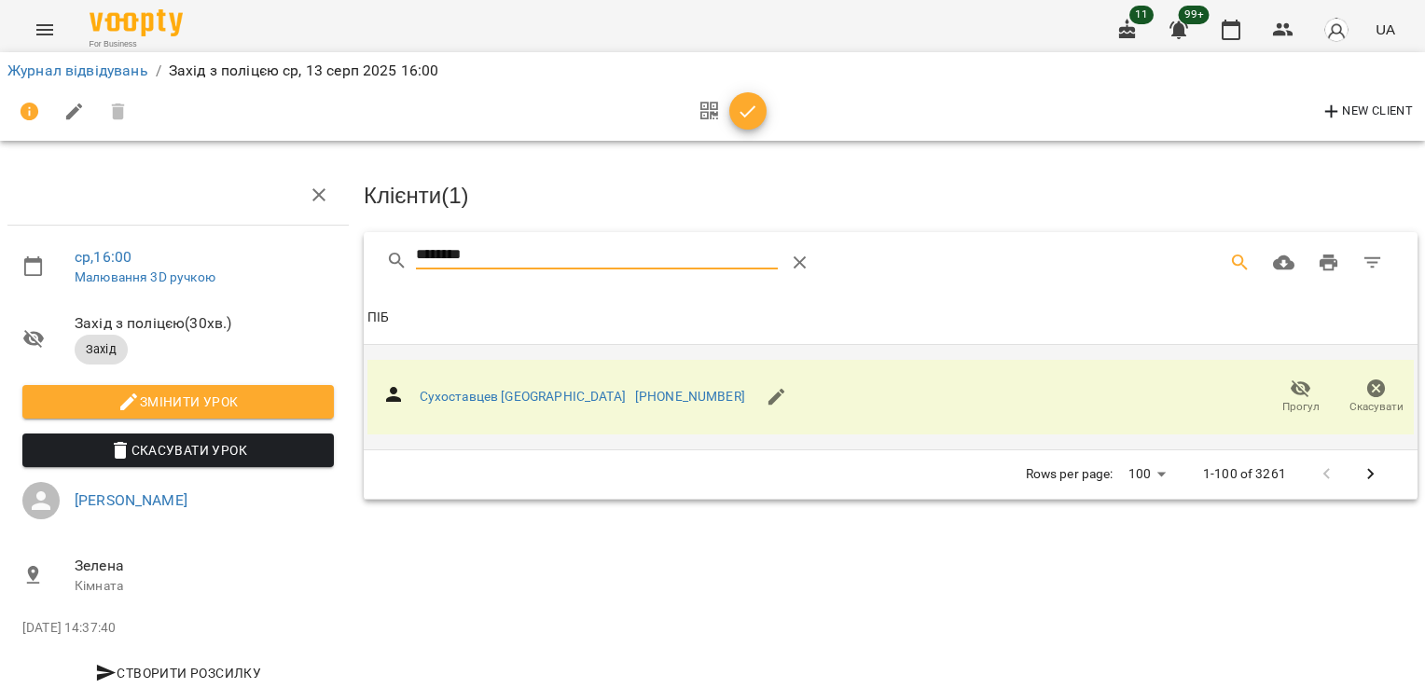
drag, startPoint x: 494, startPoint y: 253, endPoint x: 239, endPoint y: 259, distance: 254.8
click at [239, 259] on div "ср , 16:00 Малювання 3D ручкою Захід з поліцєю ( 30 хв. ) Захід Змінити урок Ск…" at bounding box center [713, 398] width 1440 height 645
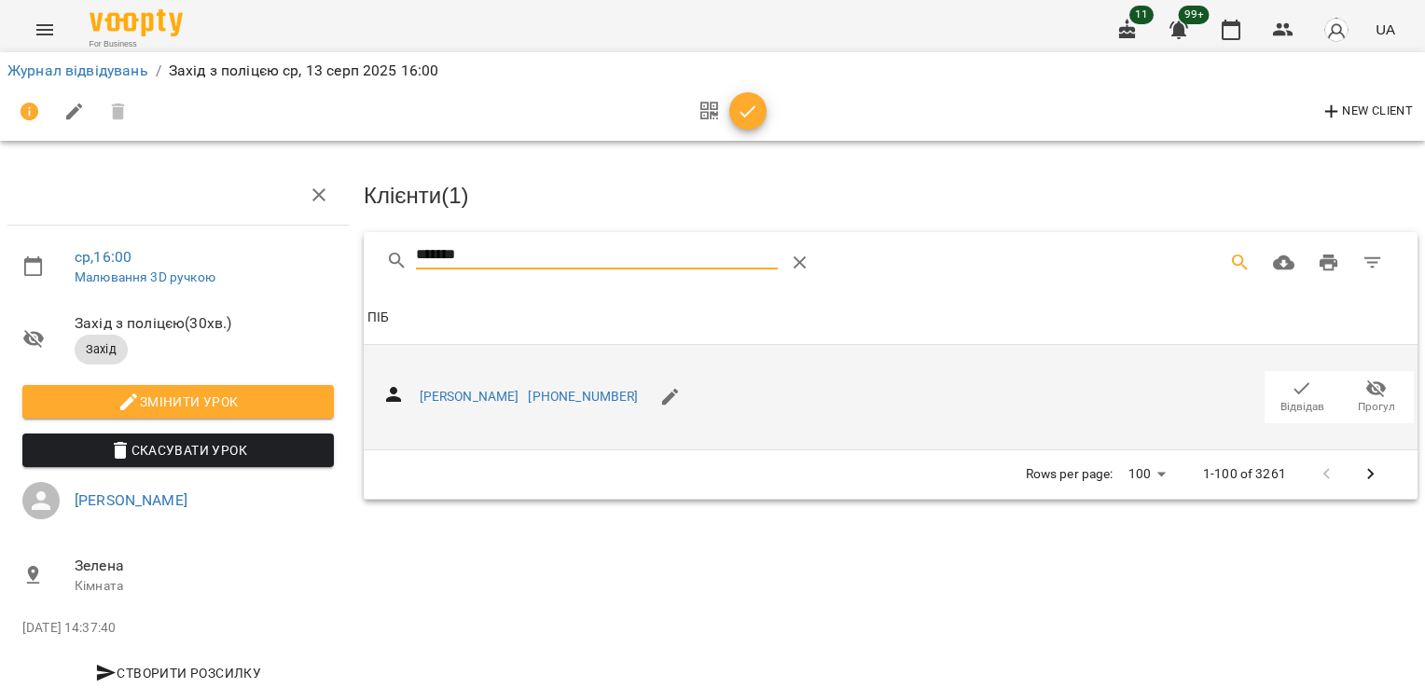
click at [1300, 393] on span "Відвідав" at bounding box center [1302, 396] width 52 height 37
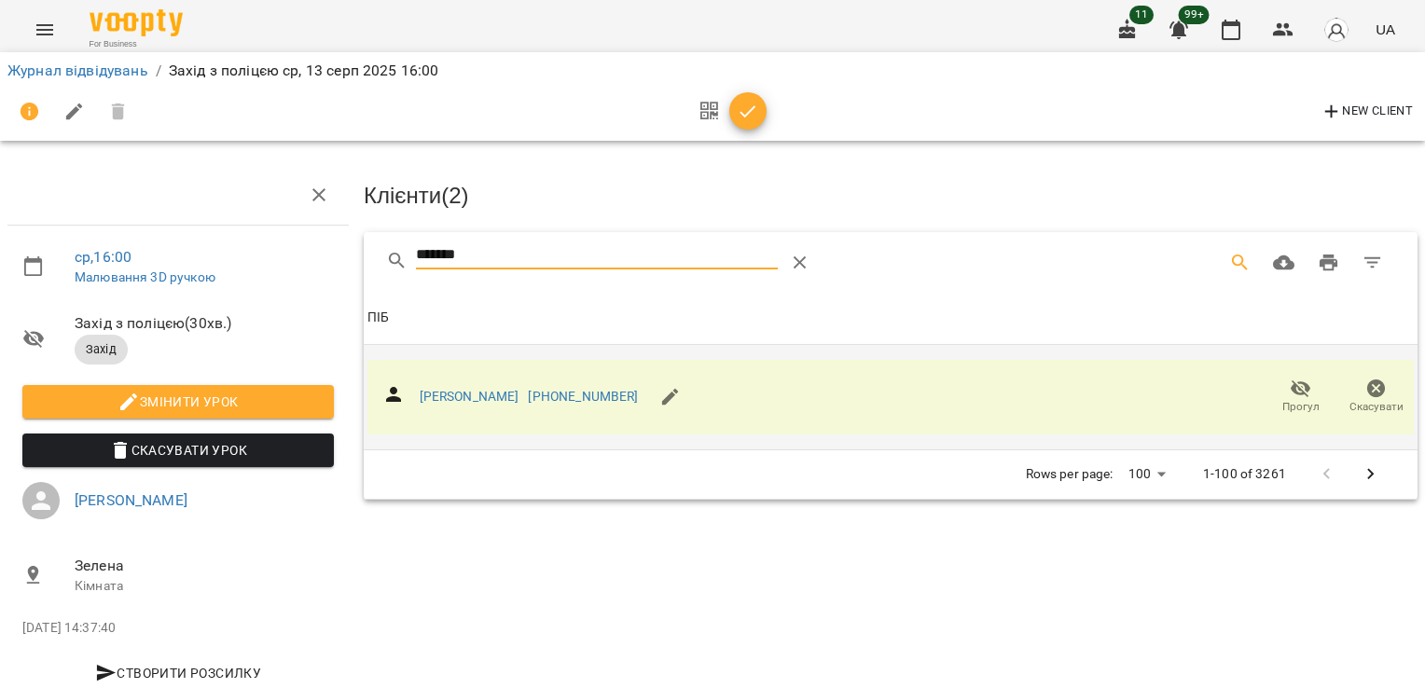
drag, startPoint x: 421, startPoint y: 262, endPoint x: 347, endPoint y: 263, distance: 73.7
click at [347, 263] on div "ср , 16:00 Малювання 3D ручкою Захід з поліцєю ( 30 хв. ) Захід Змінити урок Ск…" at bounding box center [713, 398] width 1440 height 645
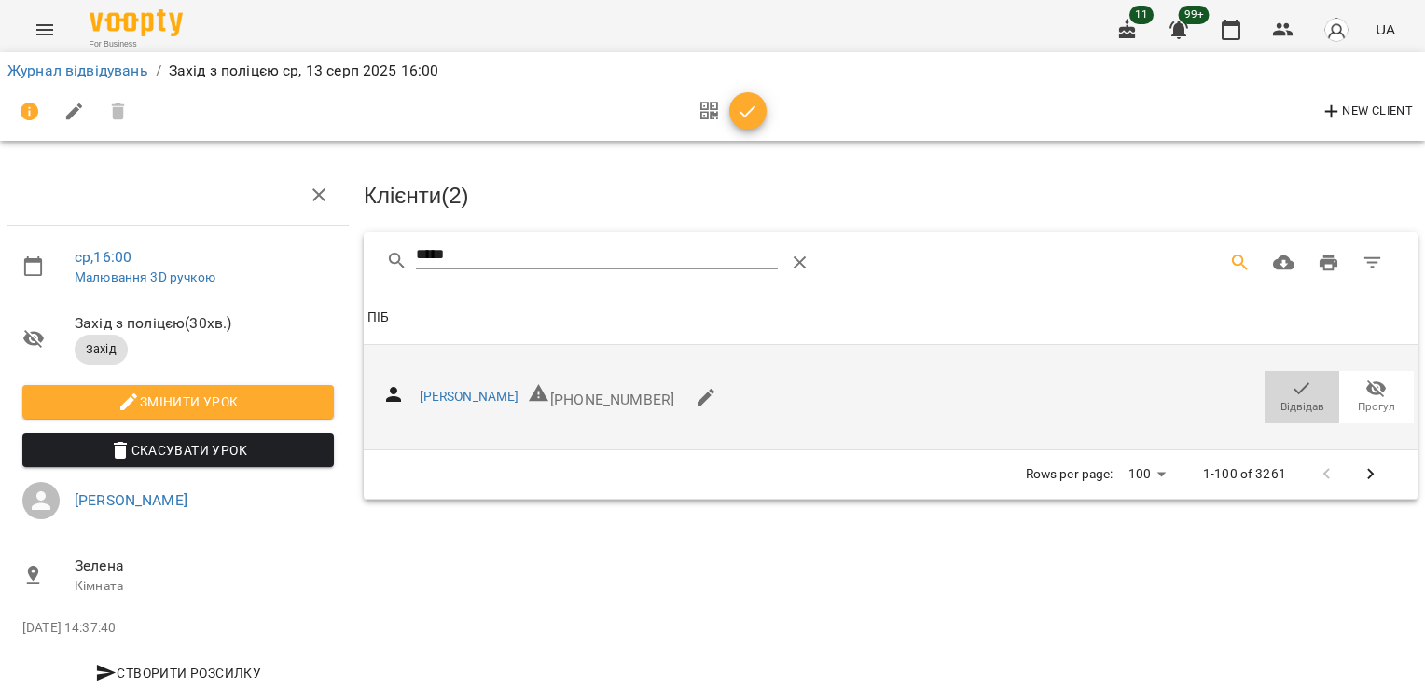
click at [1295, 388] on icon "button" at bounding box center [1302, 389] width 22 height 22
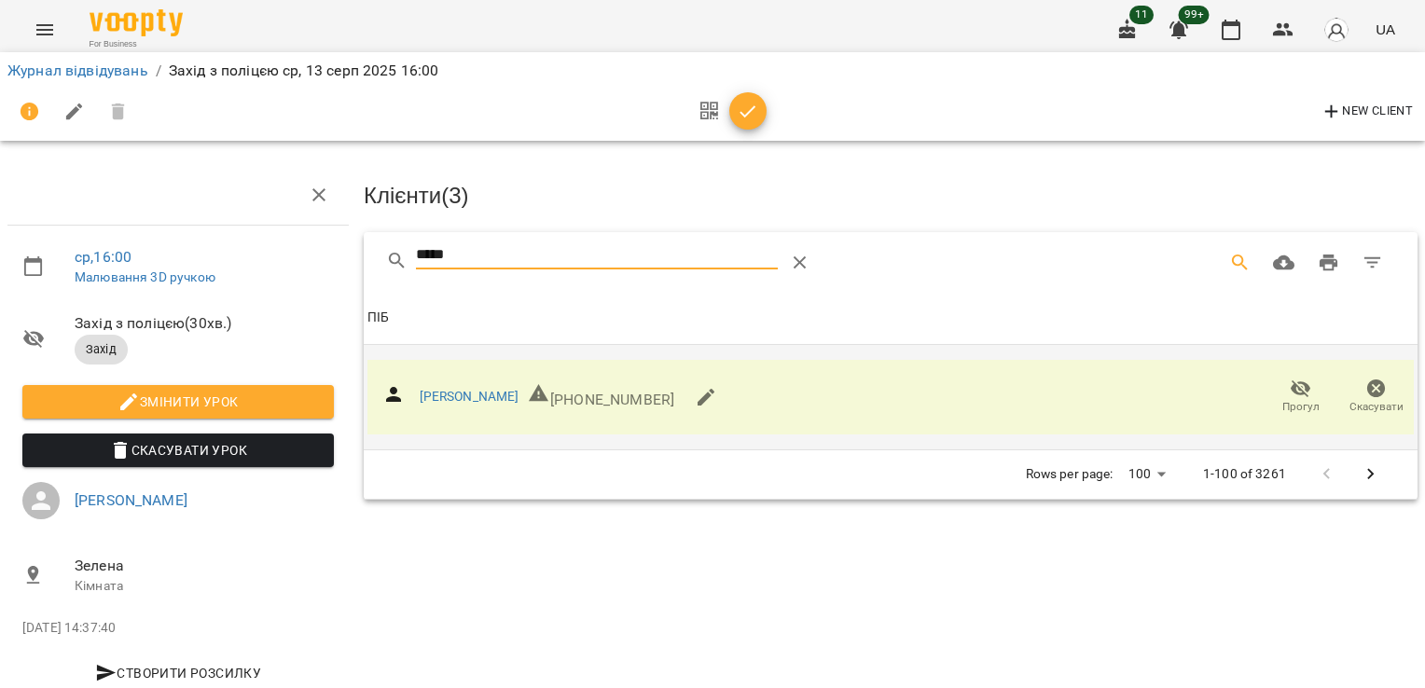
drag, startPoint x: 477, startPoint y: 246, endPoint x: 255, endPoint y: 244, distance: 222.0
click at [255, 245] on div "ср , 16:00 Малювання 3D ручкою Захід з поліцєю ( 30 хв. ) Захід Змінити урок Ск…" at bounding box center [713, 398] width 1440 height 645
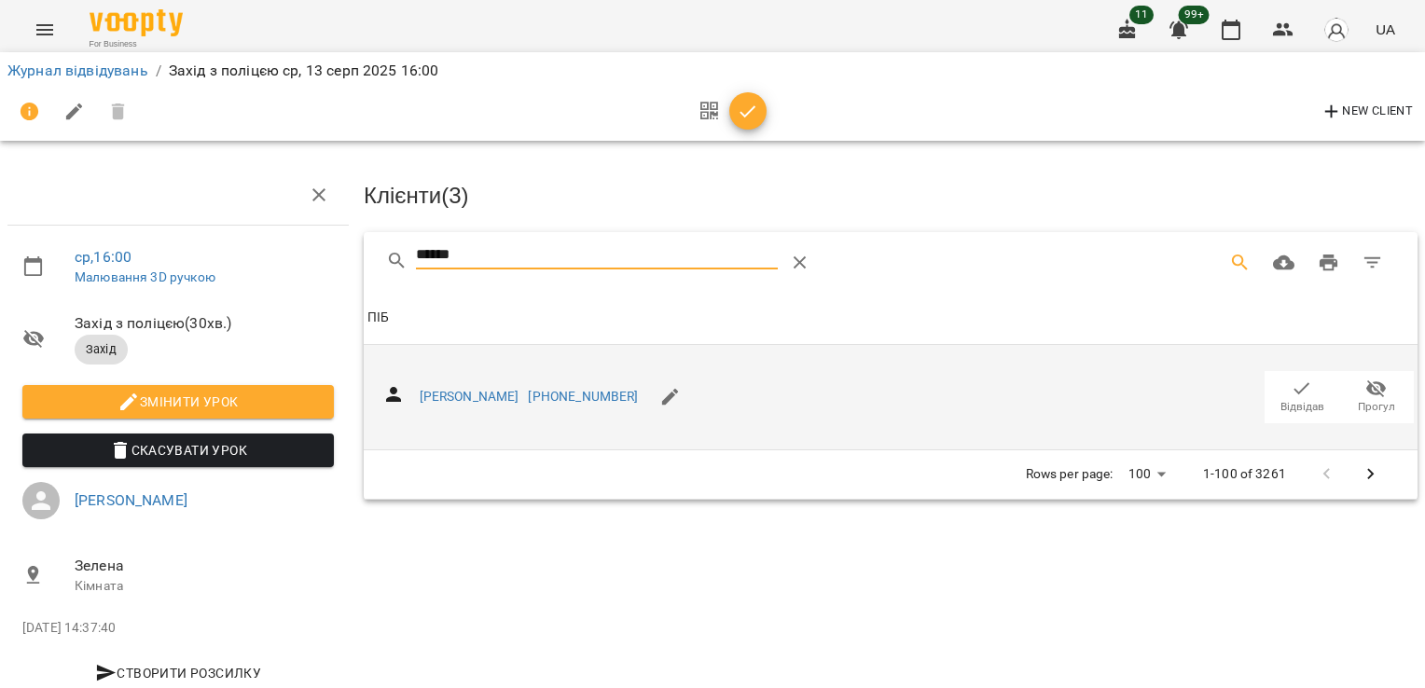
click at [1291, 385] on icon "button" at bounding box center [1302, 389] width 22 height 22
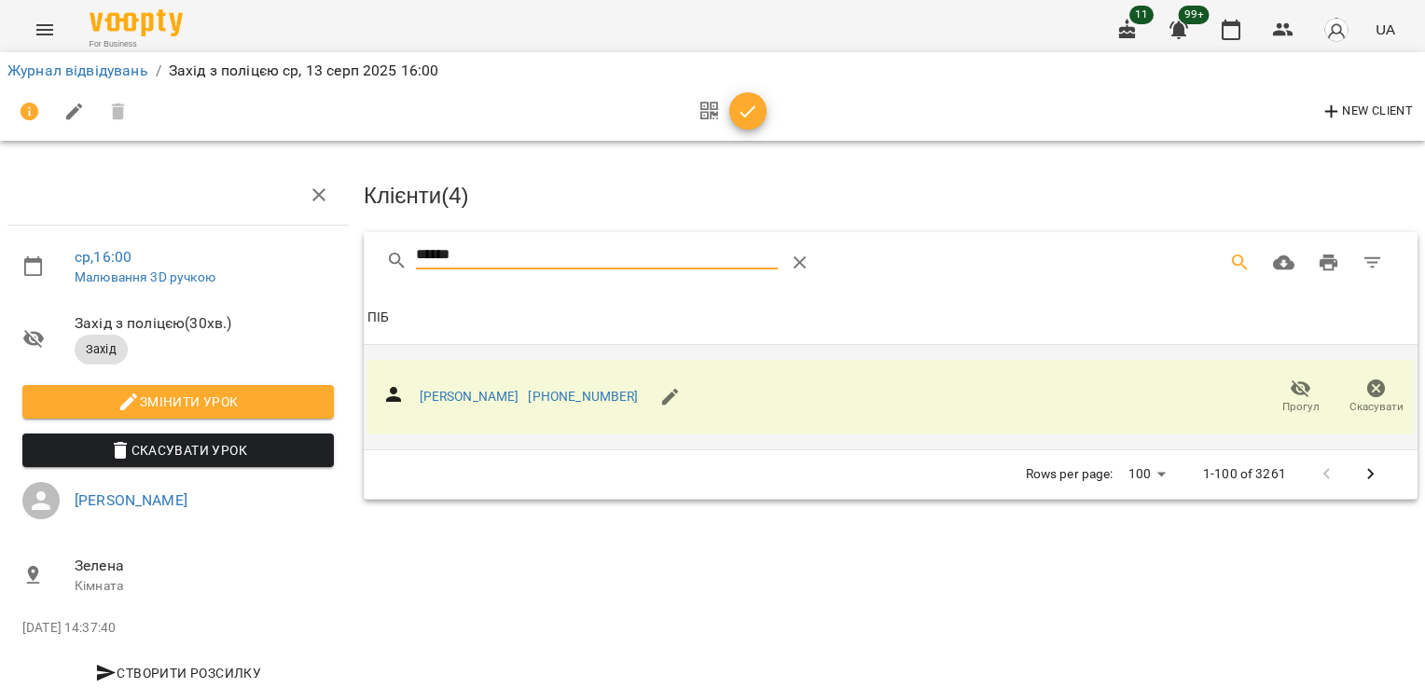
drag, startPoint x: 521, startPoint y: 252, endPoint x: 313, endPoint y: 256, distance: 208.1
click at [321, 257] on div "ср , 16:00 Малювання 3D ручкою Захід з поліцєю ( 30 хв. ) Захід Змінити урок Ск…" at bounding box center [713, 398] width 1440 height 645
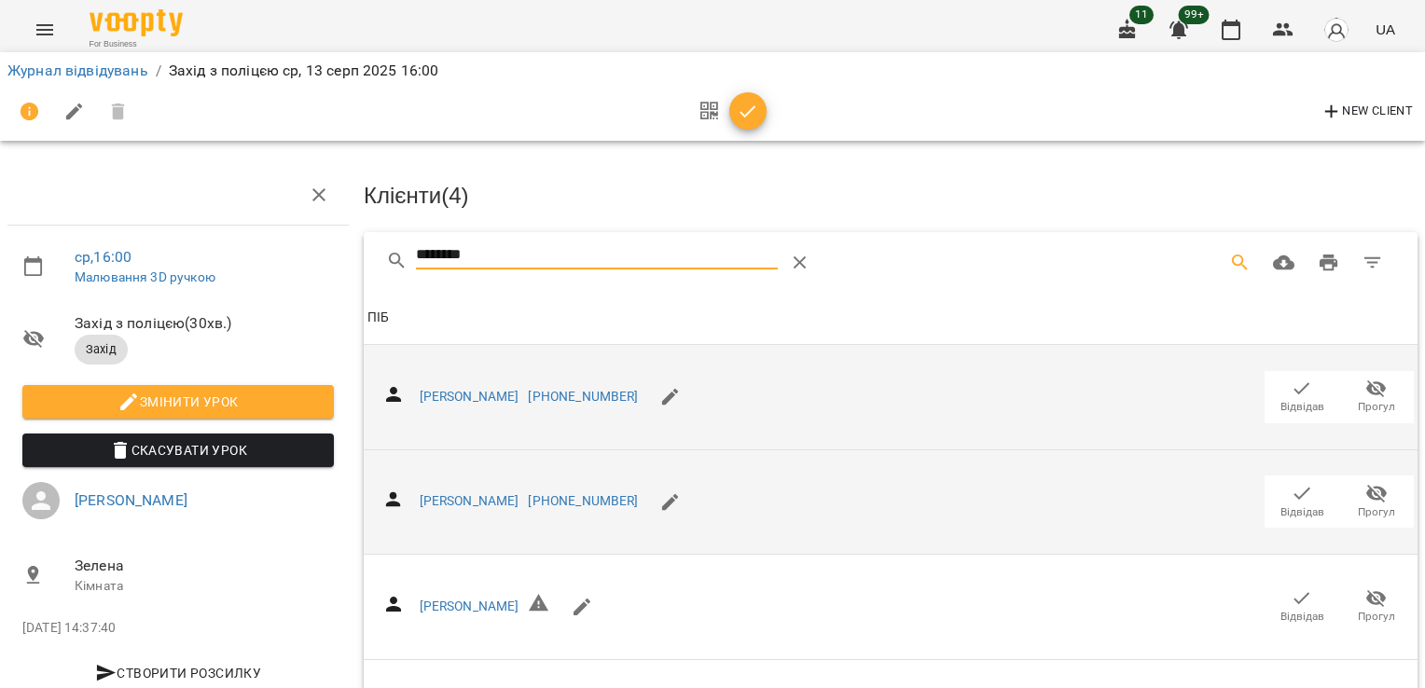
click at [1302, 485] on span "Відвідав" at bounding box center [1302, 500] width 52 height 37
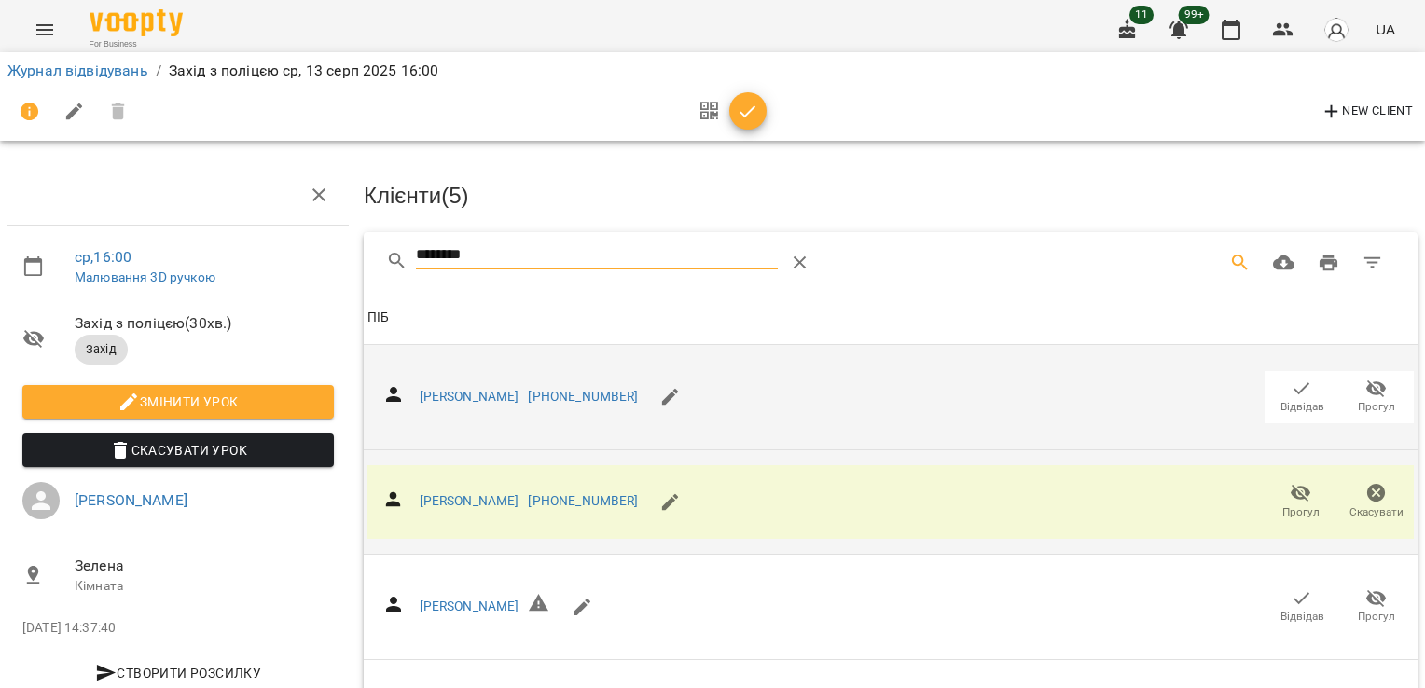
drag, startPoint x: 496, startPoint y: 256, endPoint x: 294, endPoint y: 261, distance: 202.5
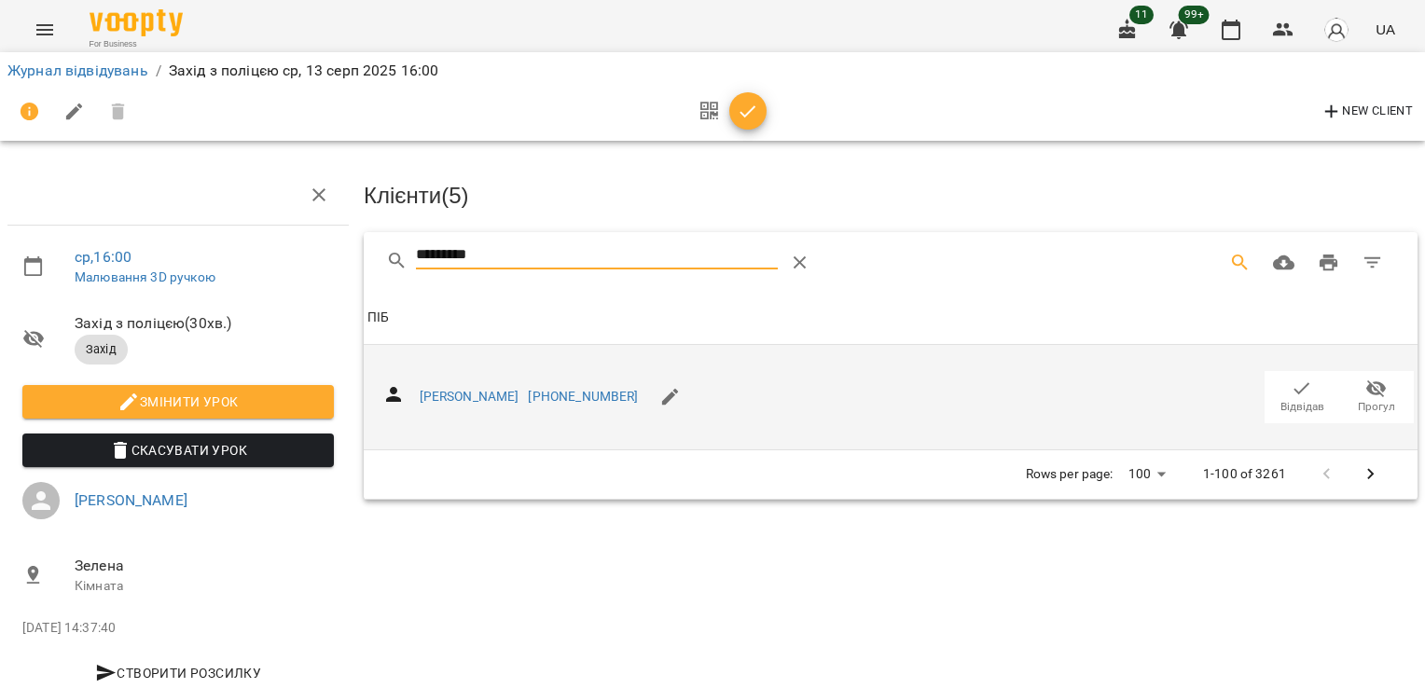
click at [1291, 394] on icon "button" at bounding box center [1302, 389] width 22 height 22
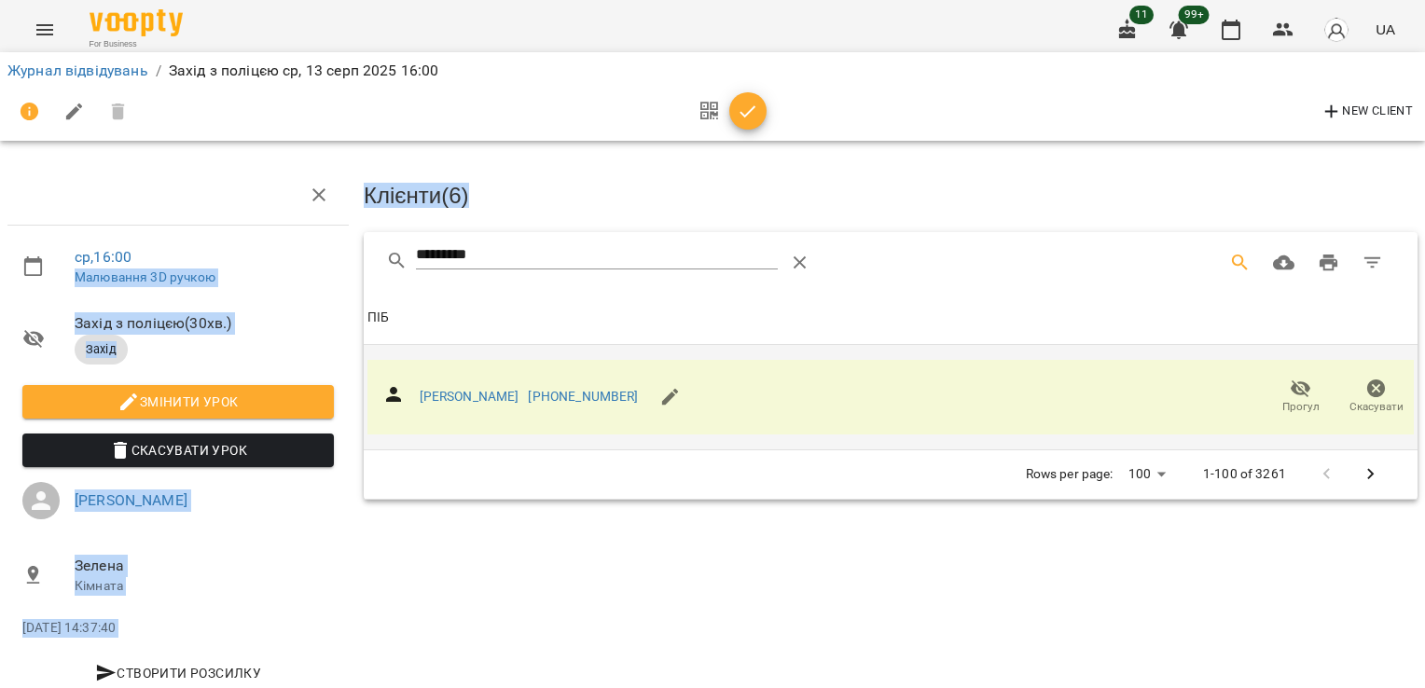
drag, startPoint x: 313, startPoint y: 240, endPoint x: 284, endPoint y: 239, distance: 29.9
click at [284, 239] on div "ср , 16:00 Малювання 3D ручкою Захід з поліцєю ( 30 хв. ) Захід Змінити урок Ск…" at bounding box center [713, 398] width 1440 height 645
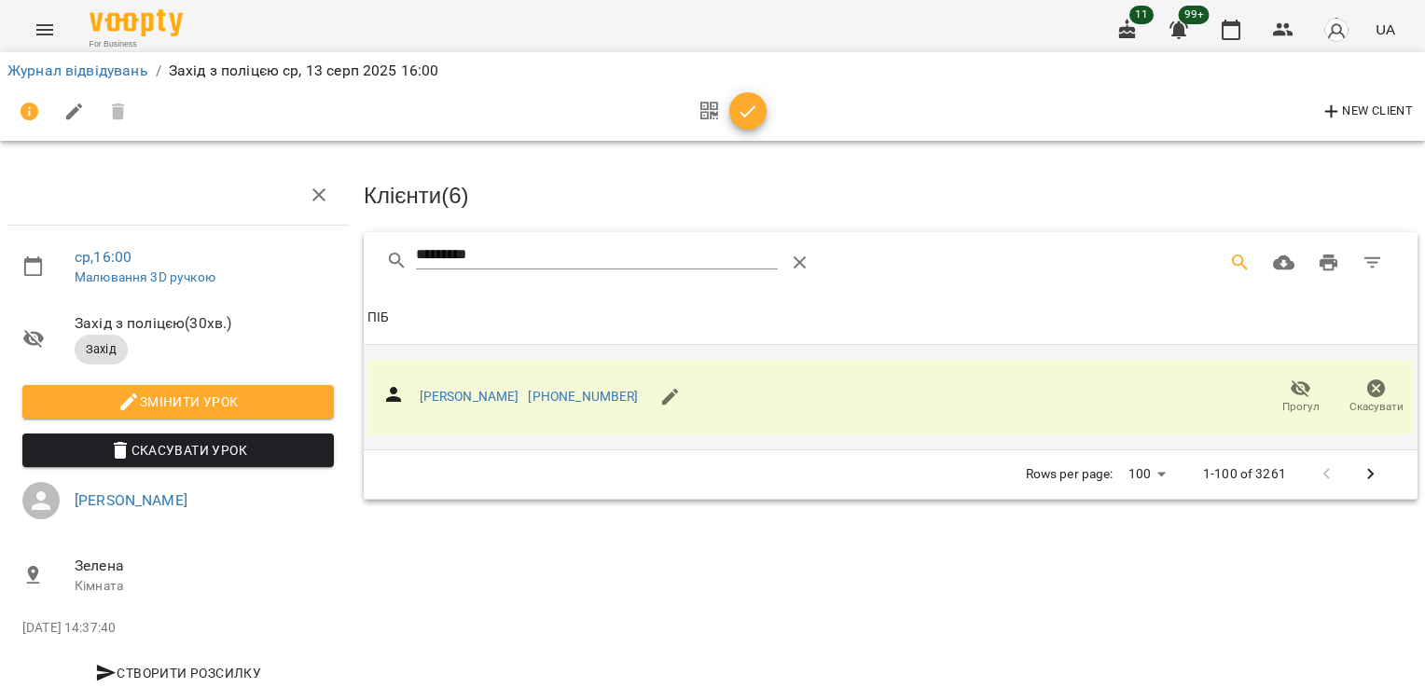
click at [651, 256] on input "*********" at bounding box center [597, 256] width 362 height 30
drag, startPoint x: 615, startPoint y: 257, endPoint x: 355, endPoint y: 267, distance: 260.5
click at [356, 267] on div "Клієнти ( 6 ) ********* Клієнти ( 6 ) ПІБ ПІБ Профатило Артем +380999844417 Про…" at bounding box center [890, 435] width 1069 height 555
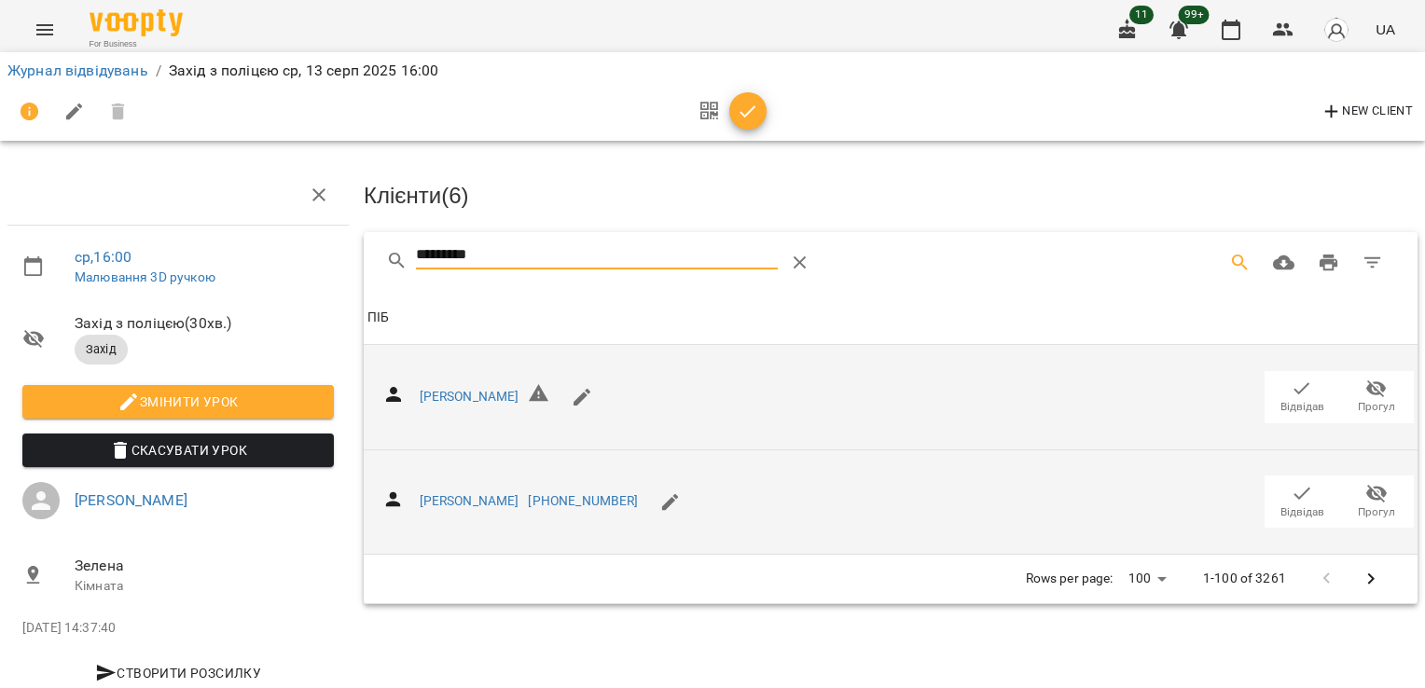
click at [1297, 505] on span "Відвідав" at bounding box center [1303, 513] width 44 height 16
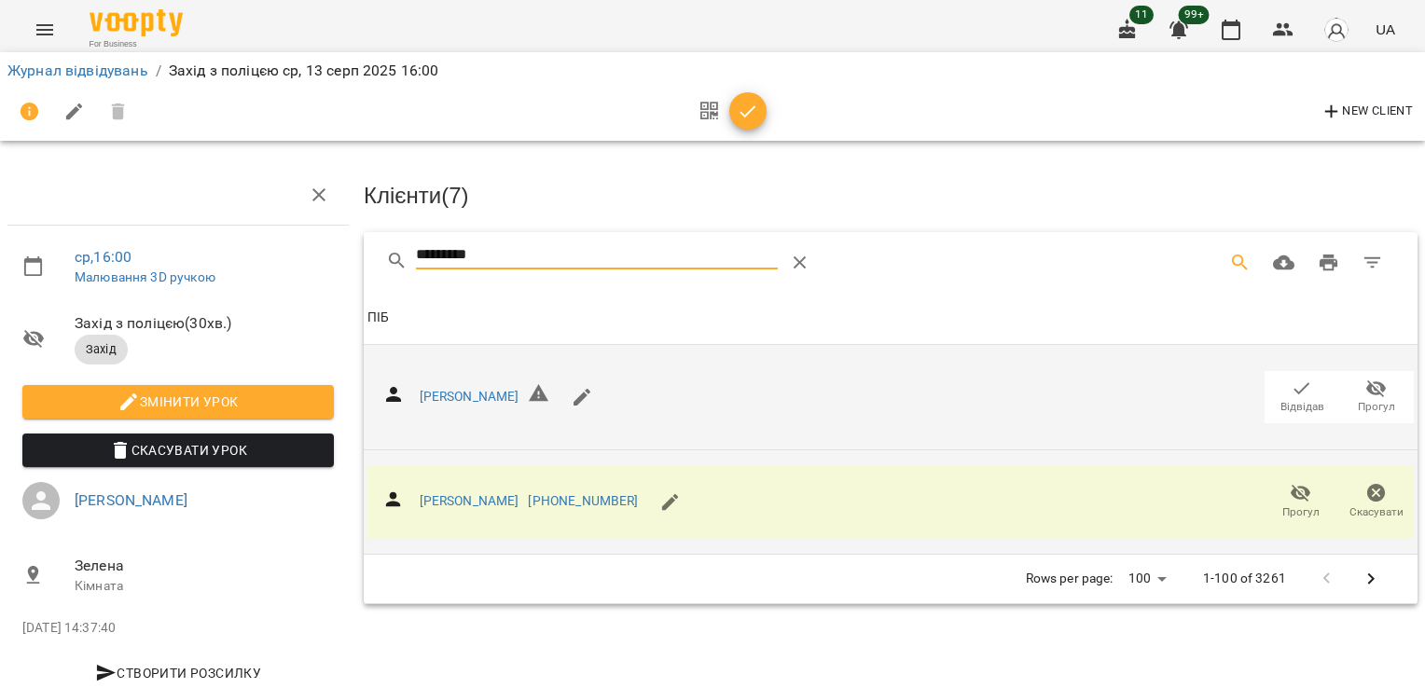
drag, startPoint x: 505, startPoint y: 250, endPoint x: 299, endPoint y: 258, distance: 205.4
click at [299, 258] on div "ср , 16:00 Малювання 3D ручкою Захід з поліцєю ( 30 хв. ) Захід Змінити урок Ск…" at bounding box center [713, 398] width 1440 height 645
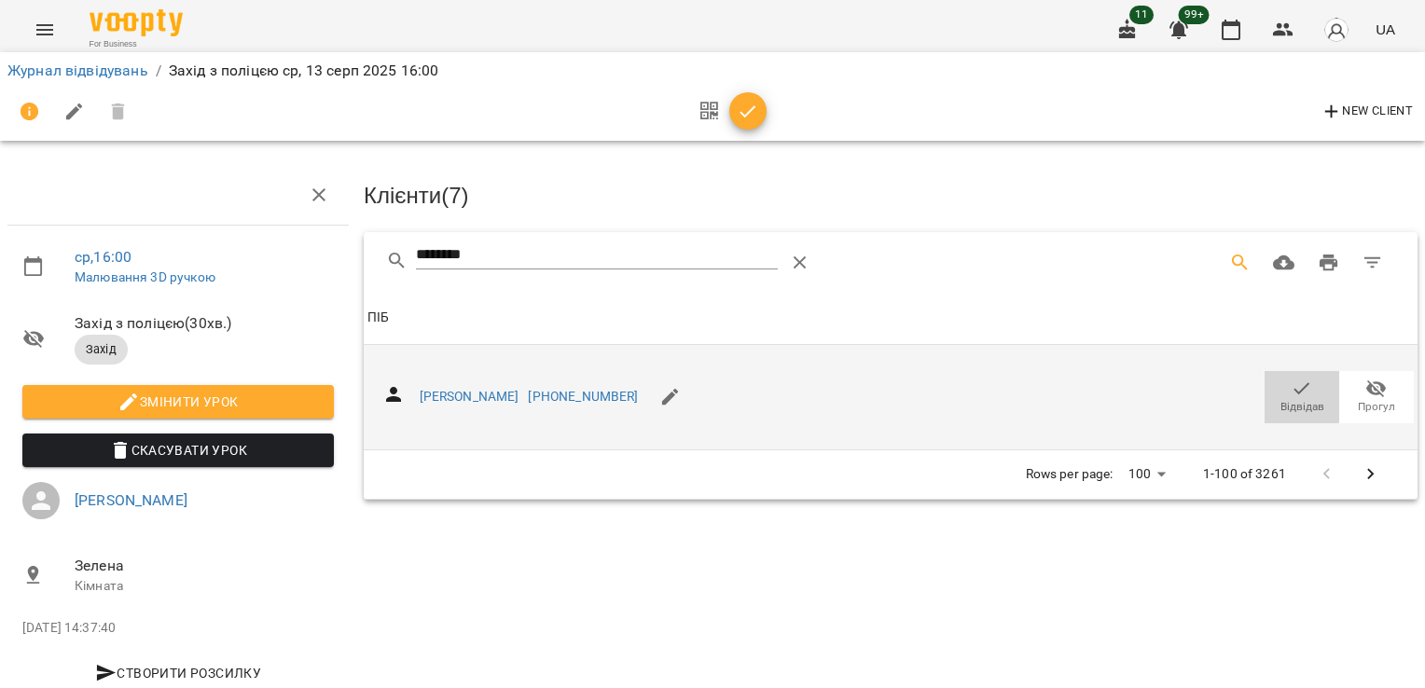
click at [1302, 385] on span "Відвідав" at bounding box center [1302, 396] width 52 height 37
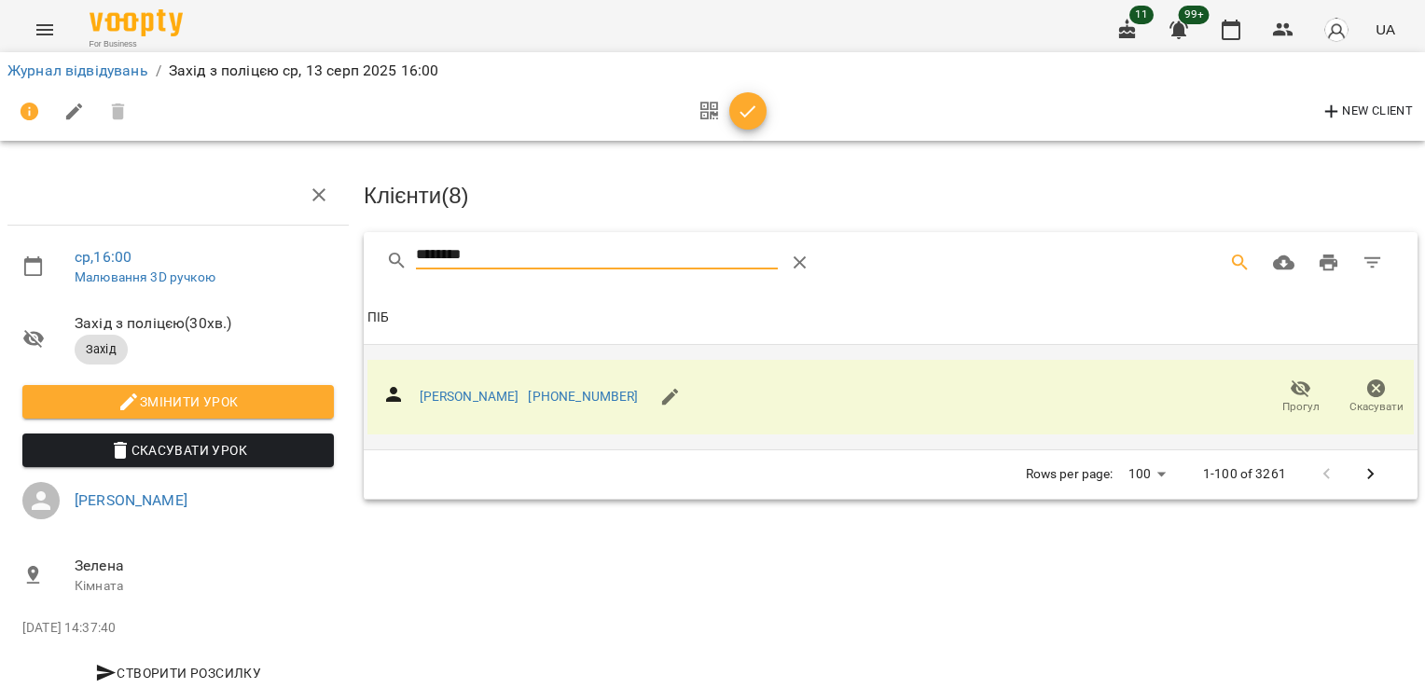
drag, startPoint x: 495, startPoint y: 255, endPoint x: 346, endPoint y: 257, distance: 149.3
click at [346, 257] on div "ср , 16:00 Малювання 3D ручкою Захід з поліцєю ( 30 хв. ) Захід Змінити урок Ск…" at bounding box center [713, 398] width 1440 height 645
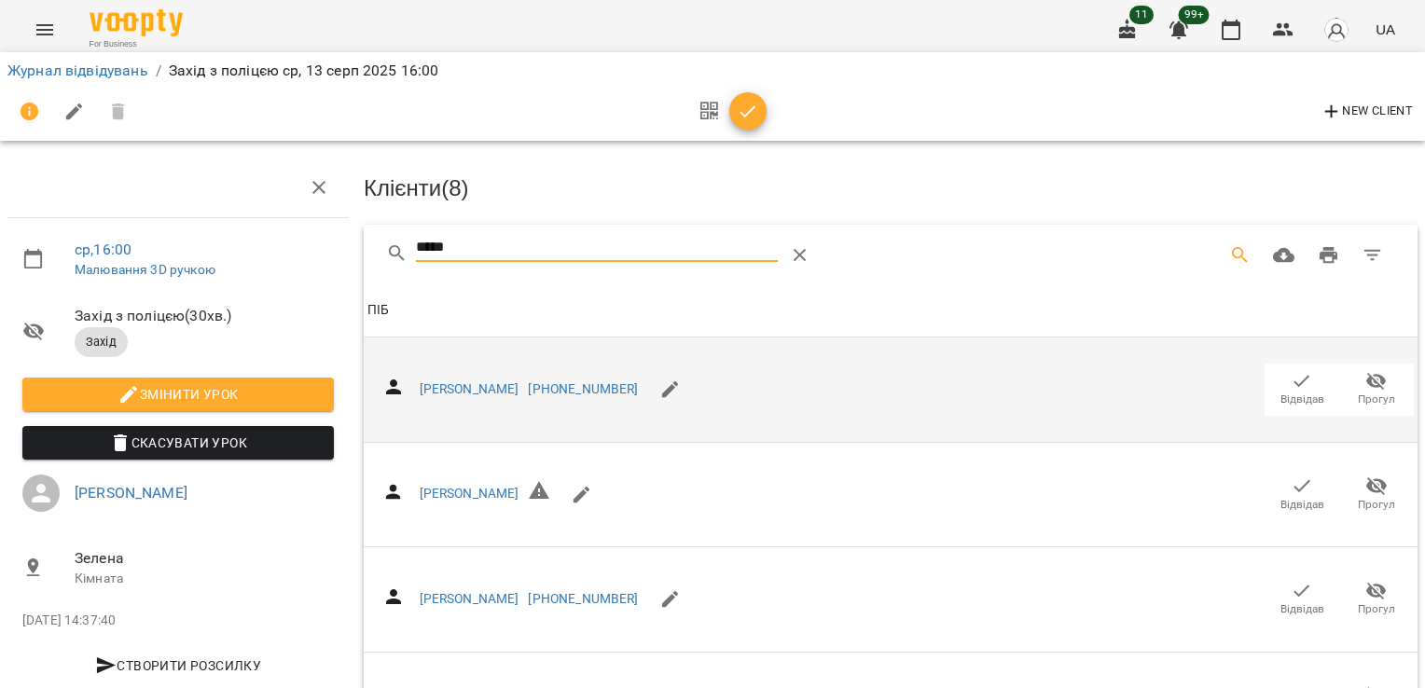
scroll to position [150, 0]
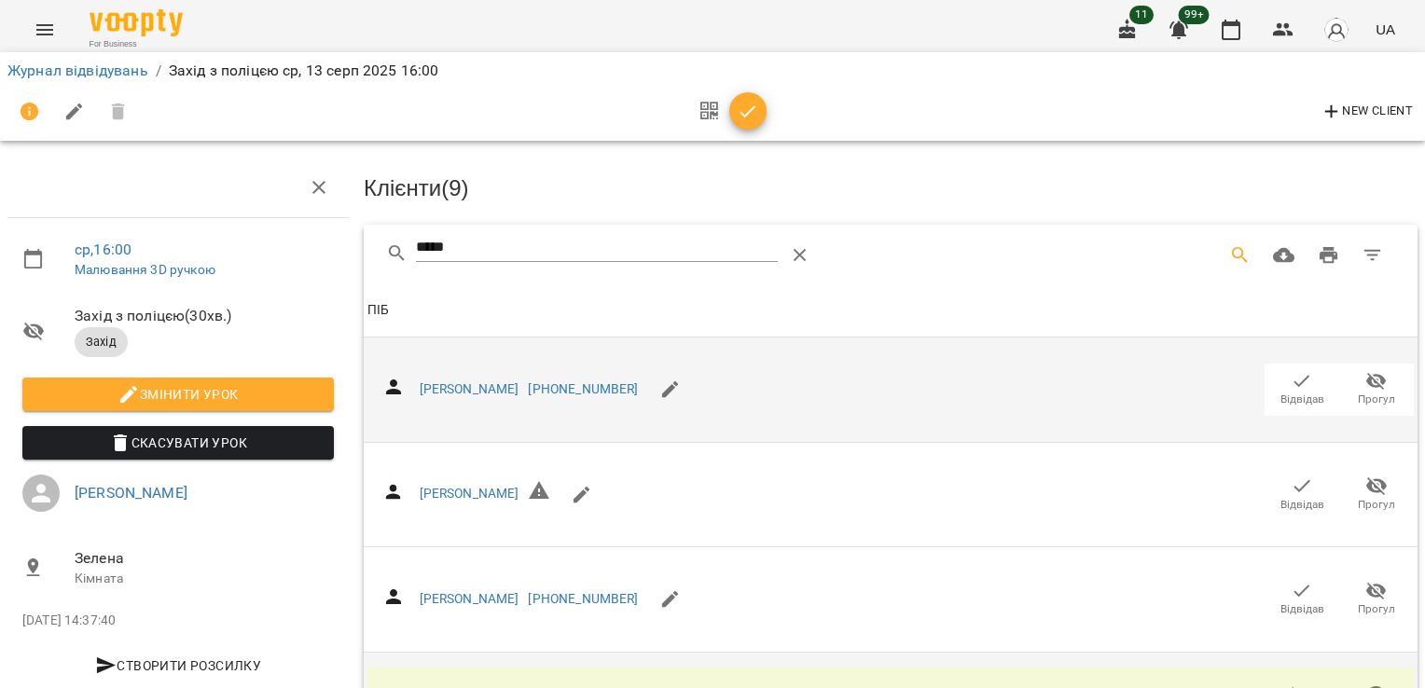
scroll to position [0, 0]
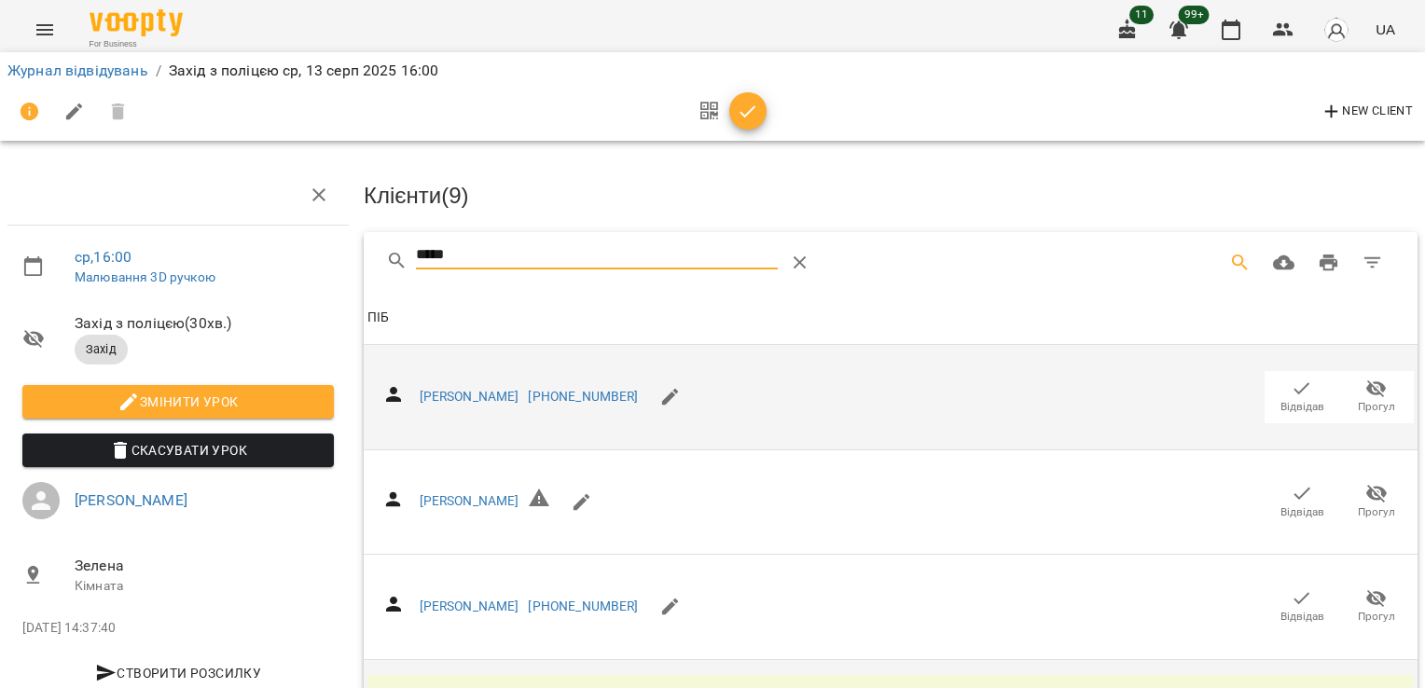
drag, startPoint x: 475, startPoint y: 245, endPoint x: 299, endPoint y: 228, distance: 176.3
click at [260, 226] on div "ср , 16:00 Малювання 3D ручкою Захід з поліцєю ( 30 хв. ) Захід Змінити урок Ск…" at bounding box center [713, 453] width 1440 height 754
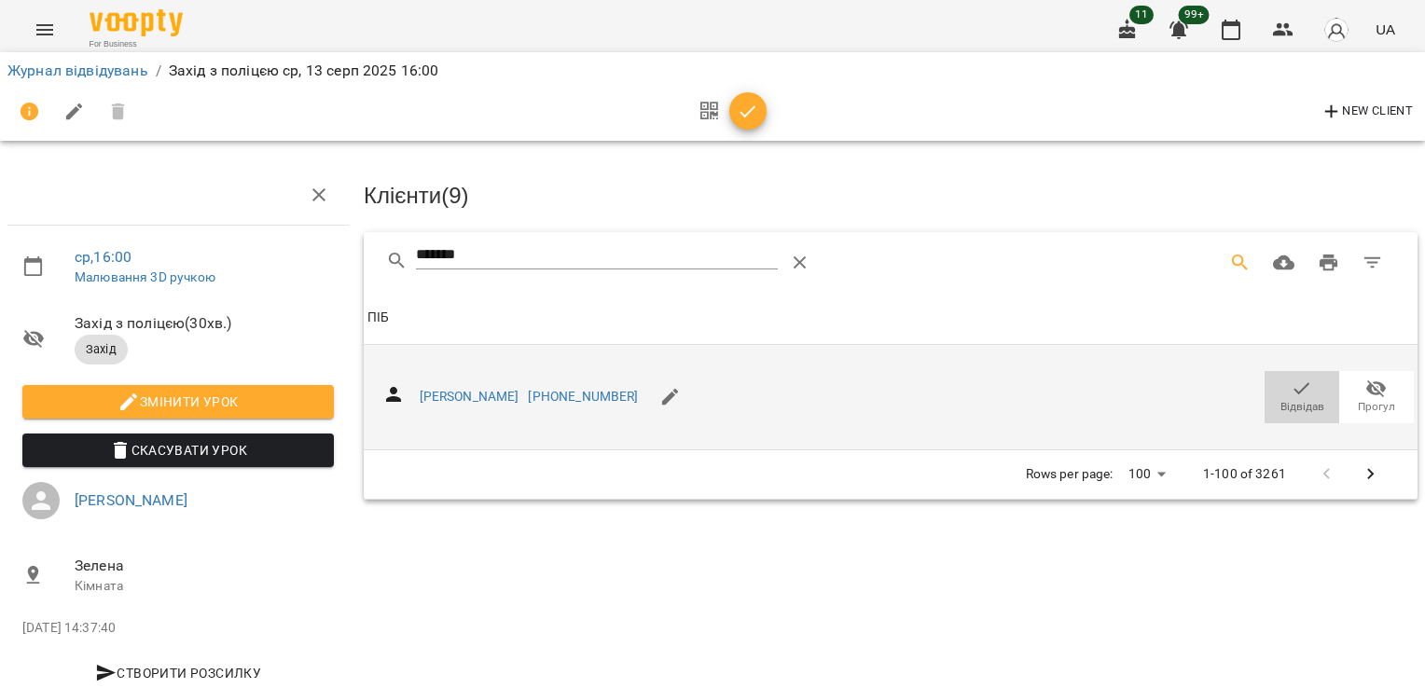
click at [1300, 381] on span "Відвідав" at bounding box center [1302, 396] width 52 height 37
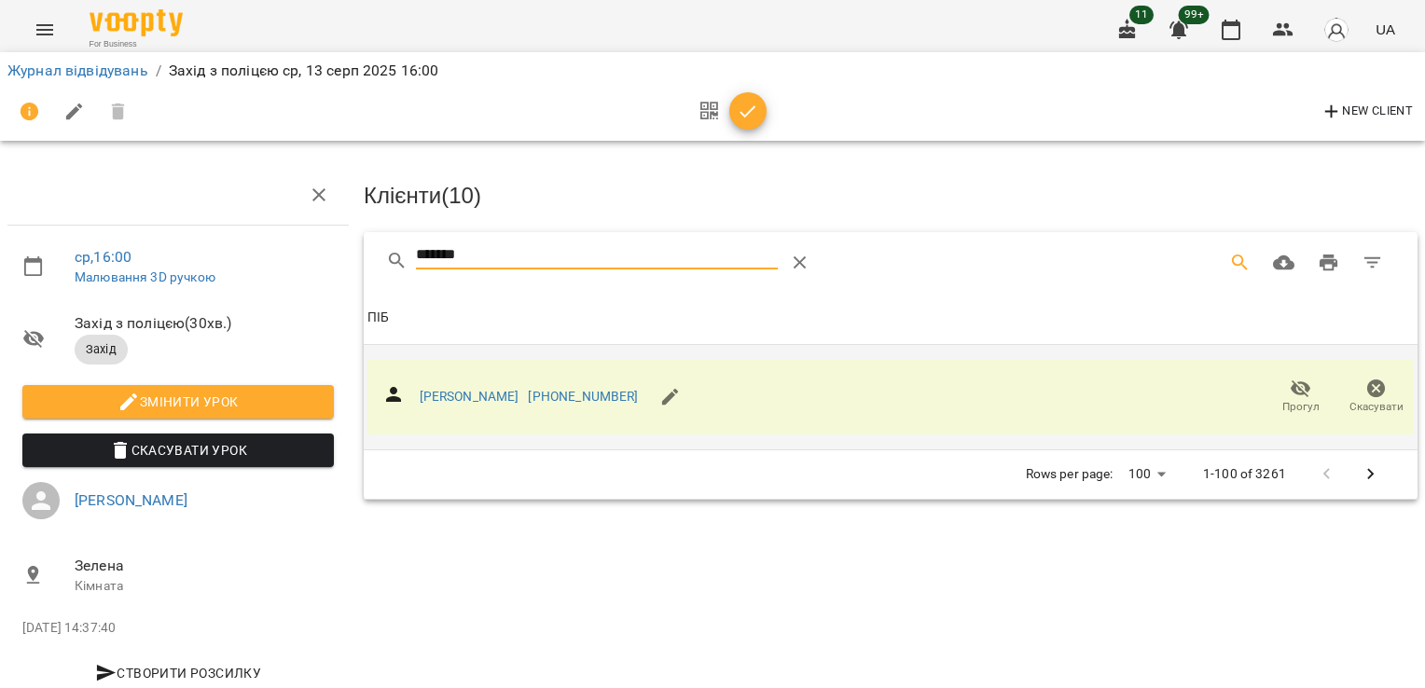
drag, startPoint x: 540, startPoint y: 259, endPoint x: 319, endPoint y: 264, distance: 221.1
click at [320, 265] on div "ср , 16:00 Малювання 3D ручкою Захід з поліцєю ( 30 хв. ) Захід Змінити урок Ск…" at bounding box center [713, 398] width 1440 height 645
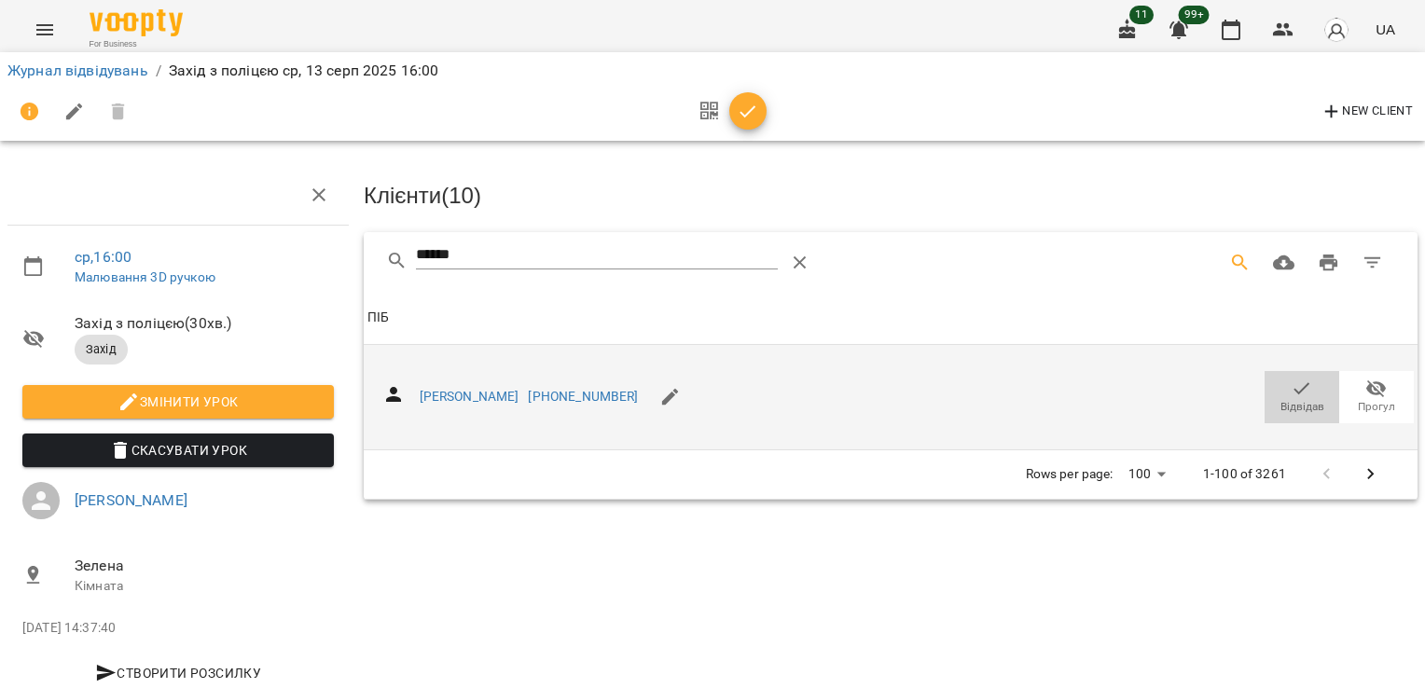
click at [1291, 385] on icon "button" at bounding box center [1302, 389] width 22 height 22
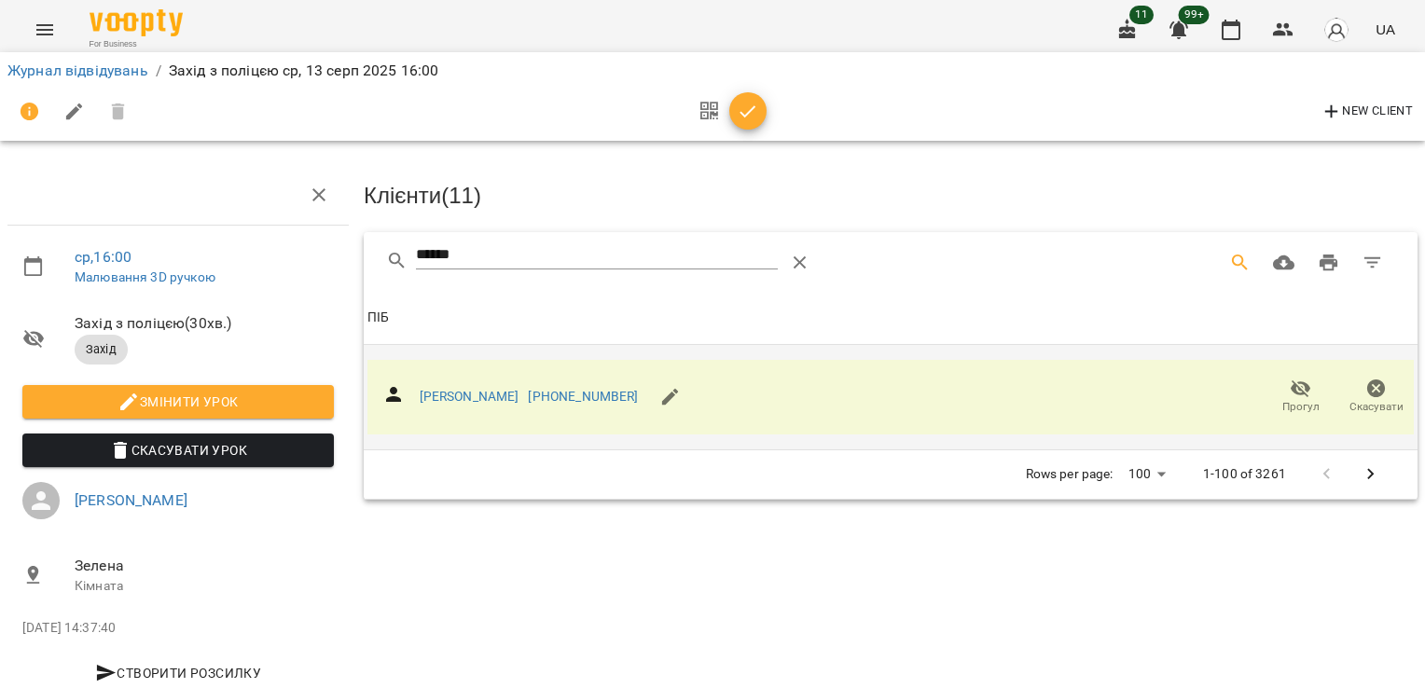
drag, startPoint x: 370, startPoint y: 252, endPoint x: 261, endPoint y: 248, distance: 109.2
click at [264, 250] on div "ср , 16:00 Малювання 3D ручкою Захід з поліцєю ( 30 хв. ) Захід Змінити урок Ск…" at bounding box center [713, 398] width 1440 height 645
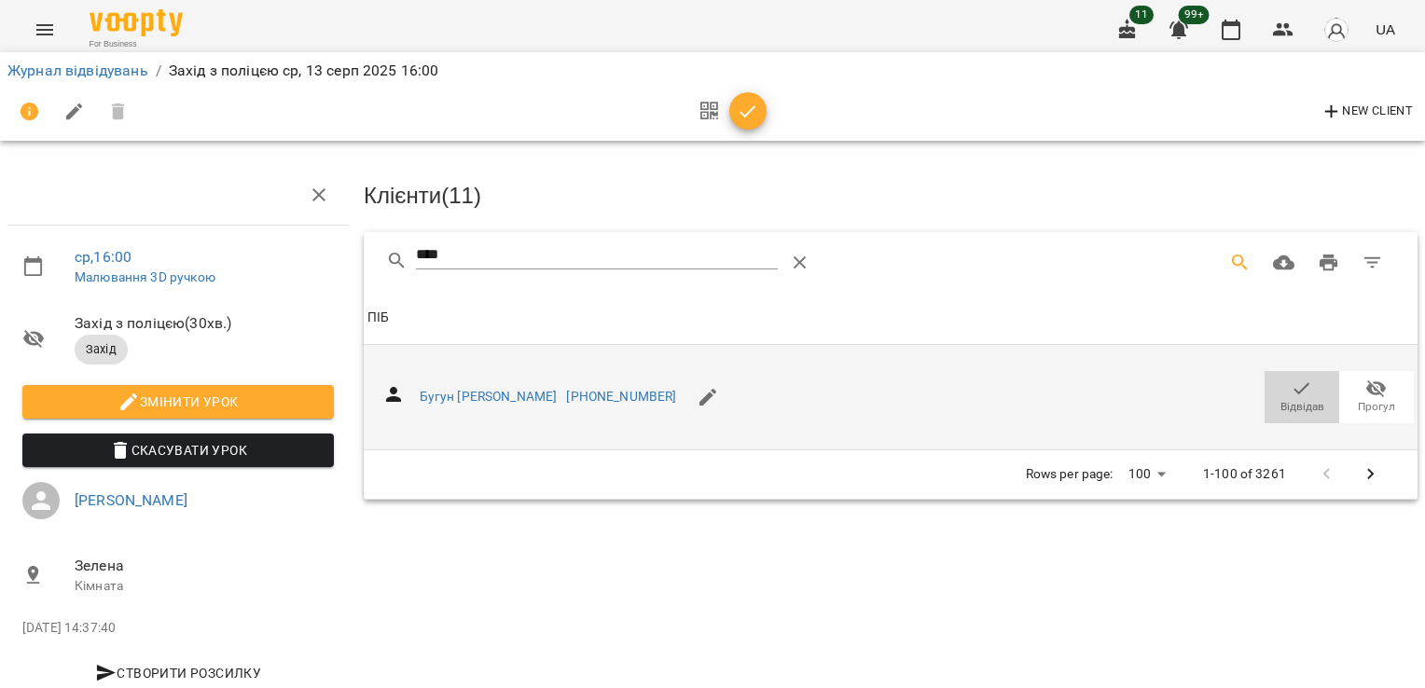
click at [1305, 382] on span "Відвідав" at bounding box center [1302, 396] width 52 height 37
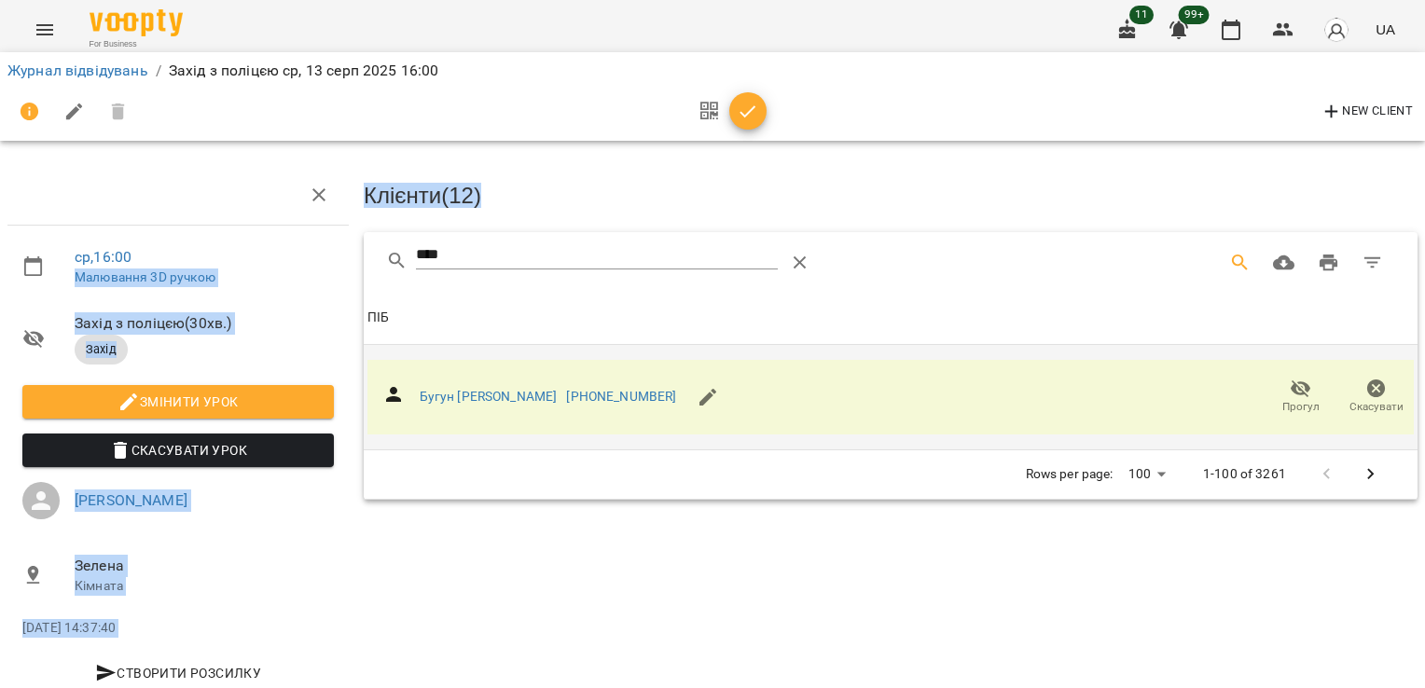
drag, startPoint x: 497, startPoint y: 237, endPoint x: 309, endPoint y: 238, distance: 188.4
click at [309, 238] on div "ср , 16:00 Малювання 3D ручкою Захід з поліцєю ( 30 хв. ) Захід Змінити урок Ск…" at bounding box center [713, 398] width 1440 height 645
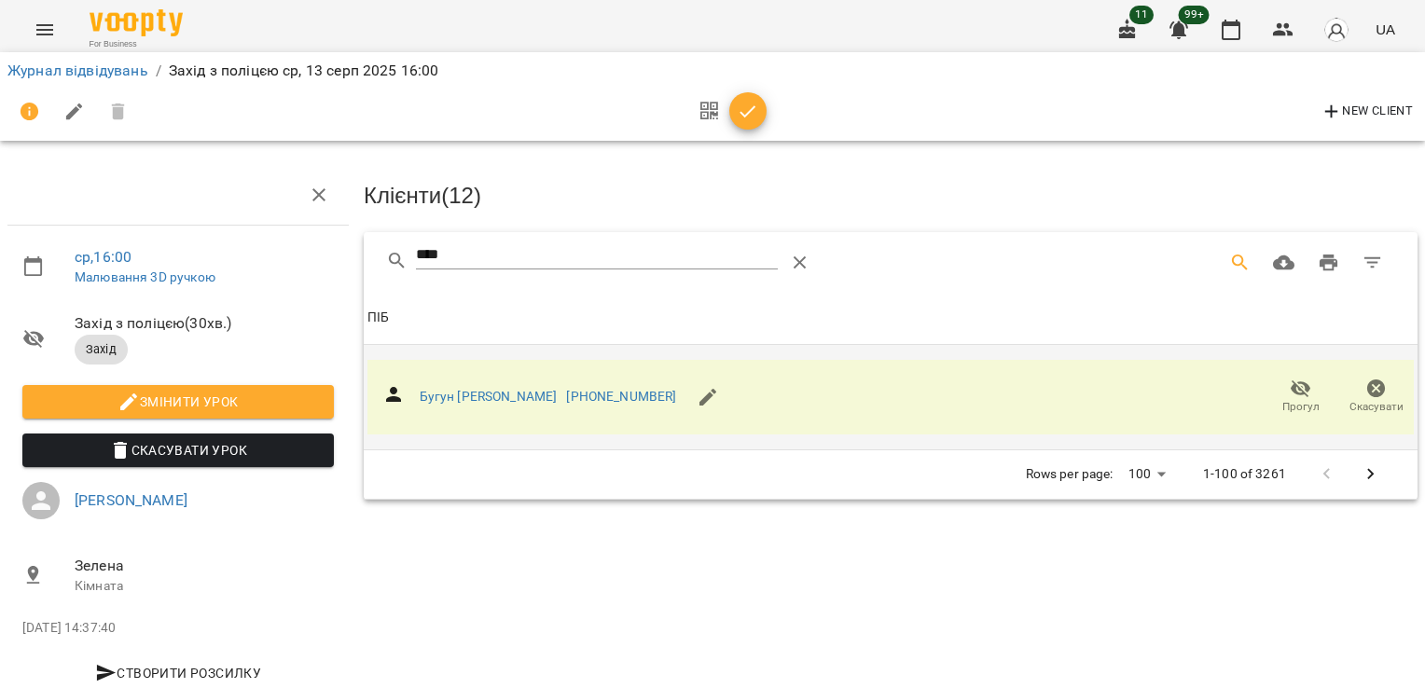
drag, startPoint x: 309, startPoint y: 238, endPoint x: 446, endPoint y: 257, distance: 138.4
click at [441, 257] on input "****" at bounding box center [597, 256] width 362 height 30
drag, startPoint x: 462, startPoint y: 255, endPoint x: 351, endPoint y: 256, distance: 111.0
click at [351, 256] on div "ср , 16:00 Малювання 3D ручкою Захід з поліцєю ( 30 хв. ) Захід Змінити урок Ск…" at bounding box center [713, 398] width 1440 height 645
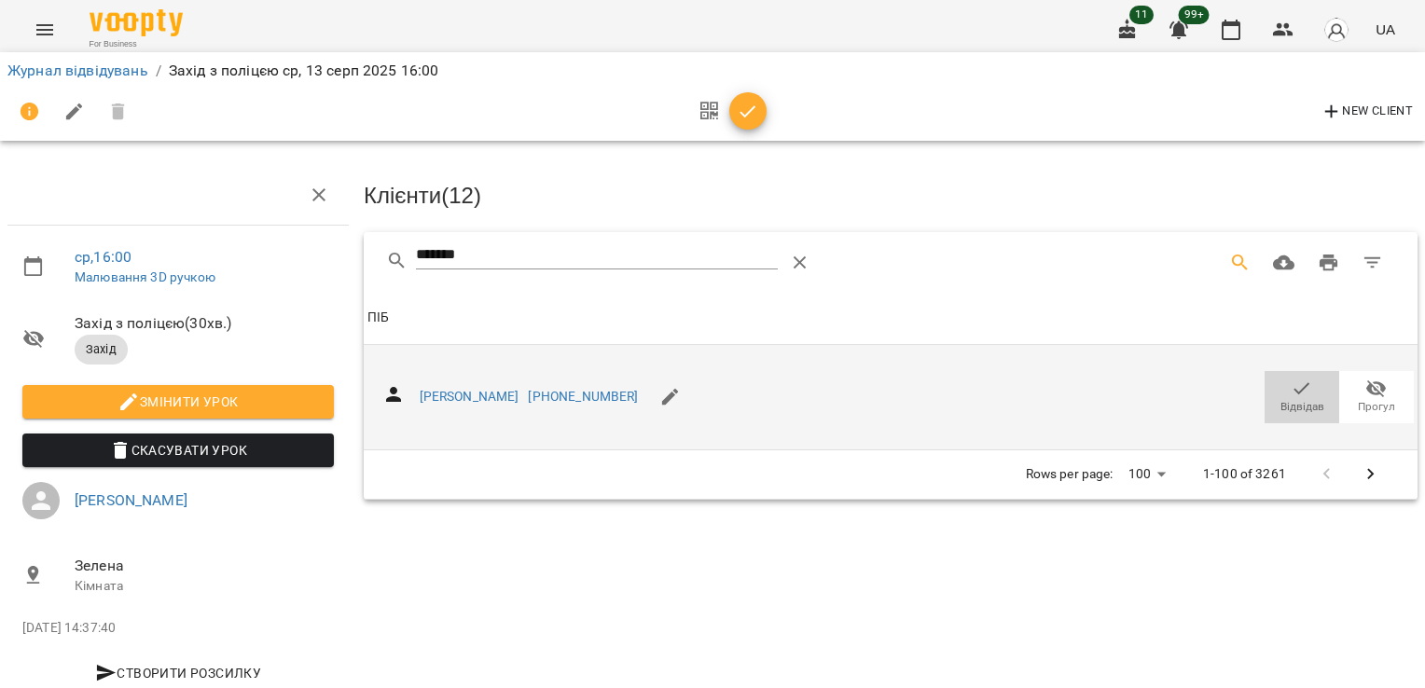
click at [1292, 394] on icon "button" at bounding box center [1302, 389] width 22 height 22
drag, startPoint x: 410, startPoint y: 249, endPoint x: 254, endPoint y: 241, distance: 157.0
click at [265, 245] on div "ср , 16:00 Малювання 3D ручкою Захід з поліцєю ( 30 хв. ) Захід Змінити урок Ск…" at bounding box center [713, 398] width 1440 height 645
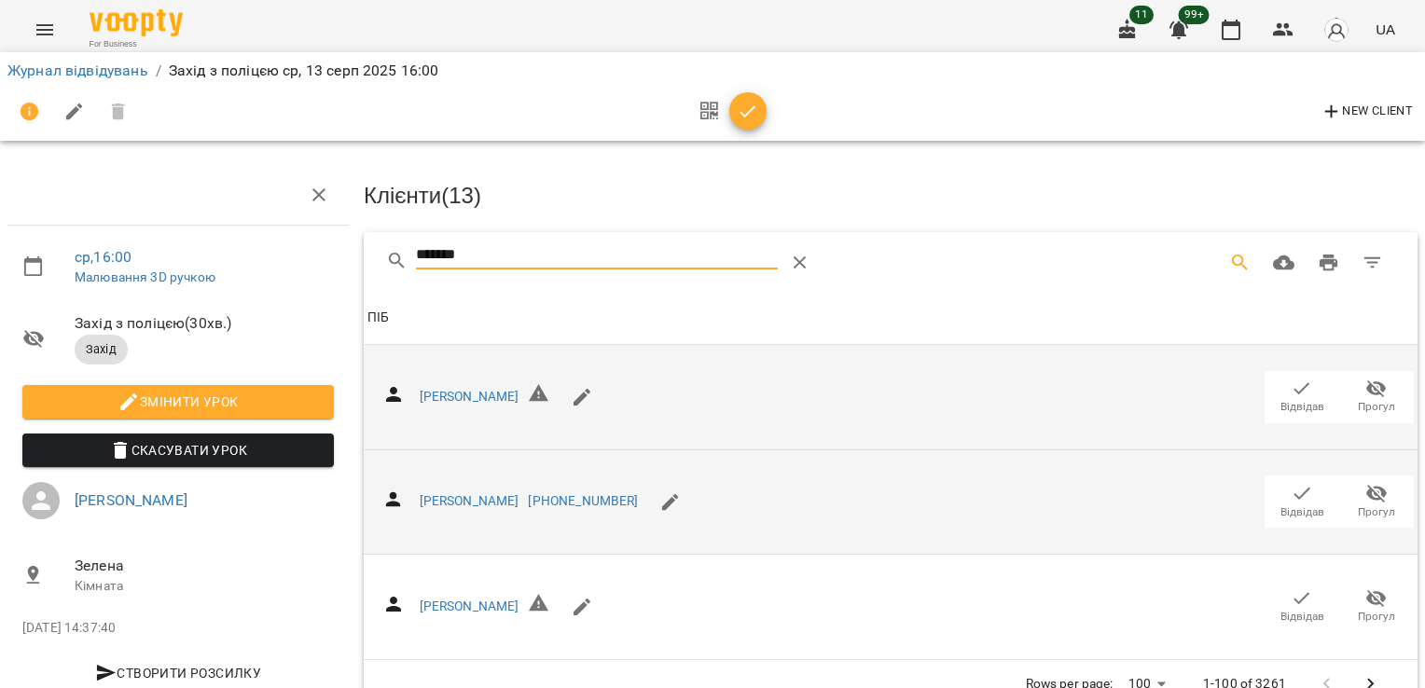
click at [1287, 508] on span "Відвідав" at bounding box center [1303, 513] width 44 height 16
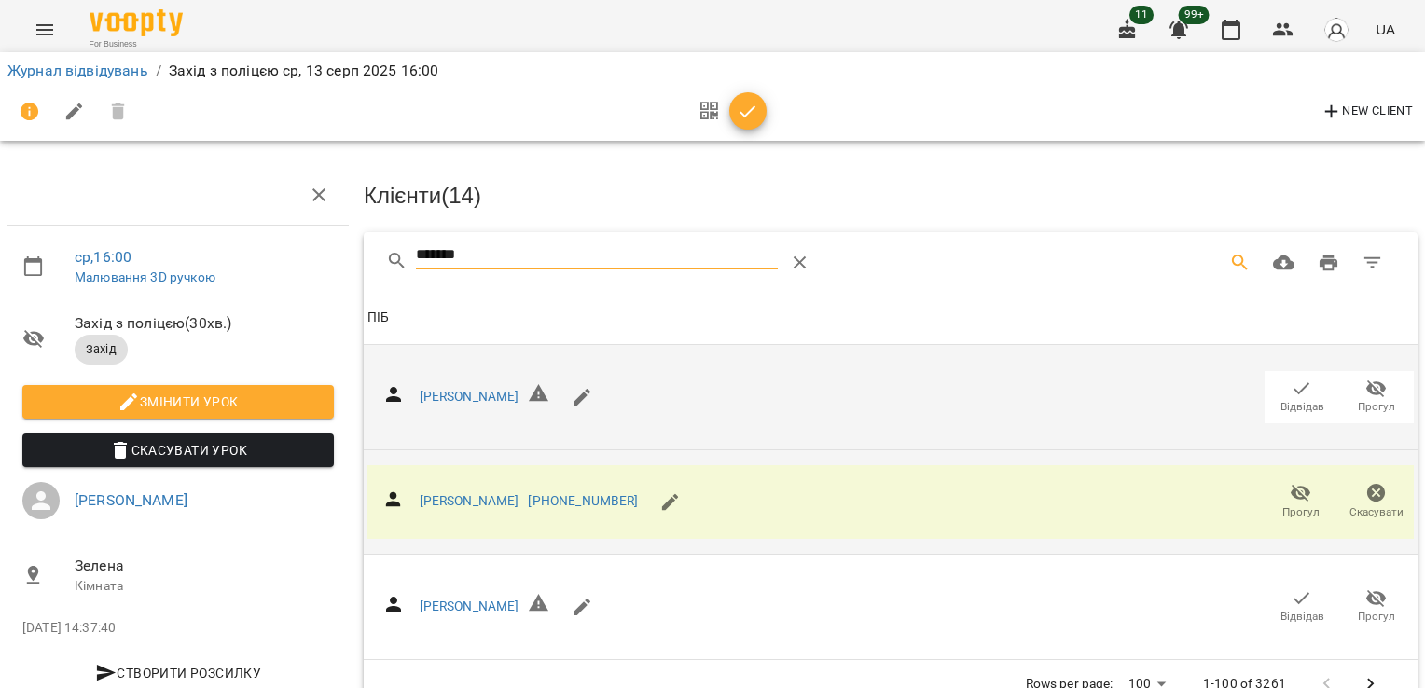
drag, startPoint x: 502, startPoint y: 248, endPoint x: 298, endPoint y: 234, distance: 204.8
click at [279, 229] on div "ср , 16:00 Малювання 3D ручкою Захід з поліцєю ( 30 хв. ) Захід Змінити урок Ск…" at bounding box center [713, 400] width 1440 height 649
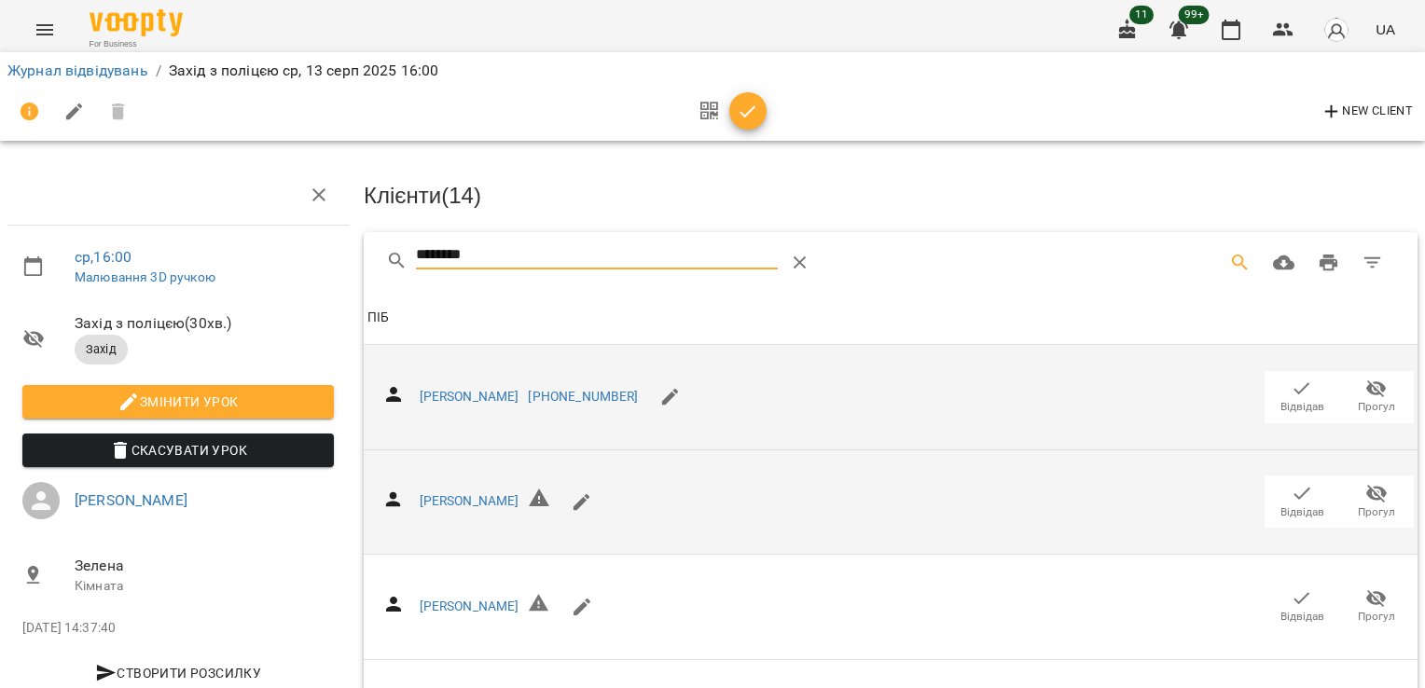
type input "********"
click at [1291, 380] on icon "button" at bounding box center [1302, 389] width 22 height 22
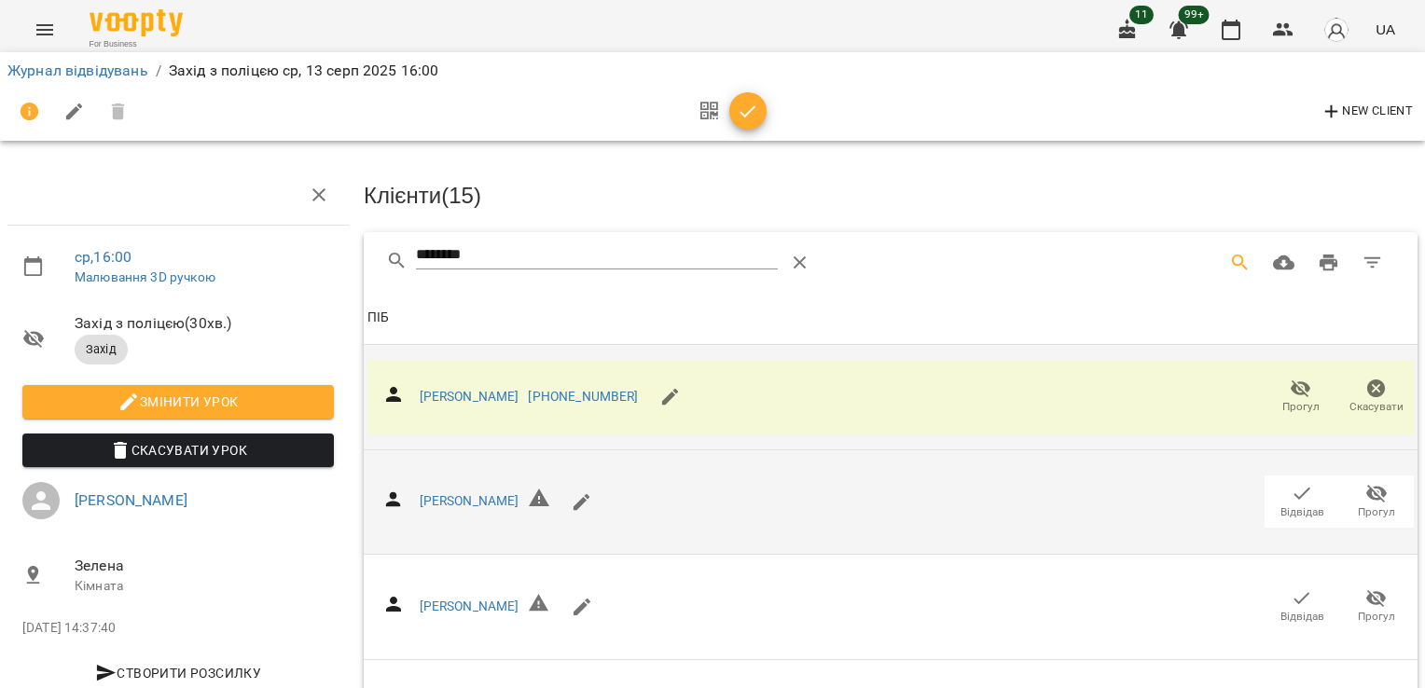
click at [763, 110] on span "button" at bounding box center [748, 112] width 37 height 22
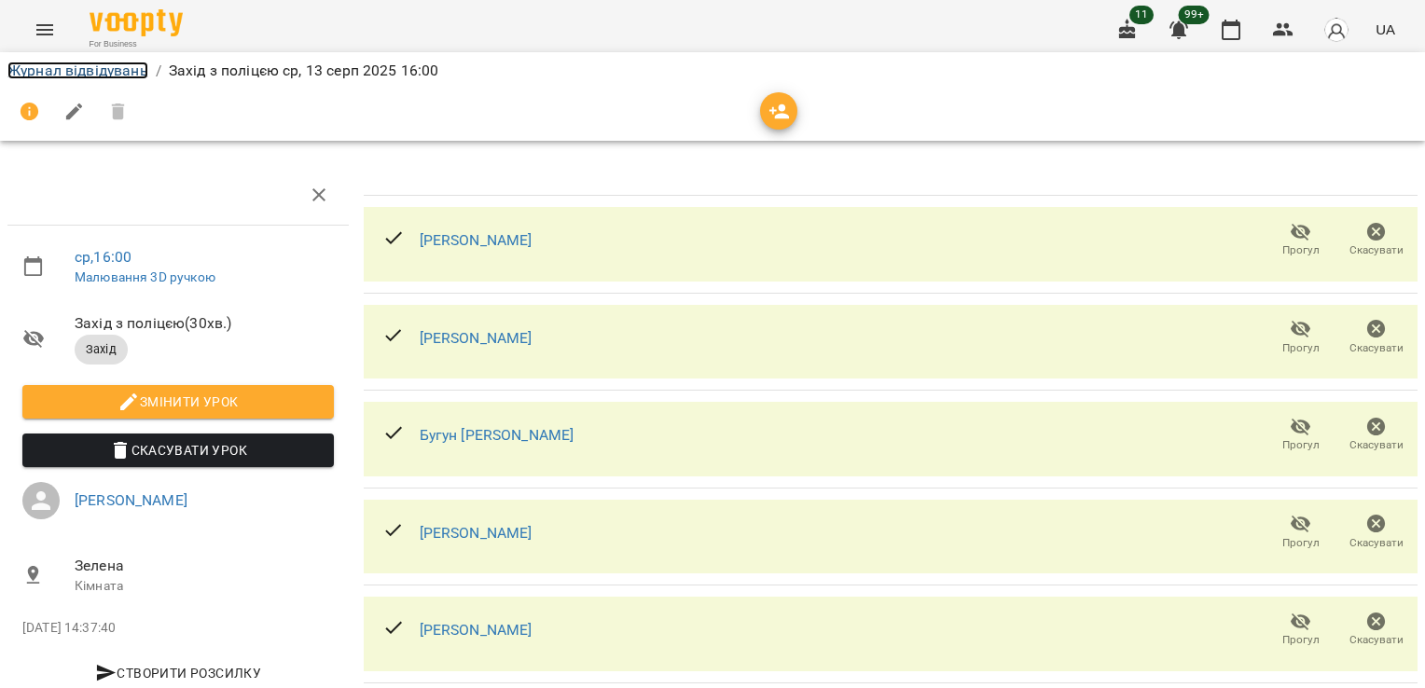
click at [108, 72] on link "Журнал відвідувань" at bounding box center [77, 71] width 141 height 18
